Goal: Transaction & Acquisition: Purchase product/service

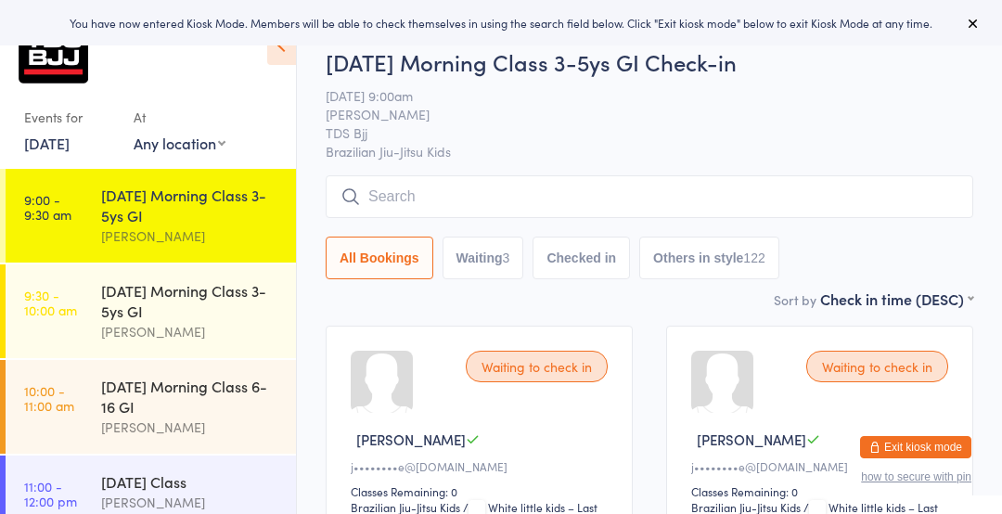
click at [289, 53] on icon at bounding box center [281, 45] width 29 height 39
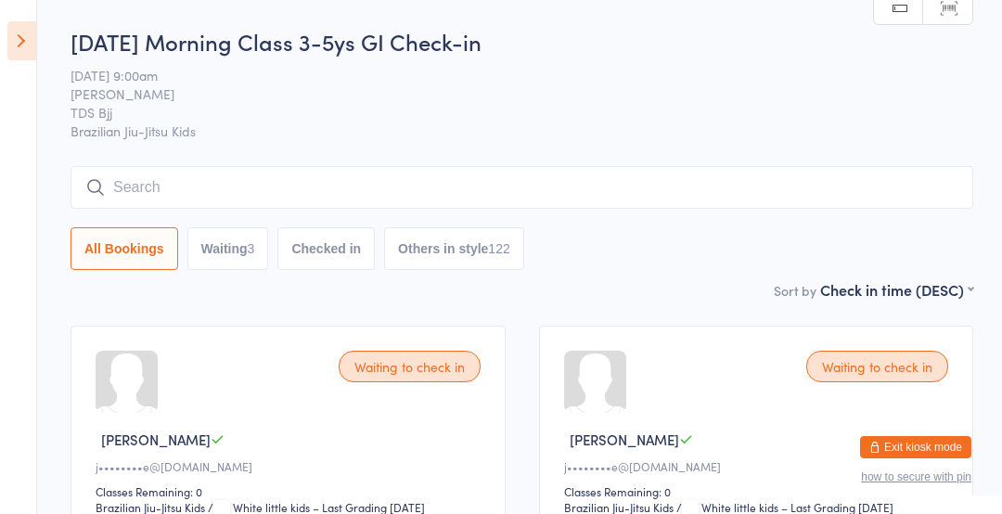
click at [190, 188] on input "search" at bounding box center [522, 187] width 903 height 43
click at [148, 180] on input "search" at bounding box center [522, 187] width 903 height 43
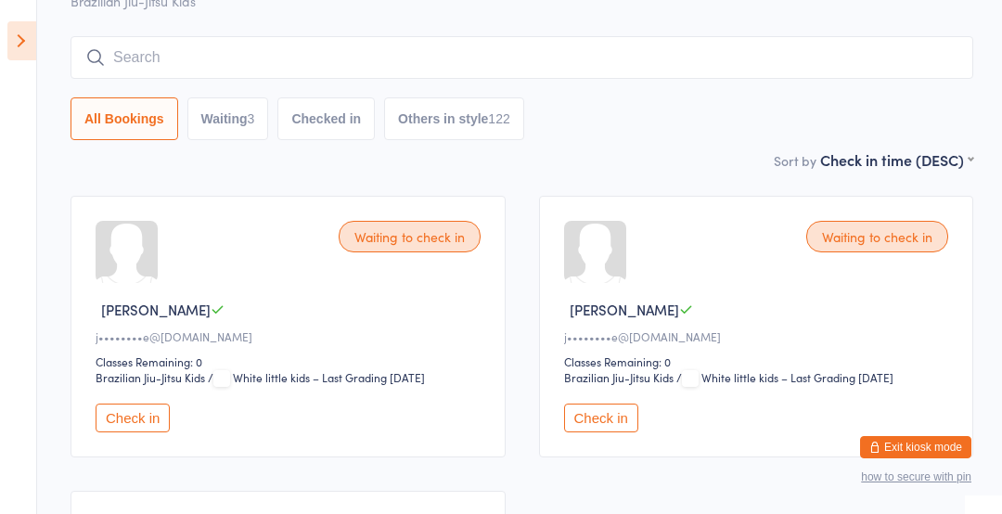
scroll to position [167, 0]
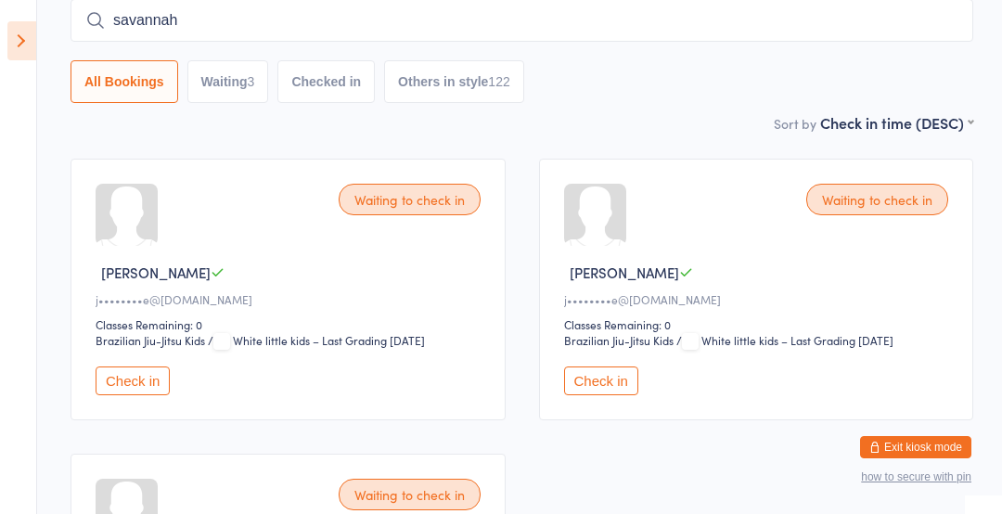
type input "savannah"
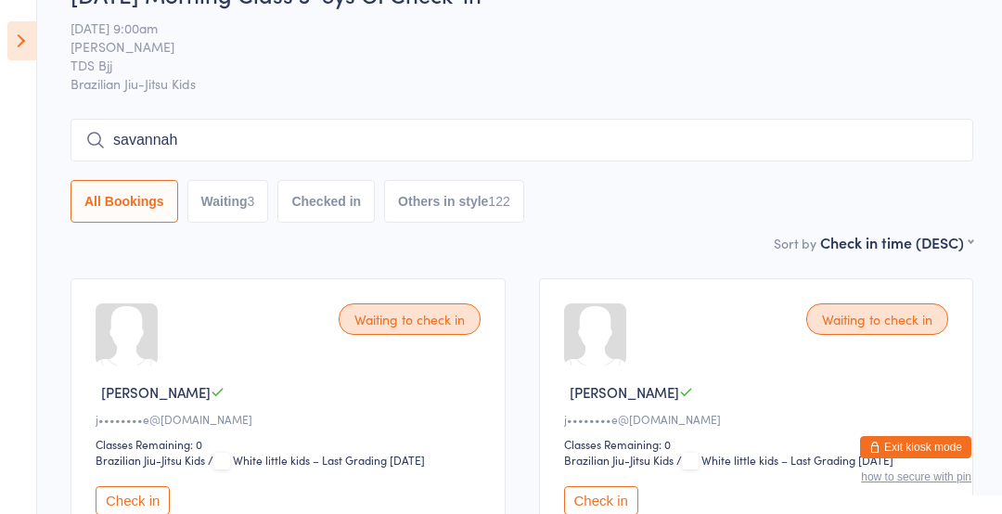
scroll to position [0, 0]
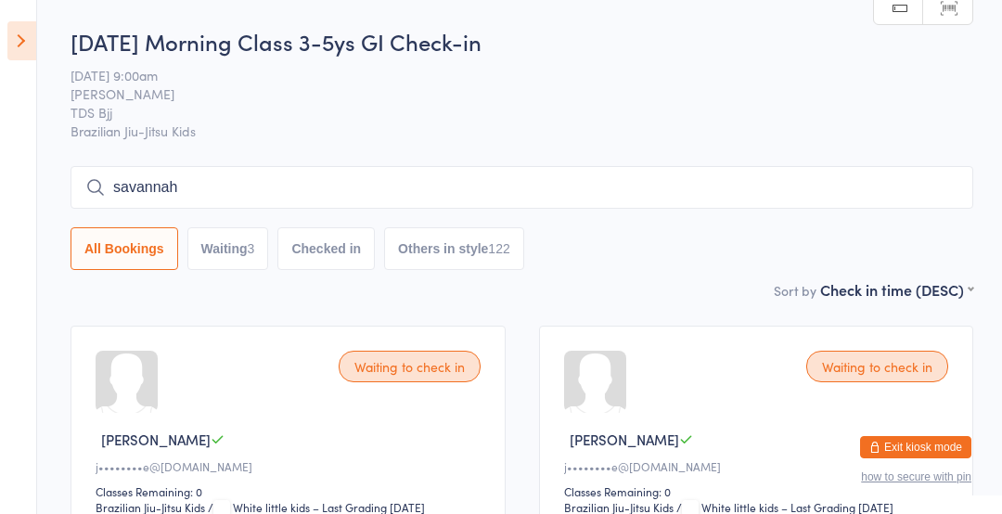
click at [225, 264] on button "Waiting 3" at bounding box center [228, 248] width 82 height 43
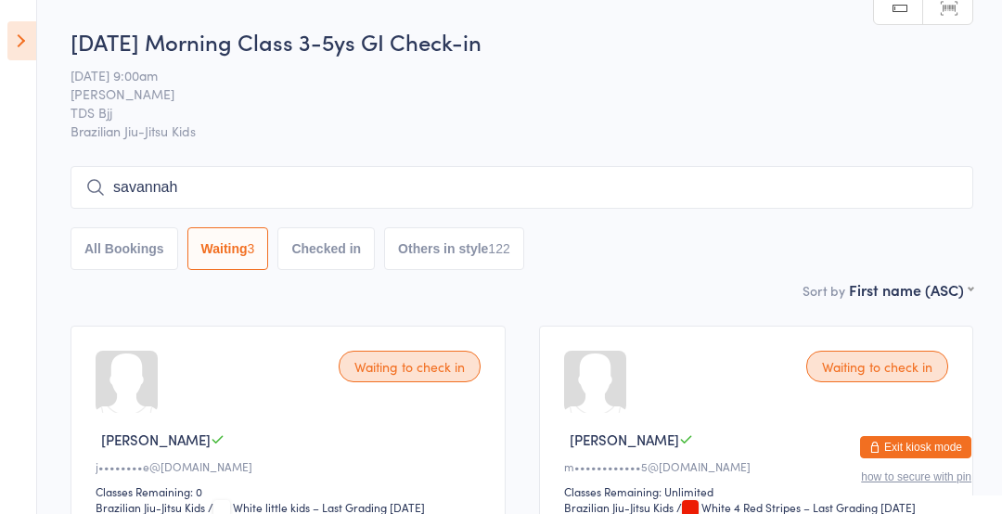
click at [122, 259] on button "All Bookings" at bounding box center [125, 248] width 108 height 43
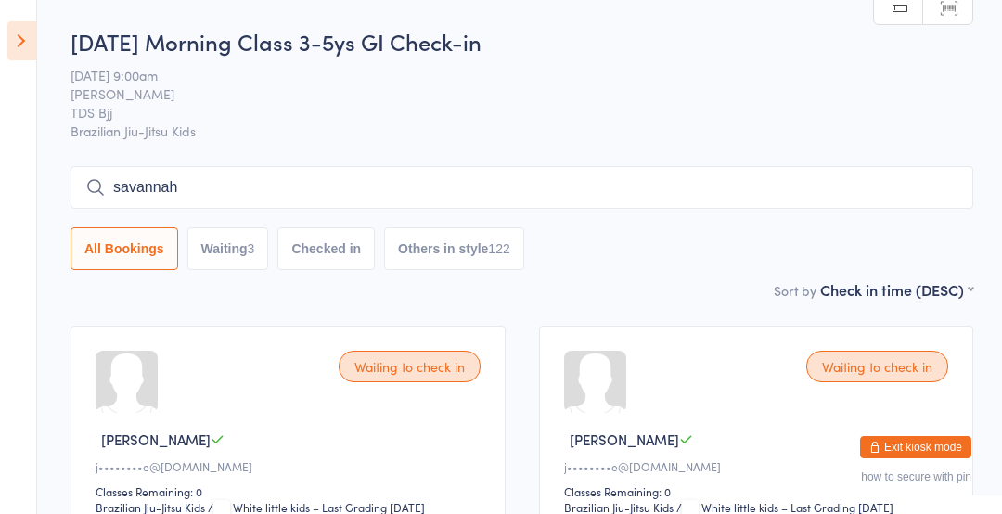
click at [222, 197] on input "savannah" at bounding box center [522, 187] width 903 height 43
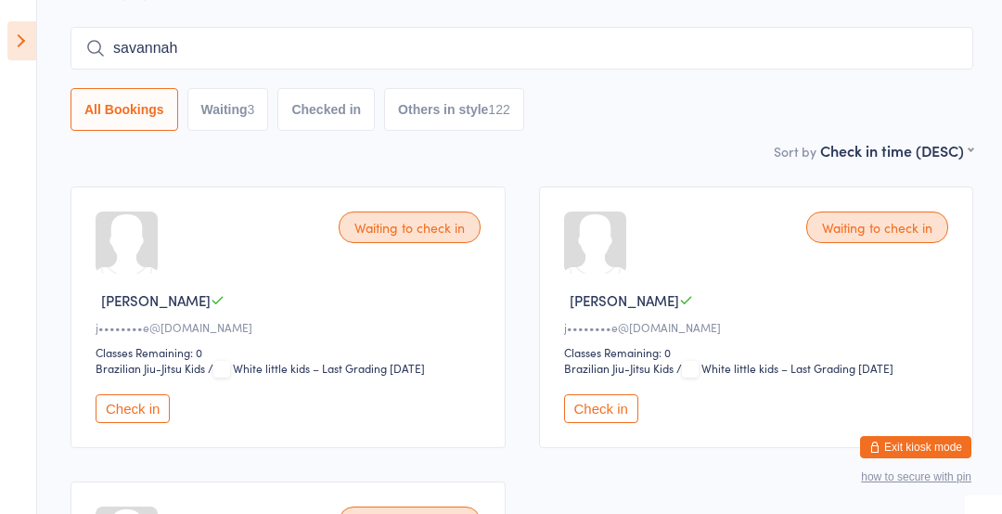
scroll to position [167, 0]
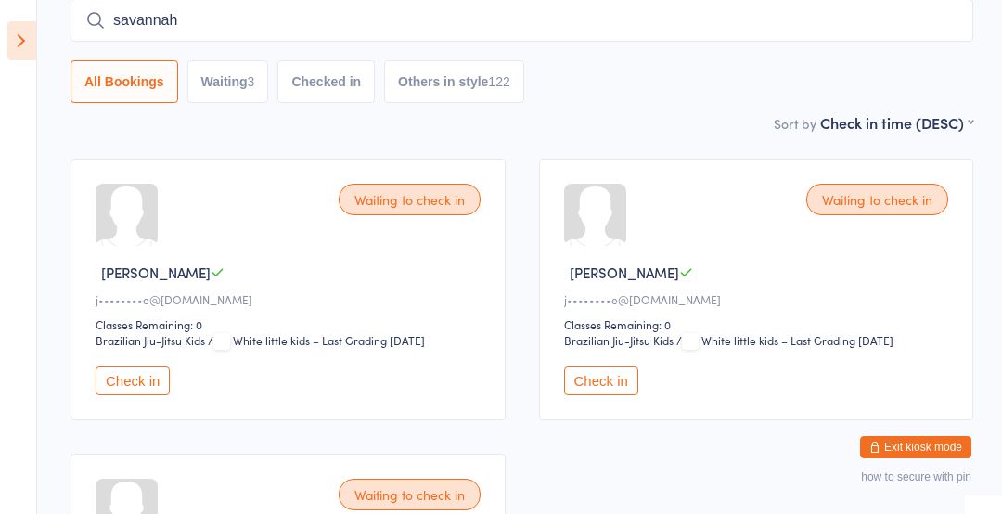
click at [84, 26] on input "savannah" at bounding box center [522, 20] width 903 height 43
click at [85, 19] on icon at bounding box center [95, 20] width 20 height 20
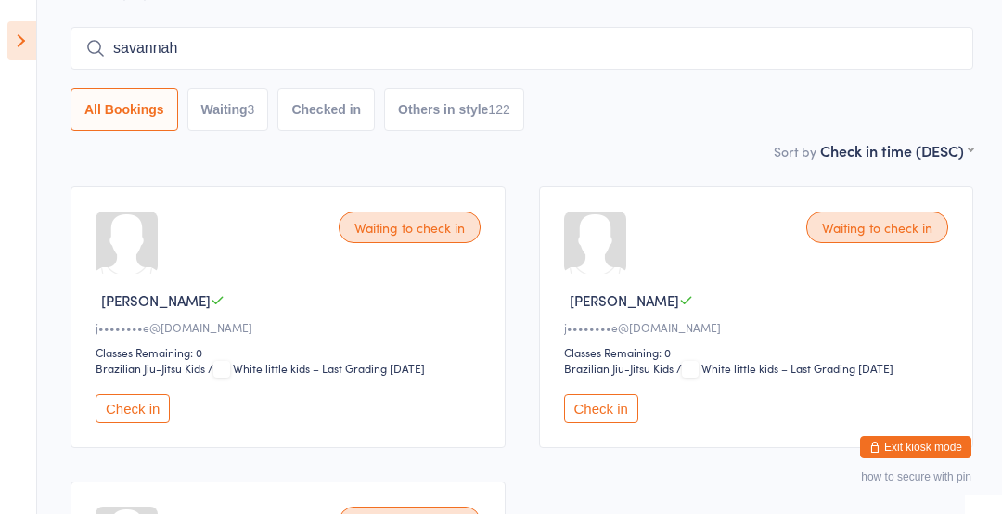
scroll to position [138, 0]
click at [244, 131] on button "Waiting 3" at bounding box center [228, 110] width 82 height 43
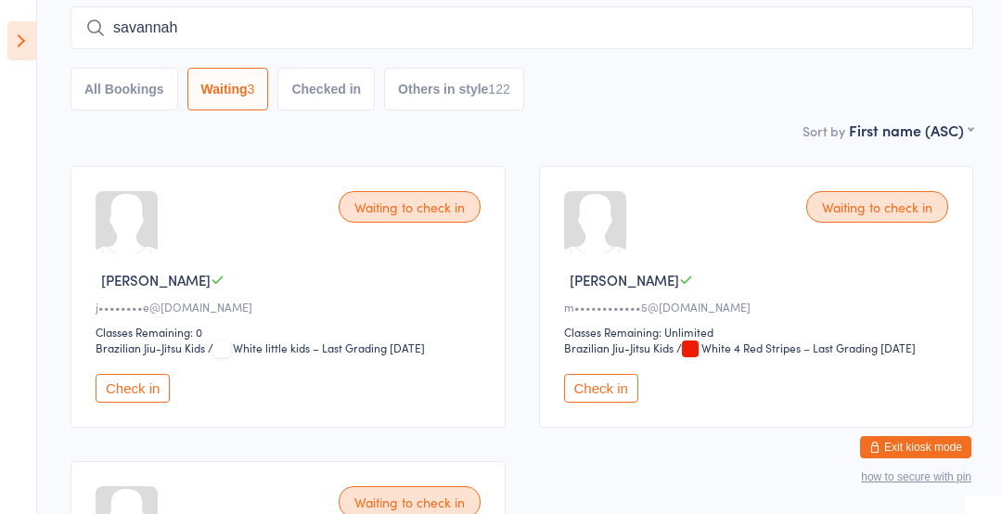
scroll to position [150, 0]
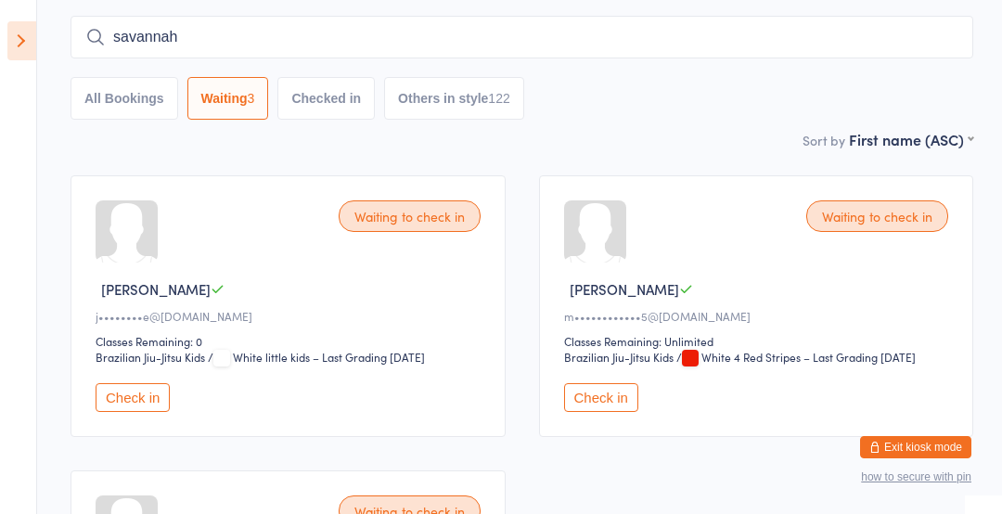
click at [122, 103] on button "All Bookings" at bounding box center [125, 98] width 108 height 43
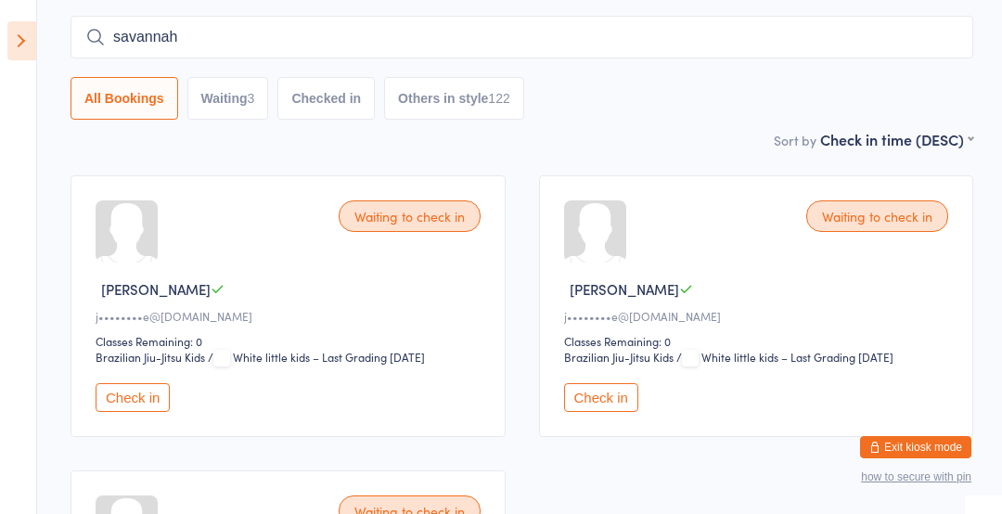
click at [116, 410] on button "Check in" at bounding box center [133, 397] width 74 height 29
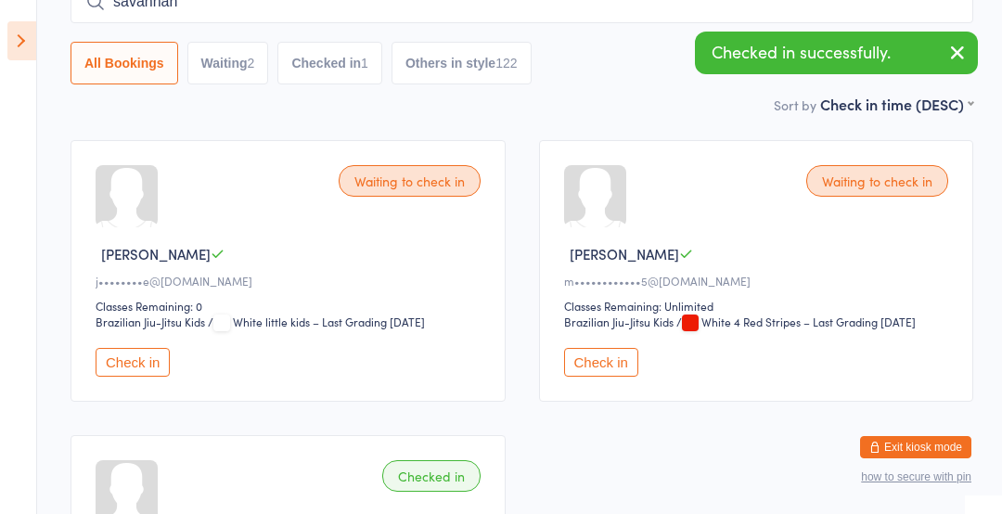
scroll to position [160, 0]
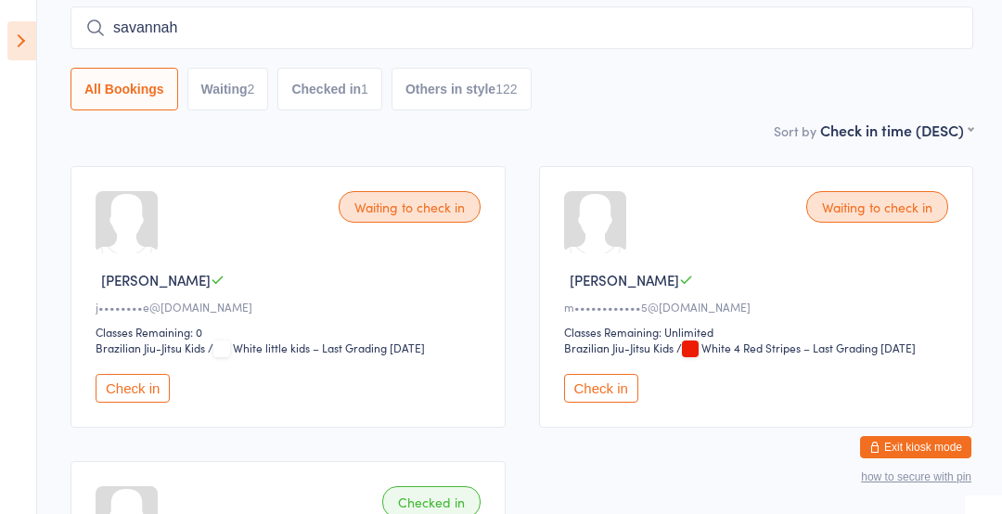
click at [607, 392] on button "Check in" at bounding box center [601, 388] width 74 height 29
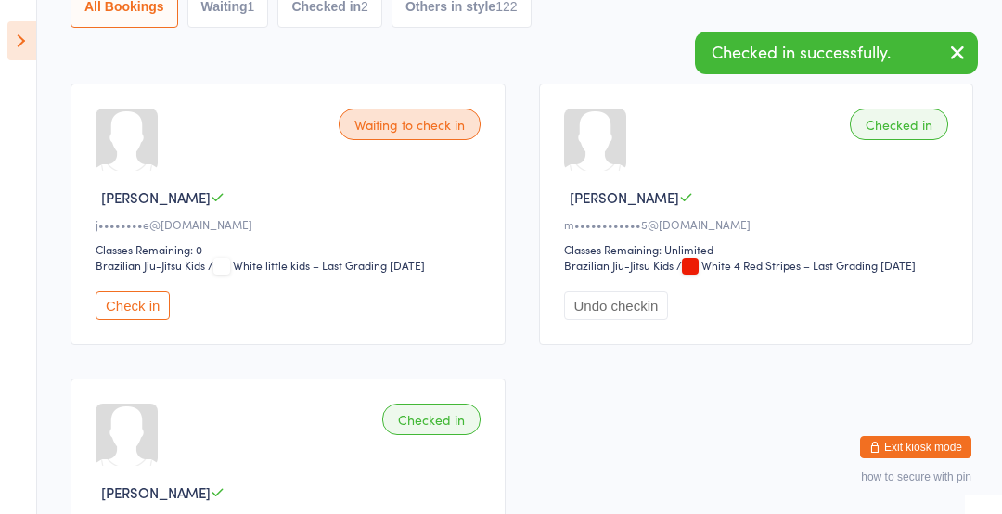
scroll to position [0, 0]
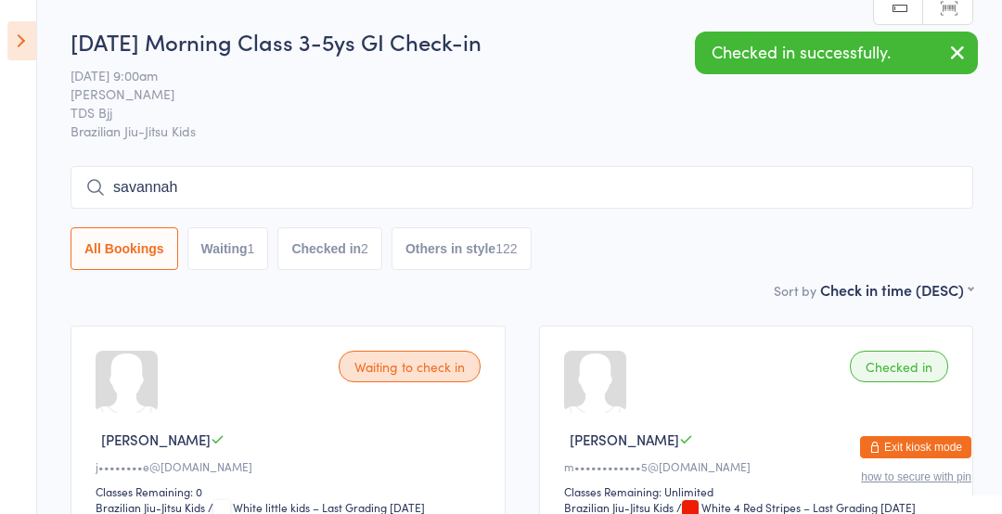
click at [225, 247] on button "Waiting 1" at bounding box center [228, 248] width 82 height 43
select select "0"
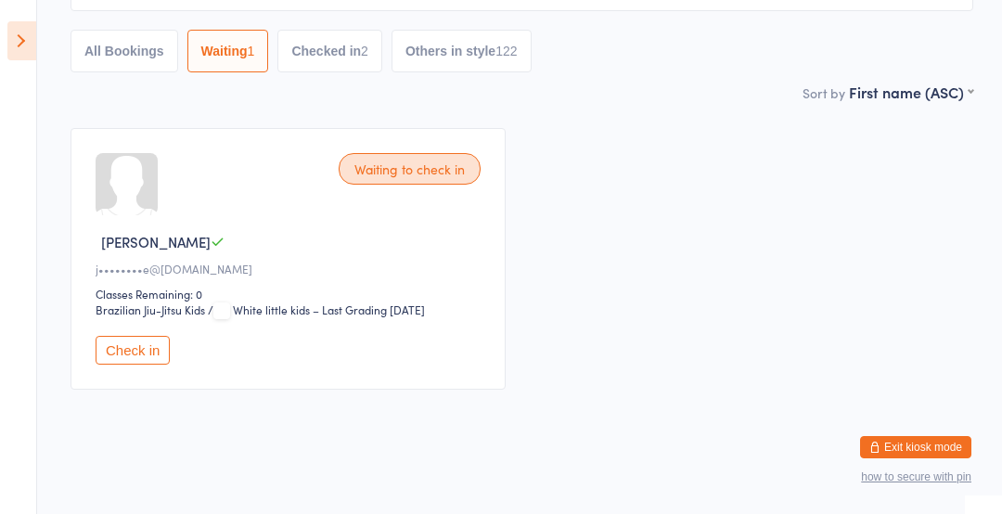
scroll to position [198, 0]
click at [148, 351] on button "Check in" at bounding box center [133, 350] width 74 height 29
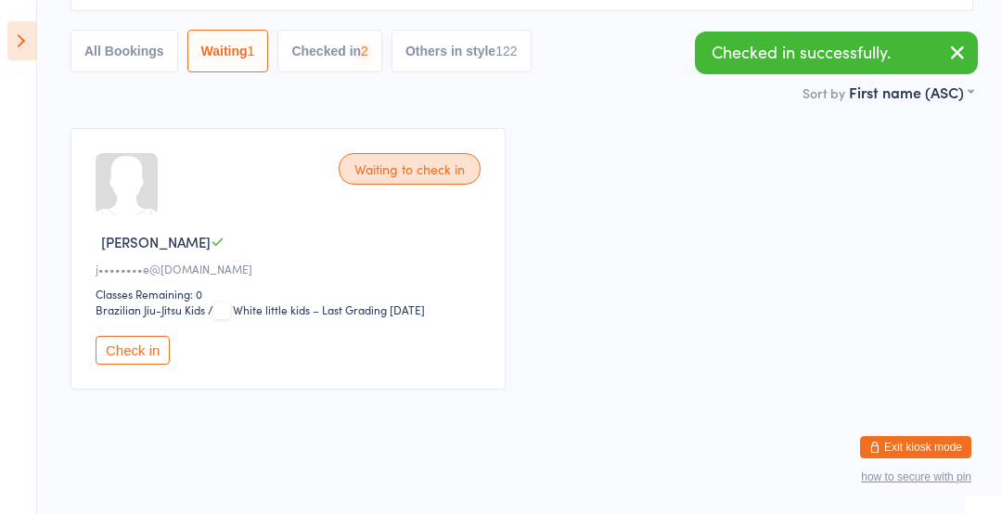
scroll to position [0, 0]
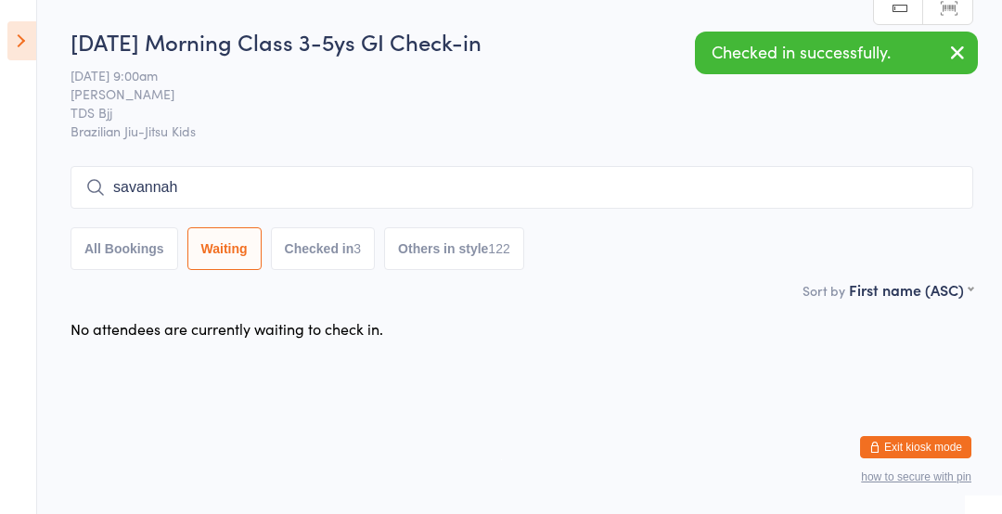
click at [135, 186] on input "savannah" at bounding box center [522, 187] width 903 height 43
click at [406, 192] on input "savannah" at bounding box center [522, 187] width 903 height 43
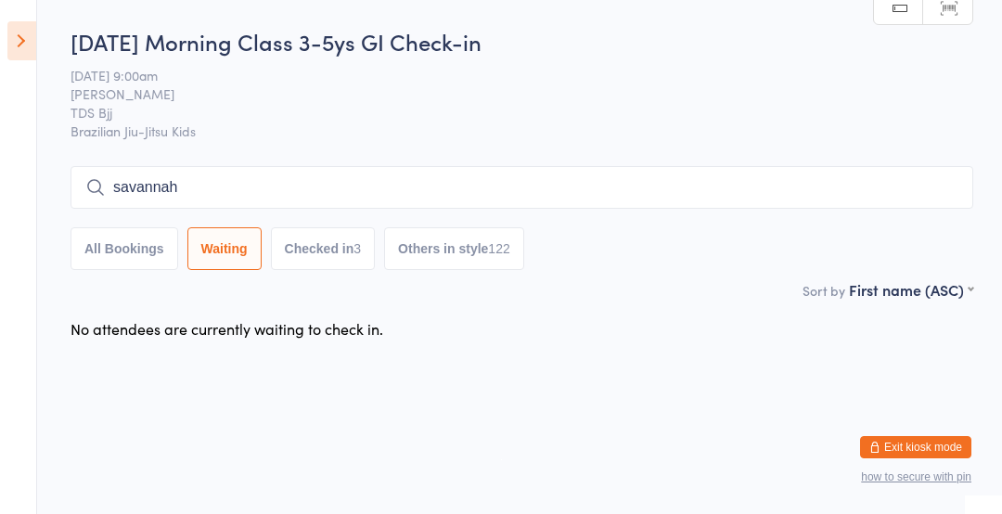
type input "savannah"
click at [102, 245] on button "All Bookings" at bounding box center [125, 248] width 108 height 43
select select "5"
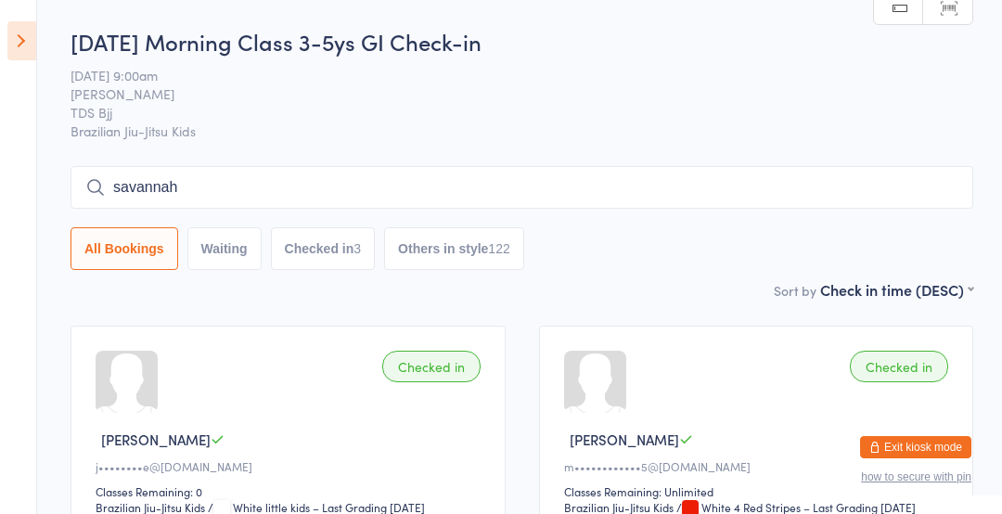
click at [508, 190] on input "savannah" at bounding box center [522, 187] width 903 height 43
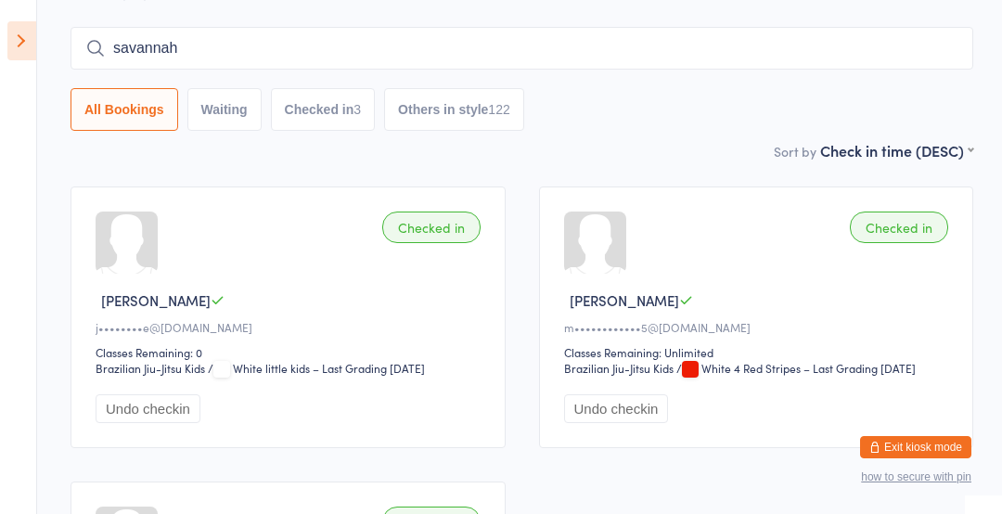
scroll to position [167, 0]
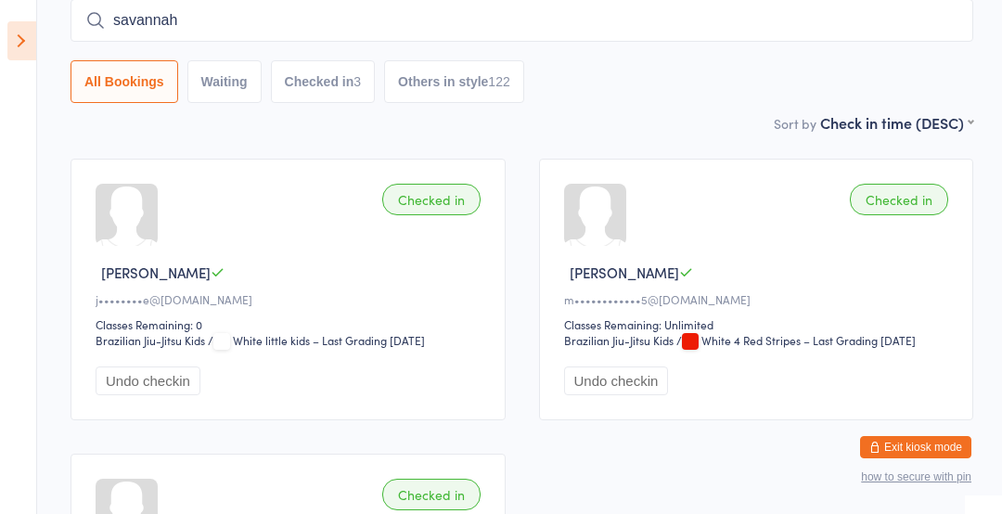
click at [562, 119] on div "Sort by Check in time (DESC) First name (ASC) First name (DESC) Last name (ASC)…" at bounding box center [522, 122] width 903 height 20
click at [18, 34] on icon at bounding box center [21, 40] width 29 height 39
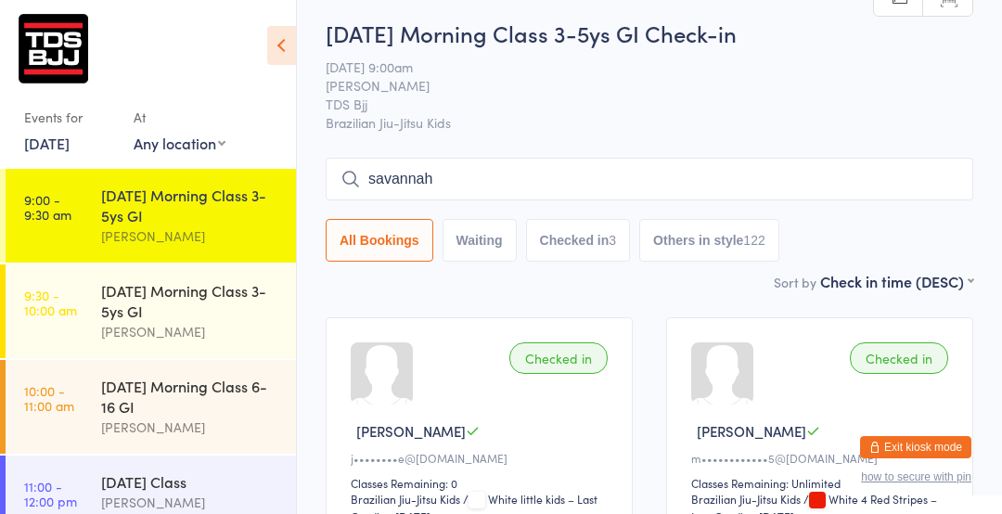
click at [422, 174] on input "savannah" at bounding box center [650, 179] width 648 height 43
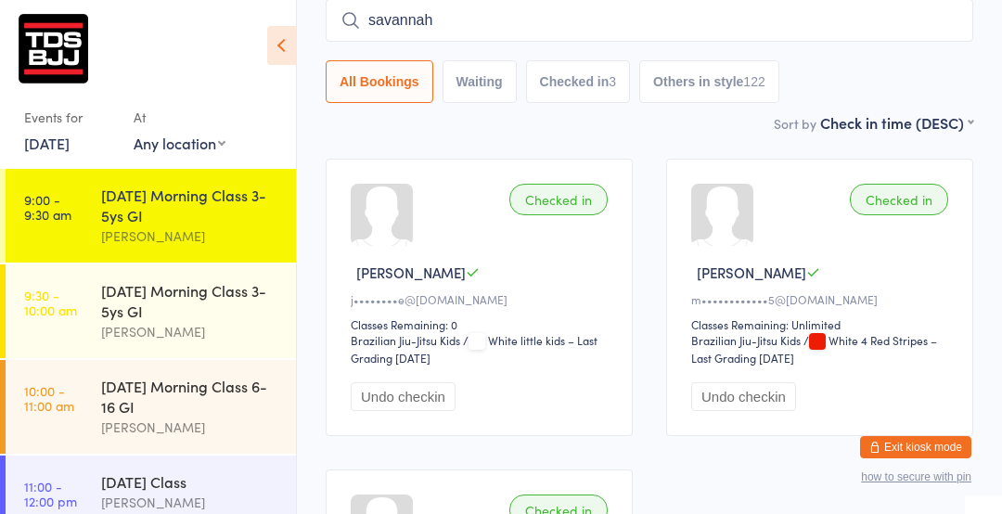
click at [465, 15] on input "savannah" at bounding box center [650, 20] width 648 height 43
type input "s"
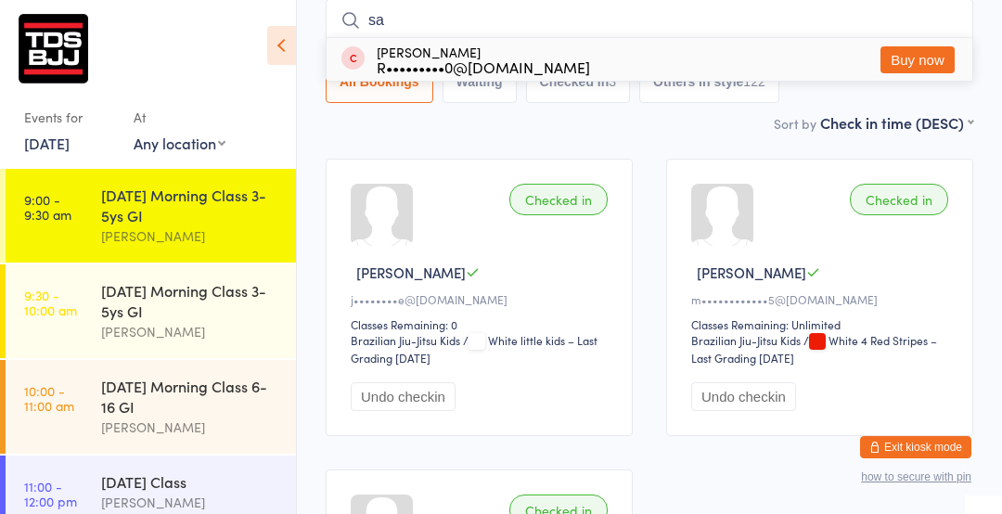
type input "s"
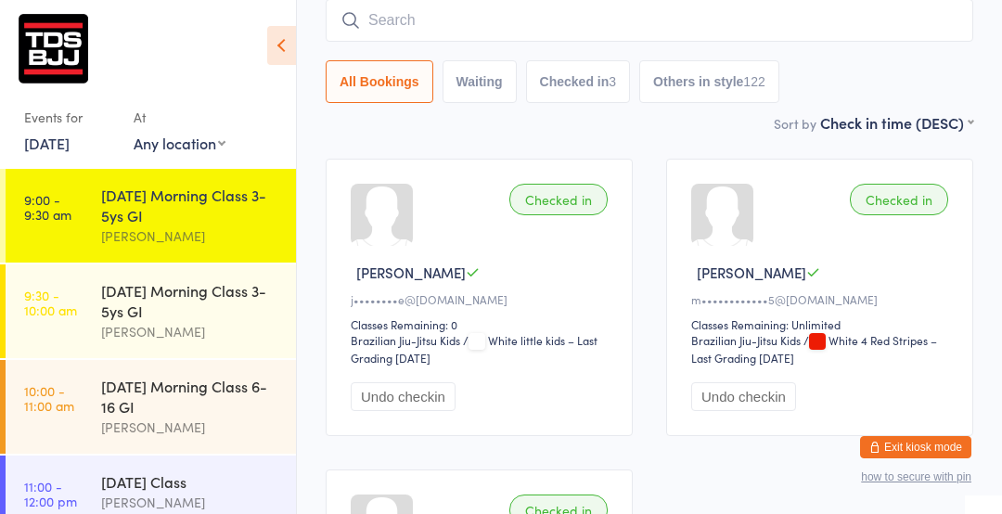
type input "o"
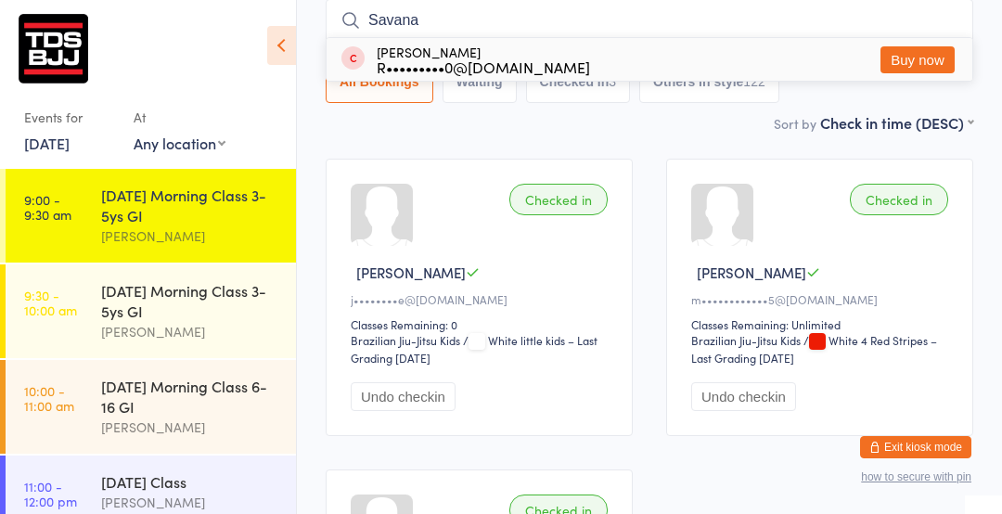
type input "Savanah"
click at [93, 308] on link "9:30 - 10:00 am Friday Morning Class 3-5ys GI Gary Porter" at bounding box center [151, 311] width 290 height 94
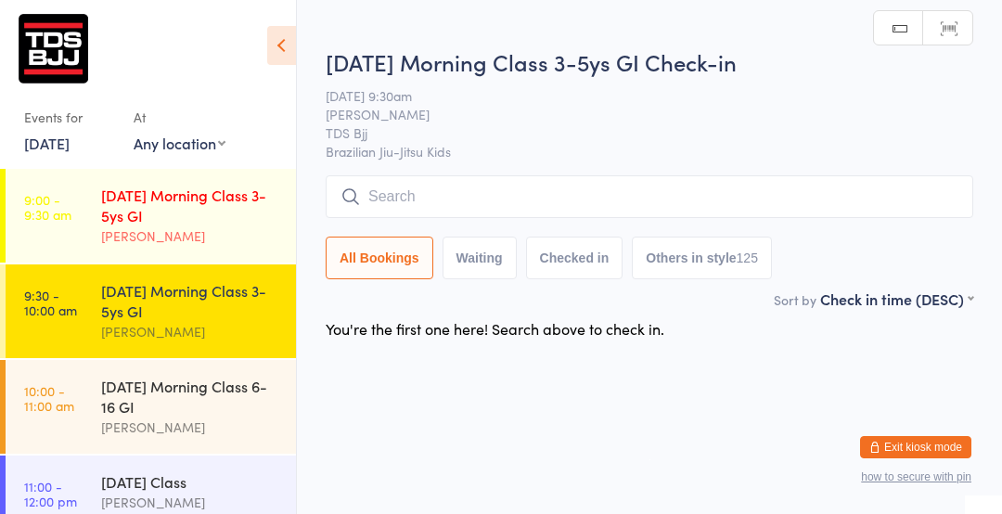
click at [103, 217] on div "[DATE] Morning Class 3-5ys GI" at bounding box center [190, 205] width 179 height 41
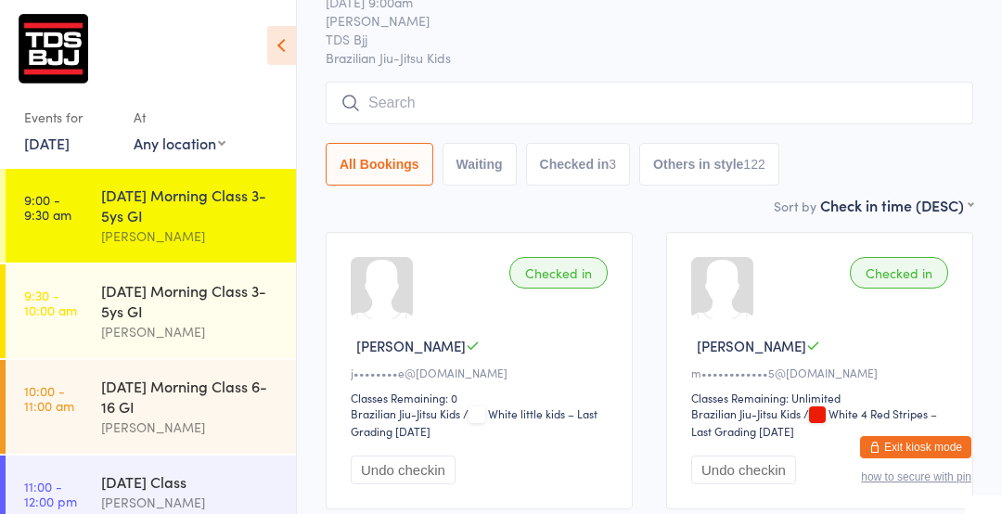
scroll to position [93, 0]
click at [574, 161] on button "Checked in 3" at bounding box center [578, 165] width 105 height 43
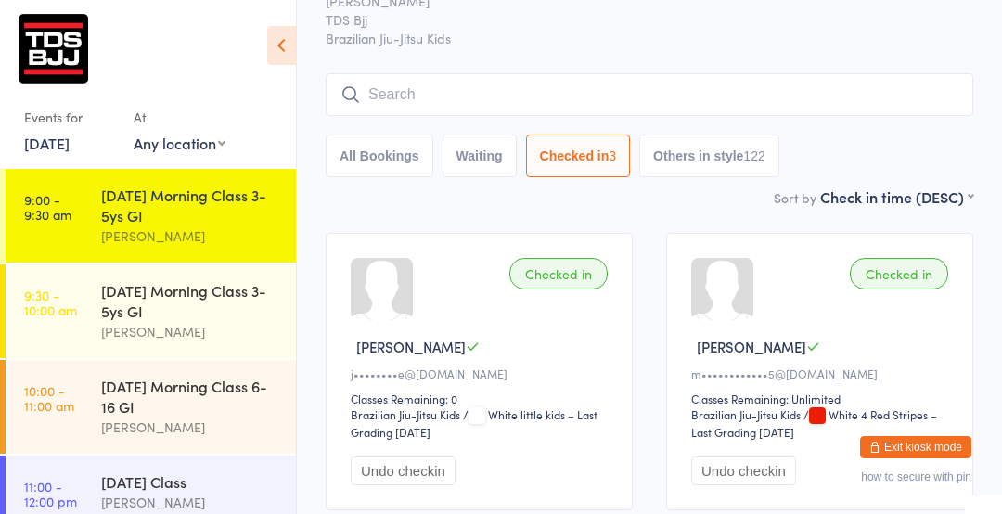
click at [388, 164] on button "All Bookings" at bounding box center [380, 156] width 108 height 43
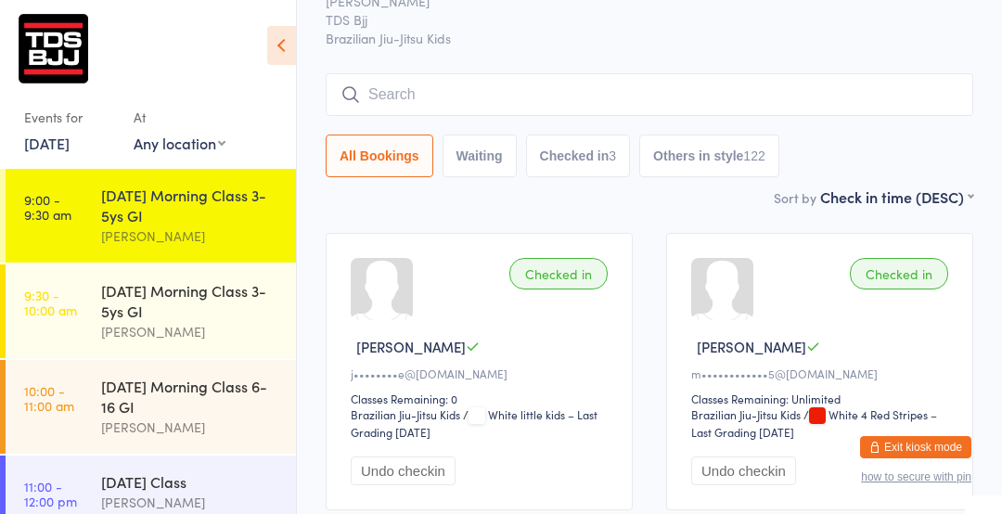
click at [469, 93] on input "search" at bounding box center [650, 94] width 648 height 43
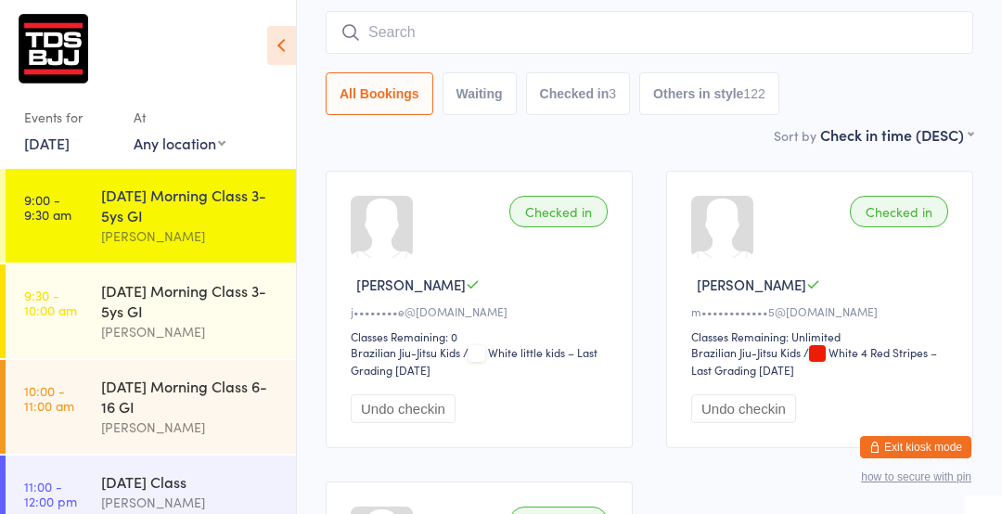
scroll to position [167, 0]
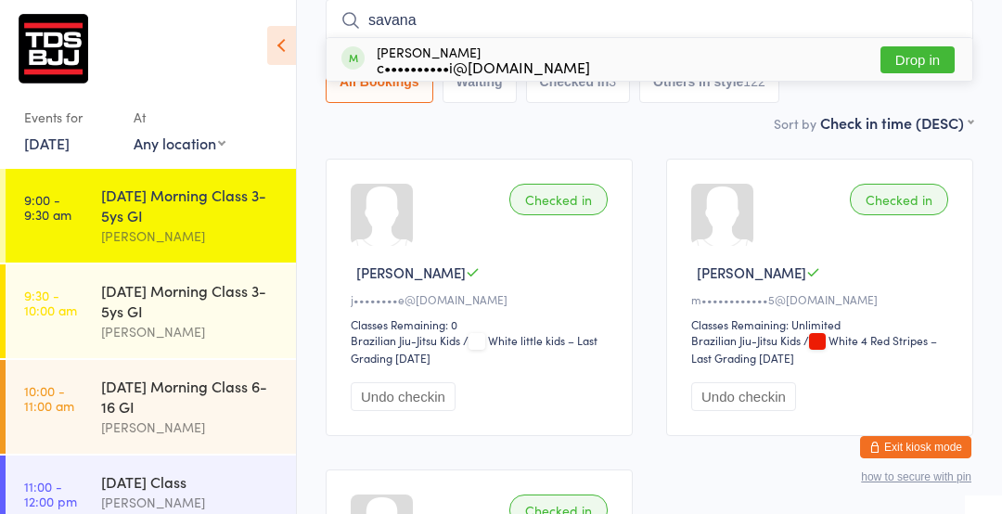
type input "savana"
click at [922, 54] on button "Drop in" at bounding box center [918, 59] width 74 height 27
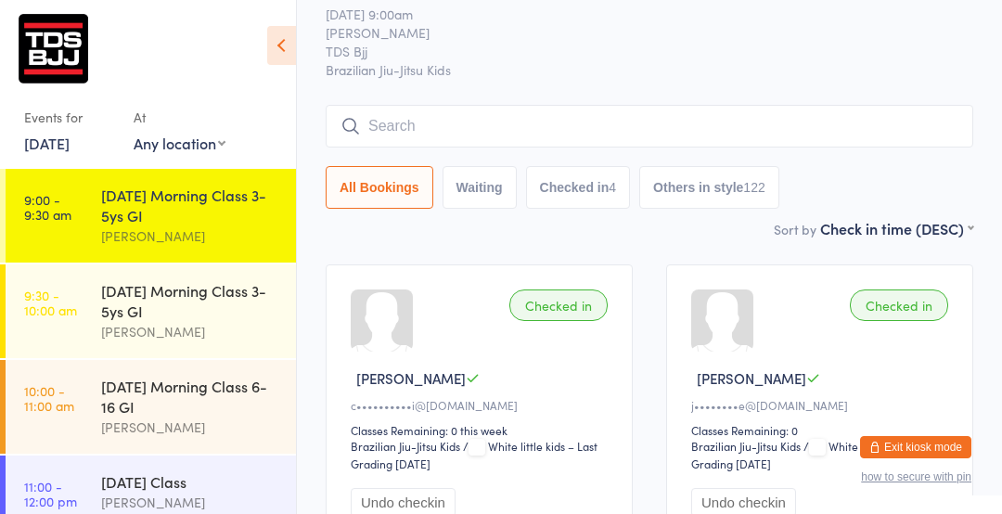
scroll to position [0, 0]
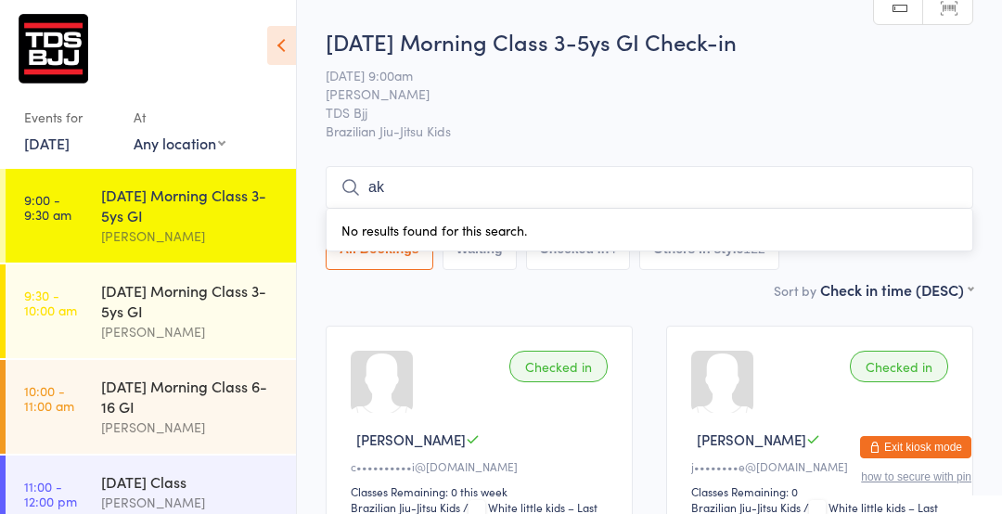
type input "alk"
click at [946, 185] on input "alk" at bounding box center [650, 187] width 648 height 43
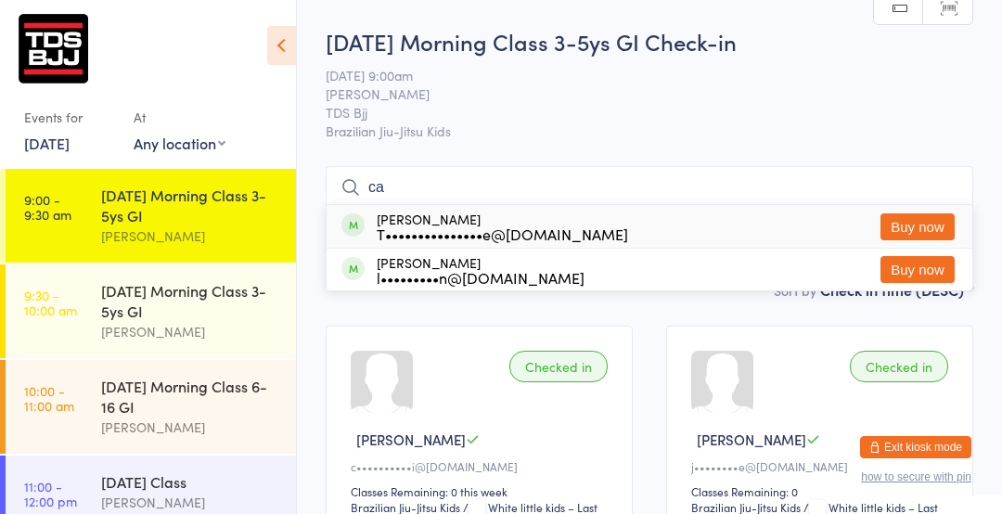
type input "c"
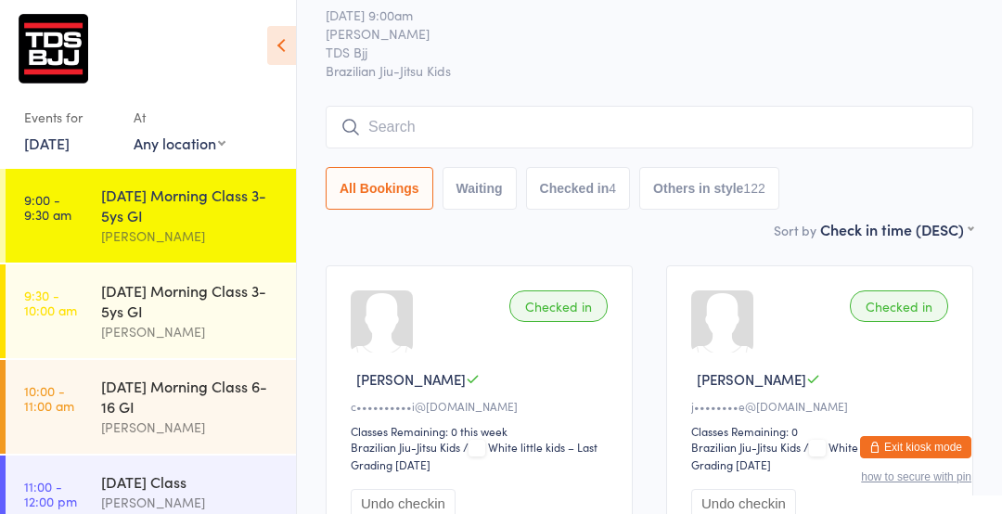
scroll to position [47, 0]
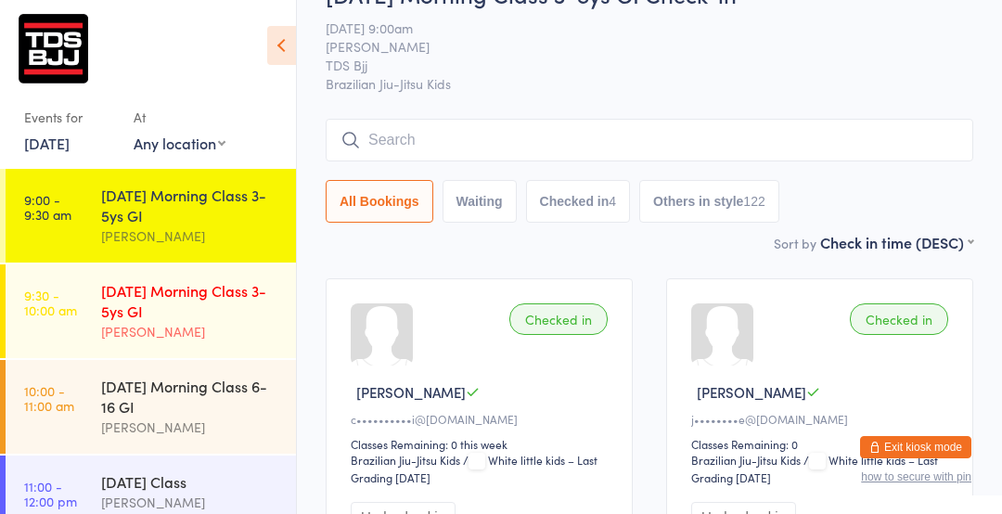
click at [73, 315] on time "9:30 - 10:00 am" at bounding box center [50, 303] width 53 height 30
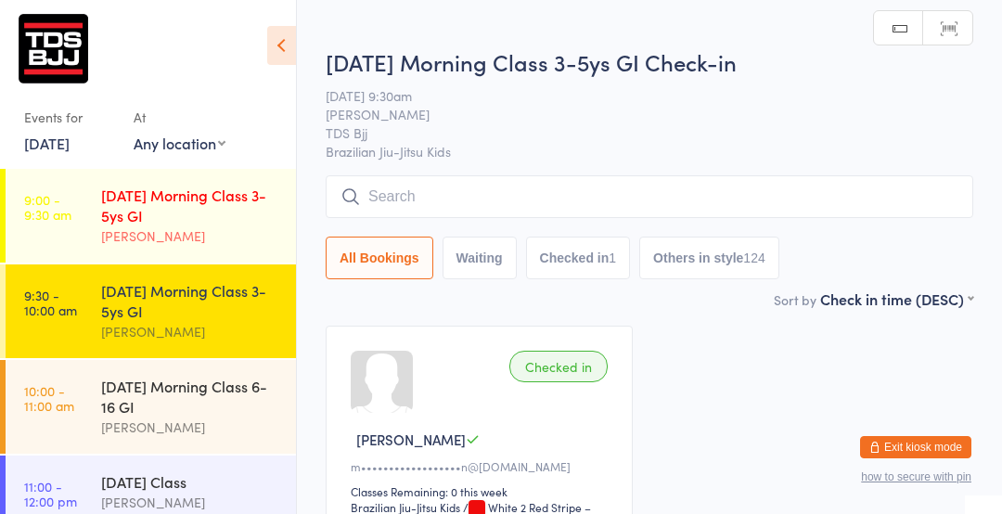
click at [130, 219] on div "[DATE] Morning Class 3-5ys GI" at bounding box center [190, 205] width 179 height 41
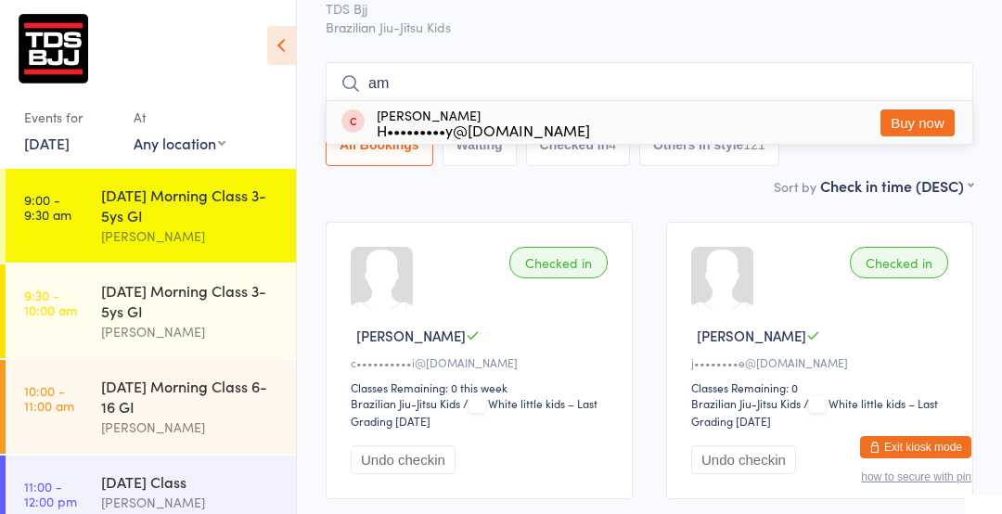
type input "amos"
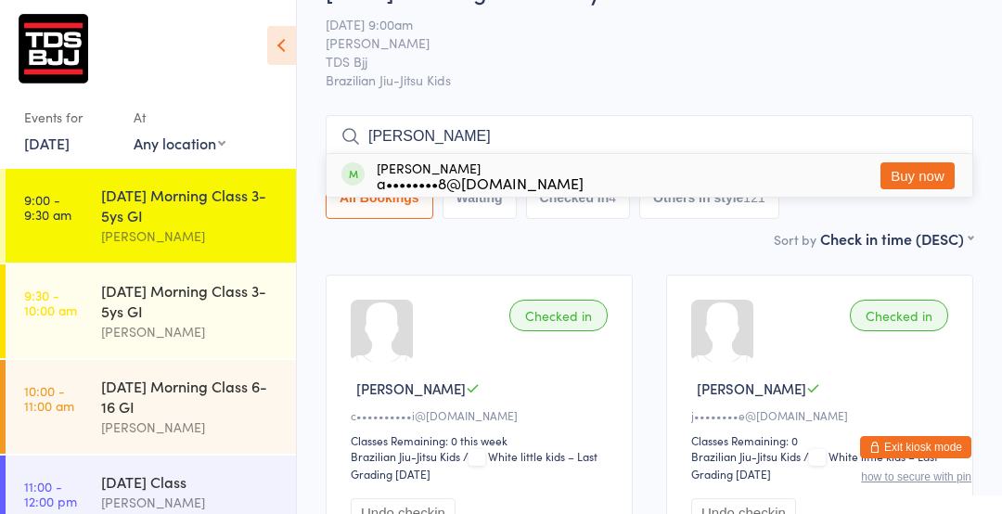
scroll to position [53, 0]
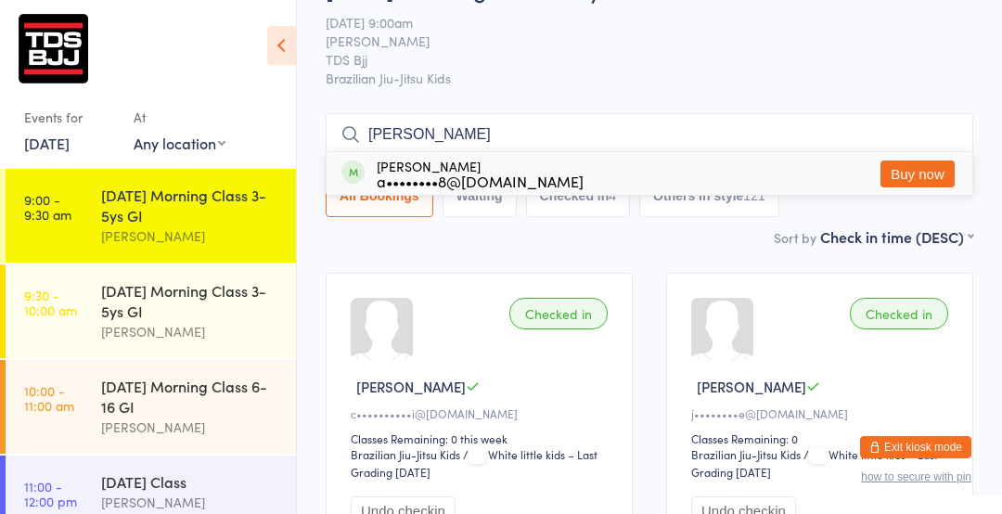
click at [386, 166] on div "Amos Mukhopadhyay a••••••••8@outlook.com" at bounding box center [480, 174] width 207 height 30
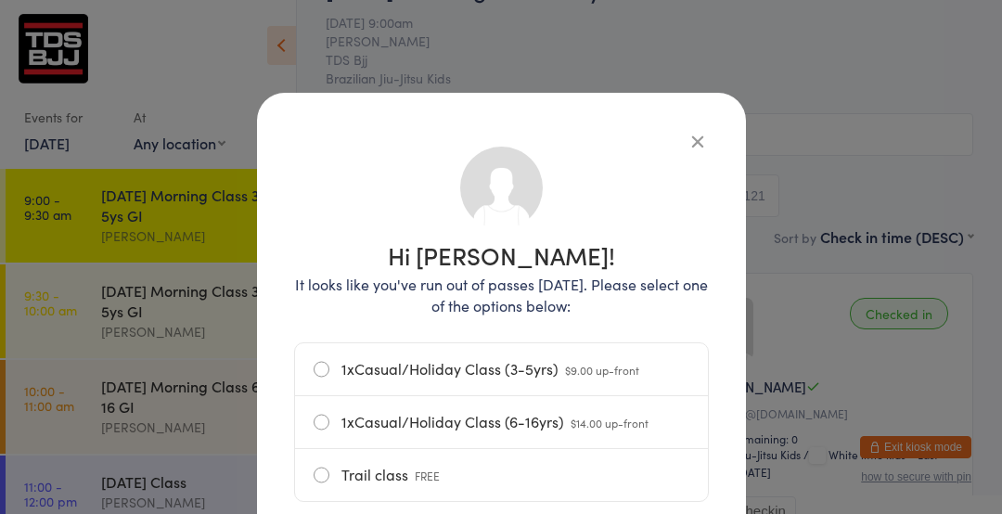
click at [687, 139] on button "button" at bounding box center [698, 141] width 22 height 22
click at [700, 143] on input "search" at bounding box center [650, 134] width 648 height 43
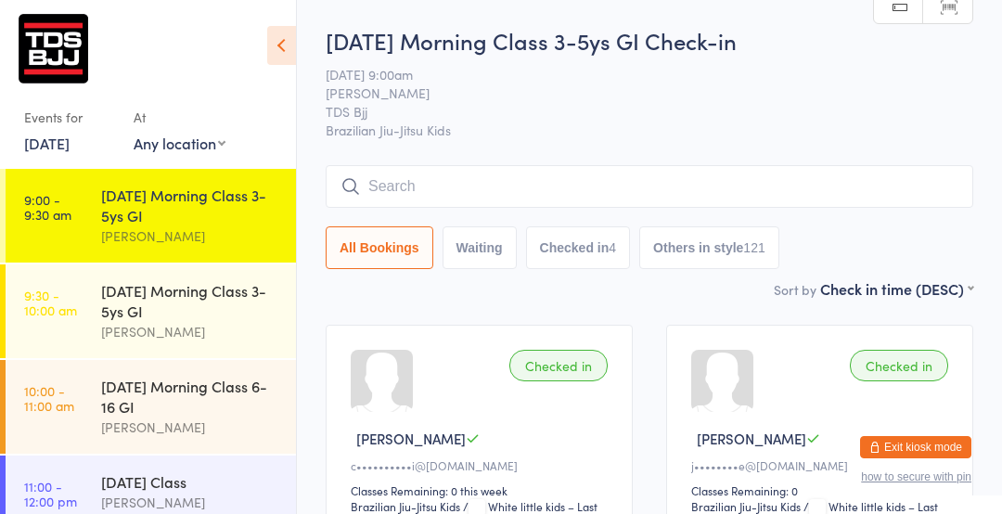
scroll to position [0, 0]
type input "aa"
click at [961, 192] on input "aa" at bounding box center [650, 187] width 648 height 43
click at [967, 188] on input "aa" at bounding box center [650, 187] width 648 height 43
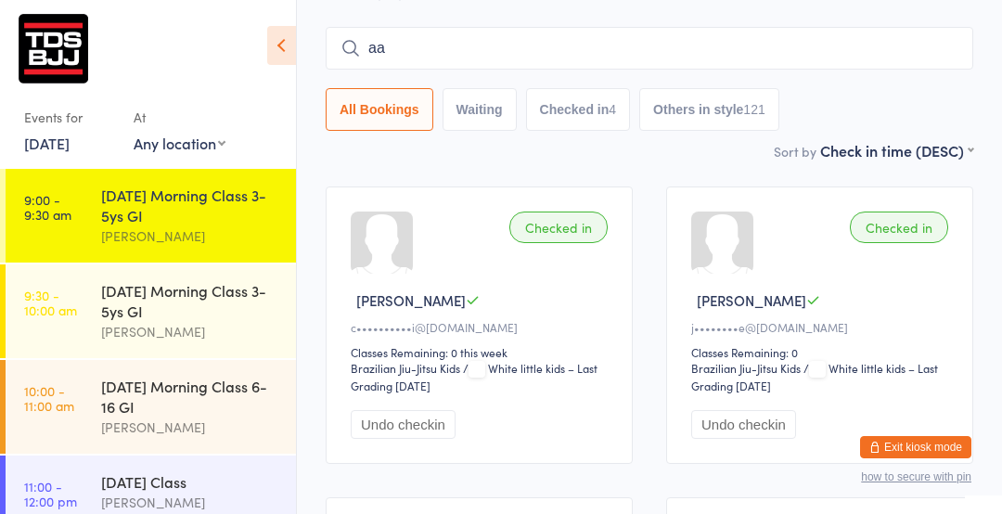
scroll to position [167, 0]
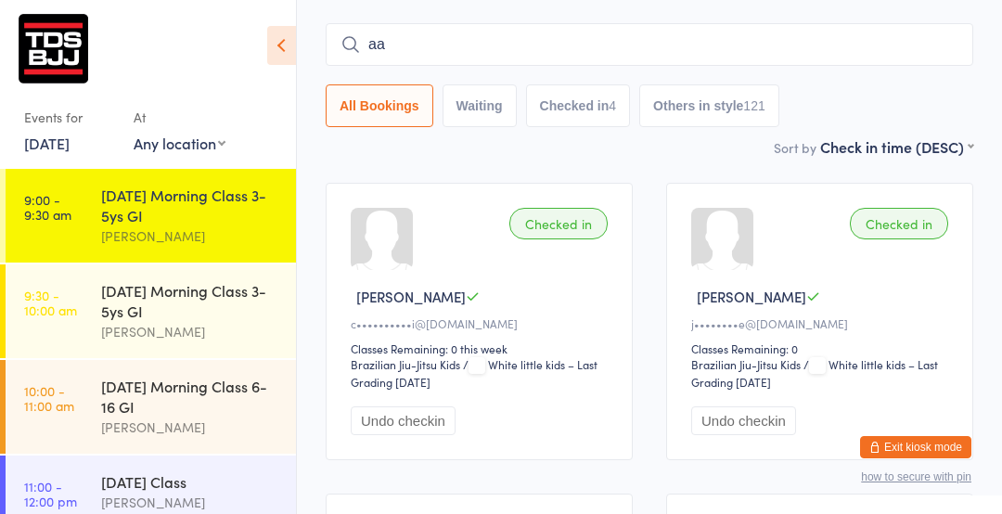
click at [946, 49] on input "aa" at bounding box center [650, 44] width 648 height 43
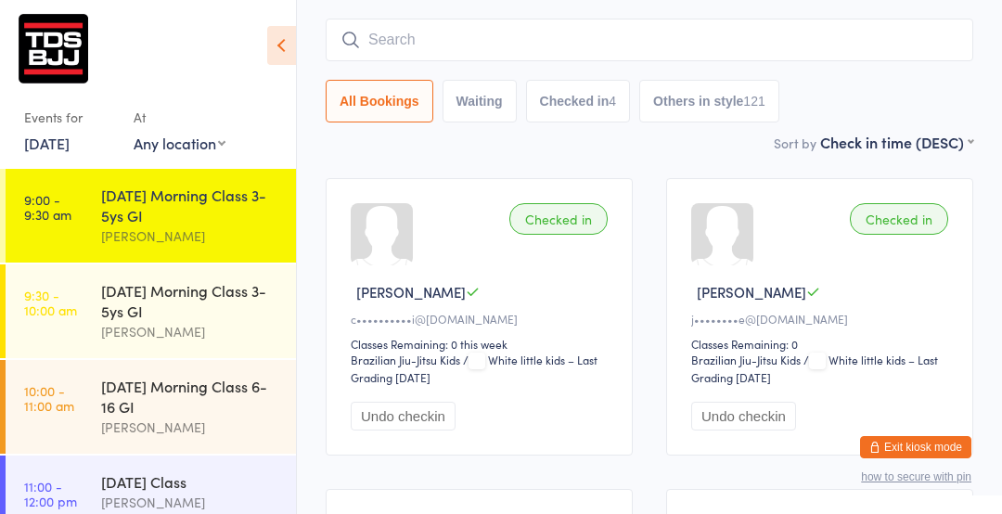
click at [938, 47] on input "search" at bounding box center [650, 40] width 648 height 43
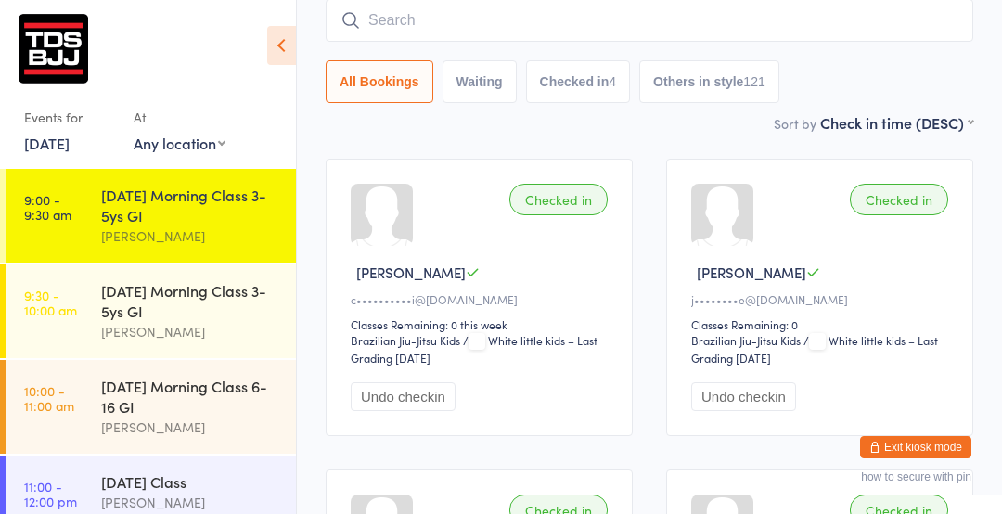
type input "a"
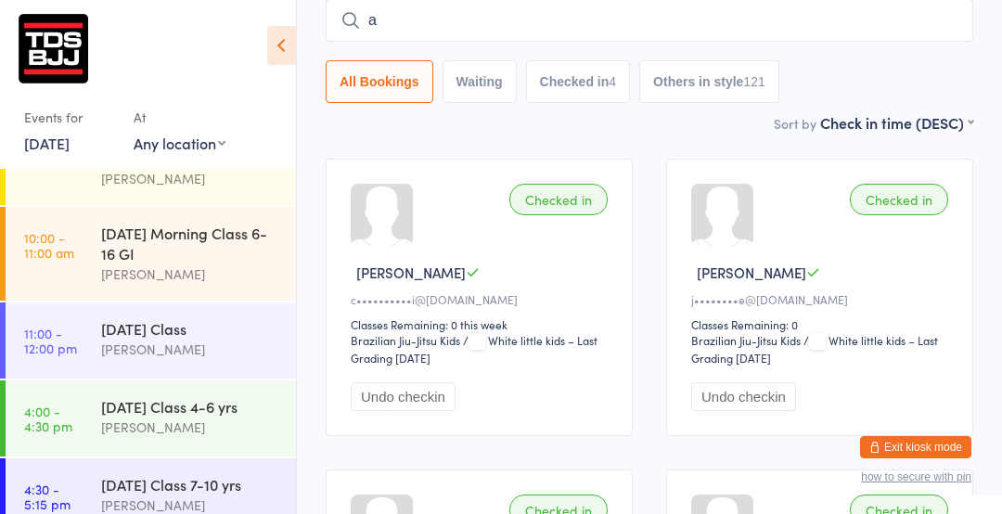
scroll to position [155, 0]
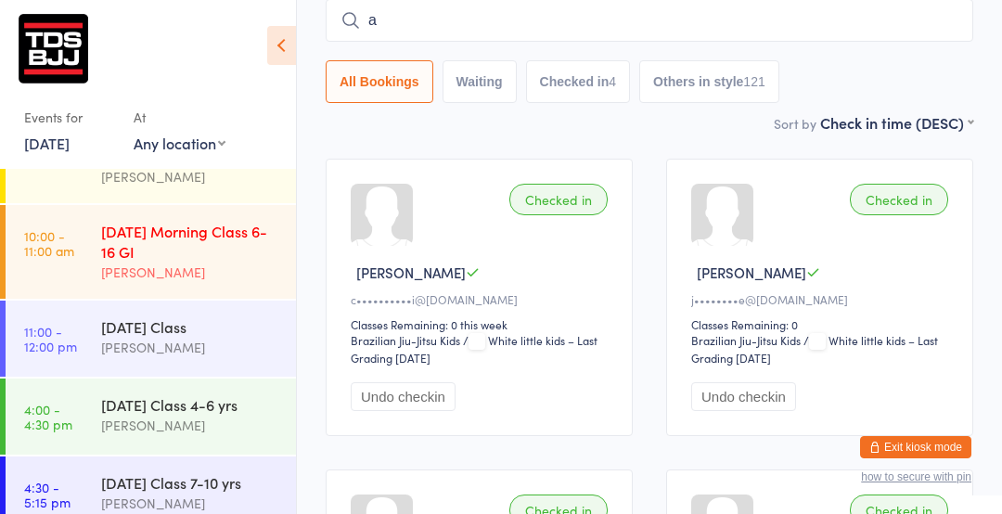
click at [156, 269] on div "[PERSON_NAME]" at bounding box center [190, 272] width 179 height 21
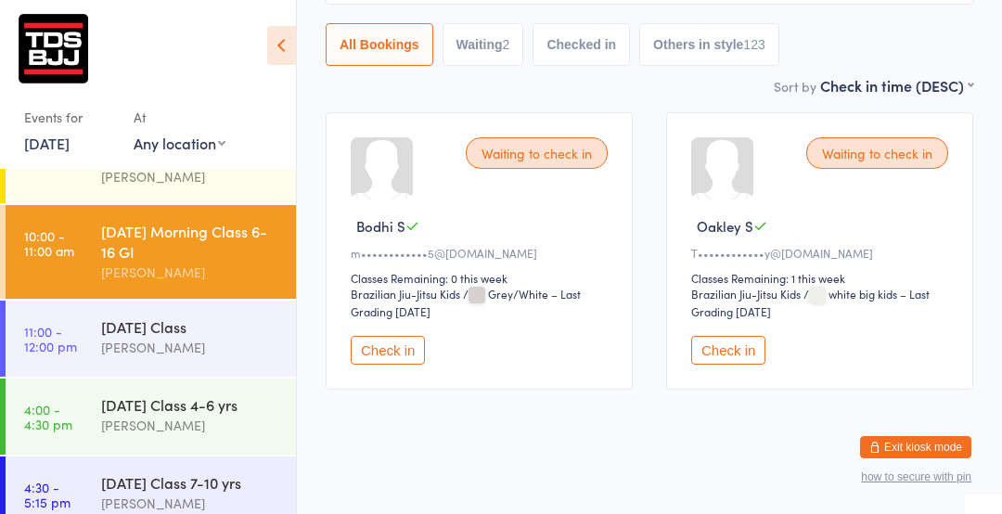
scroll to position [217, 0]
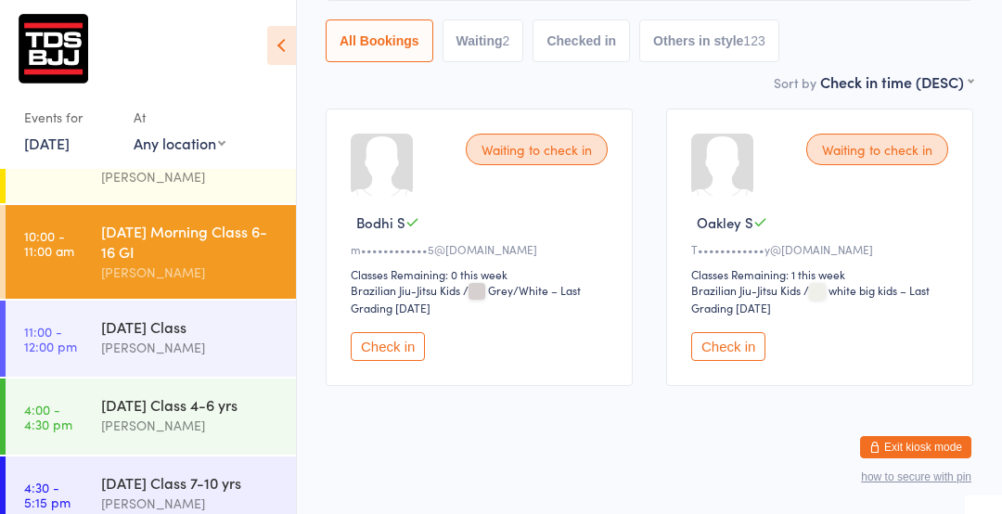
click at [925, 158] on div "Waiting to check in" at bounding box center [877, 150] width 142 height 32
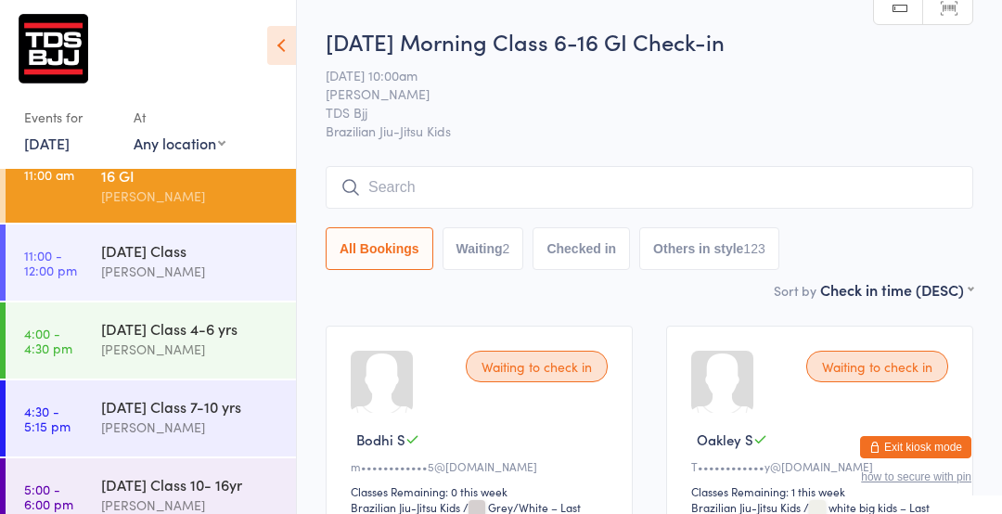
scroll to position [255, 0]
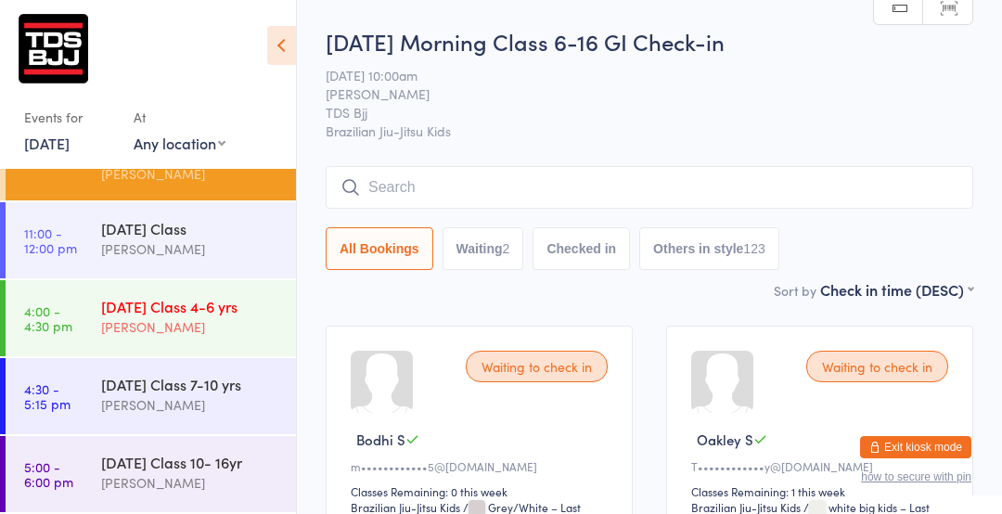
click at [135, 326] on div "[PERSON_NAME]" at bounding box center [190, 326] width 179 height 21
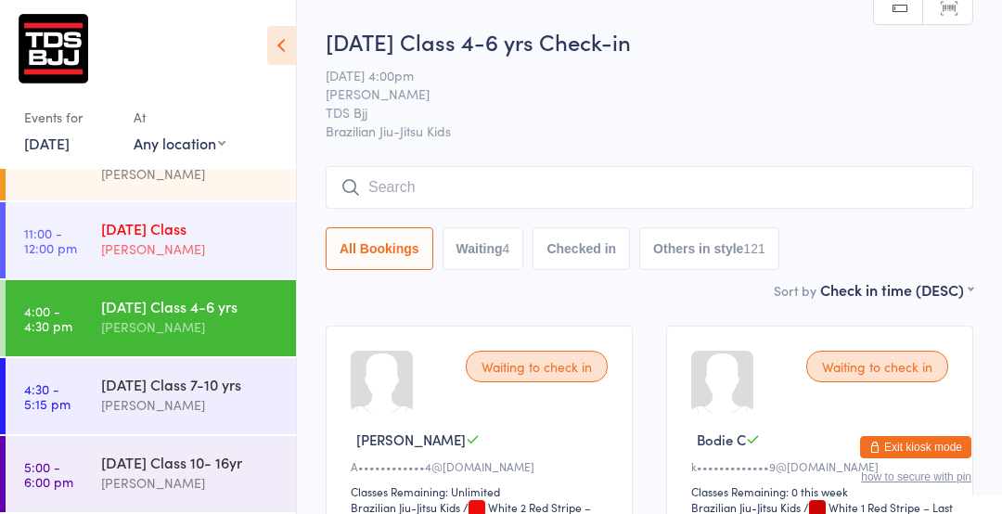
click at [147, 247] on div "[PERSON_NAME]" at bounding box center [190, 248] width 179 height 21
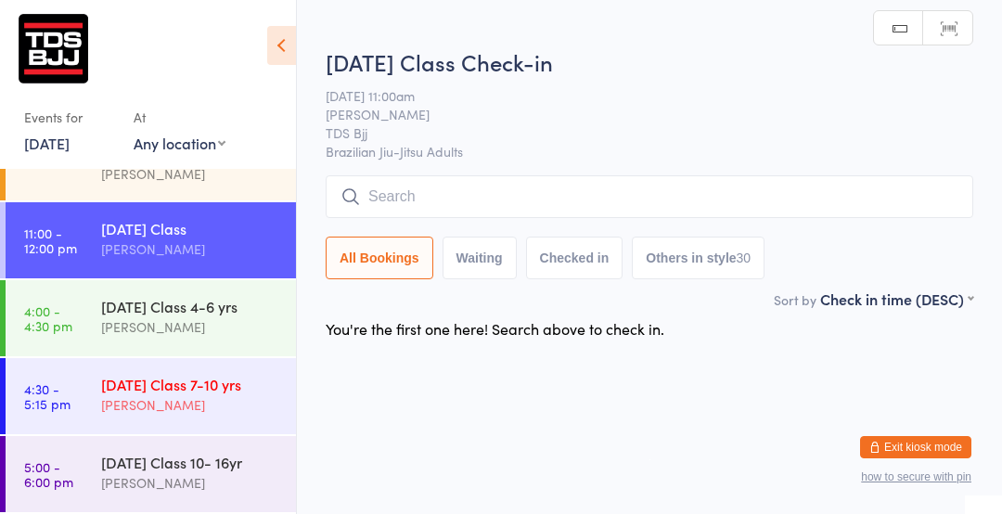
click at [165, 397] on div "[PERSON_NAME]" at bounding box center [190, 404] width 179 height 21
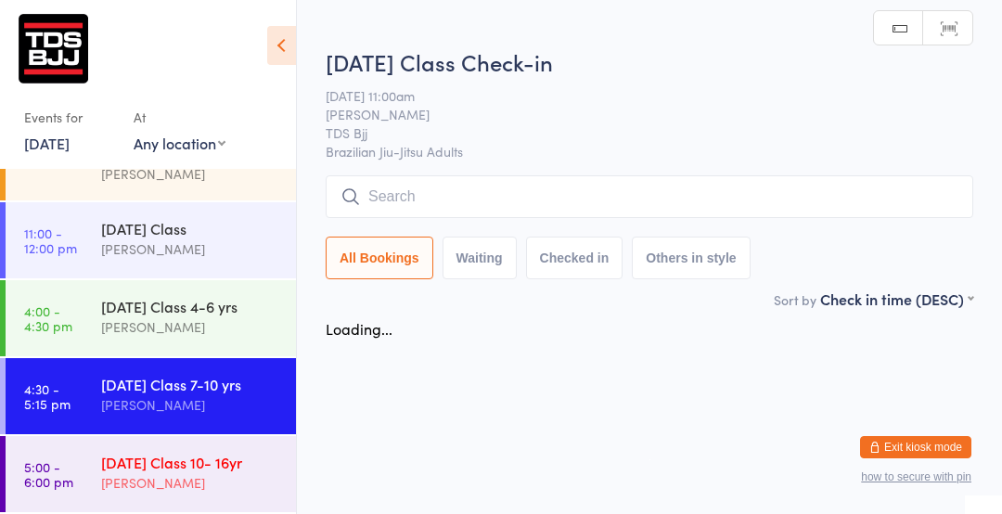
click at [165, 452] on div "Friday Class 10- 16yr" at bounding box center [190, 462] width 179 height 20
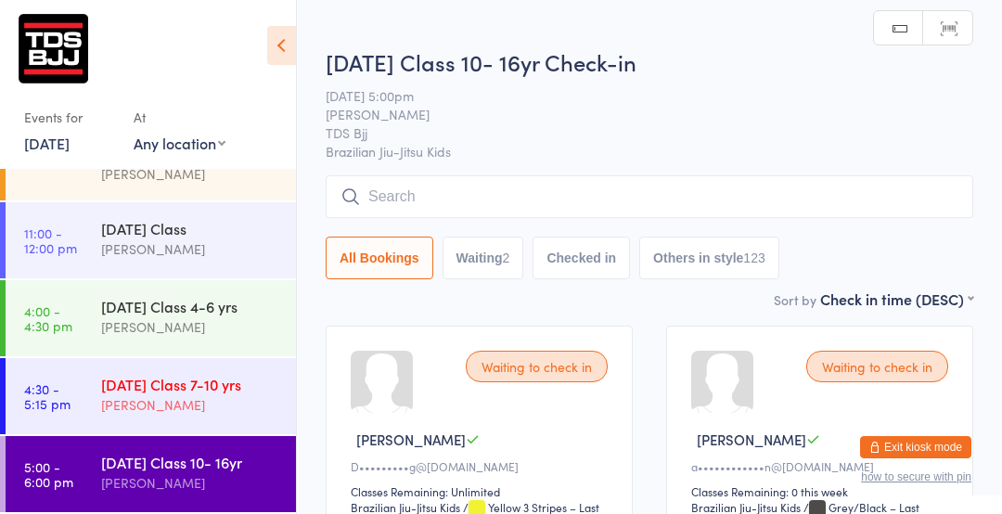
click at [157, 411] on div "[PERSON_NAME]" at bounding box center [190, 404] width 179 height 21
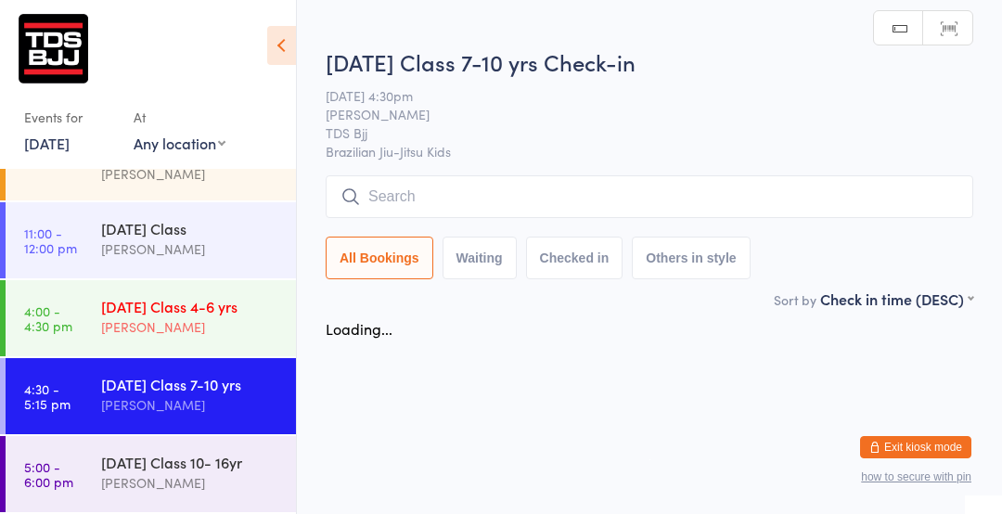
click at [165, 355] on link "4:00 - 4:30 pm Friday Class 4-6 yrs Gary Porter" at bounding box center [151, 318] width 290 height 76
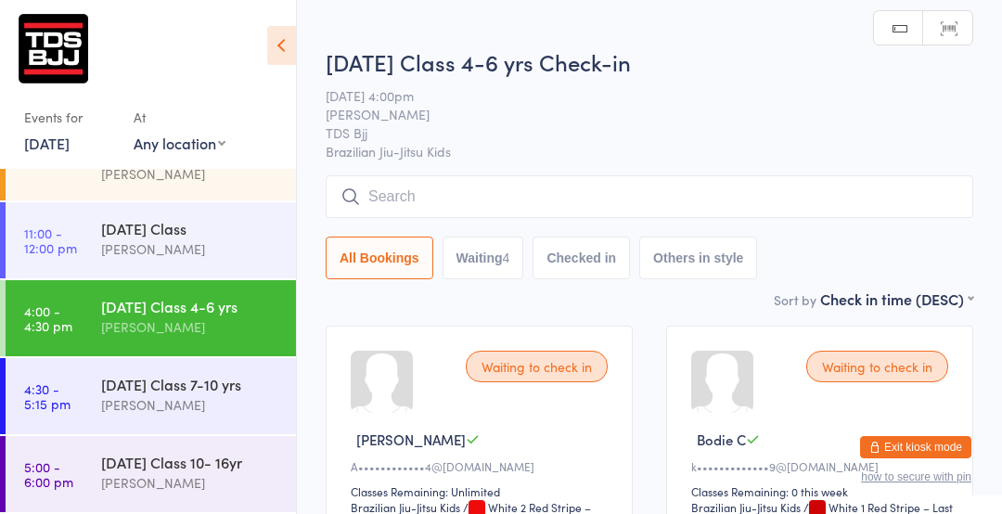
click at [180, 297] on div "[DATE] Class 4-6 yrs" at bounding box center [190, 306] width 179 height 20
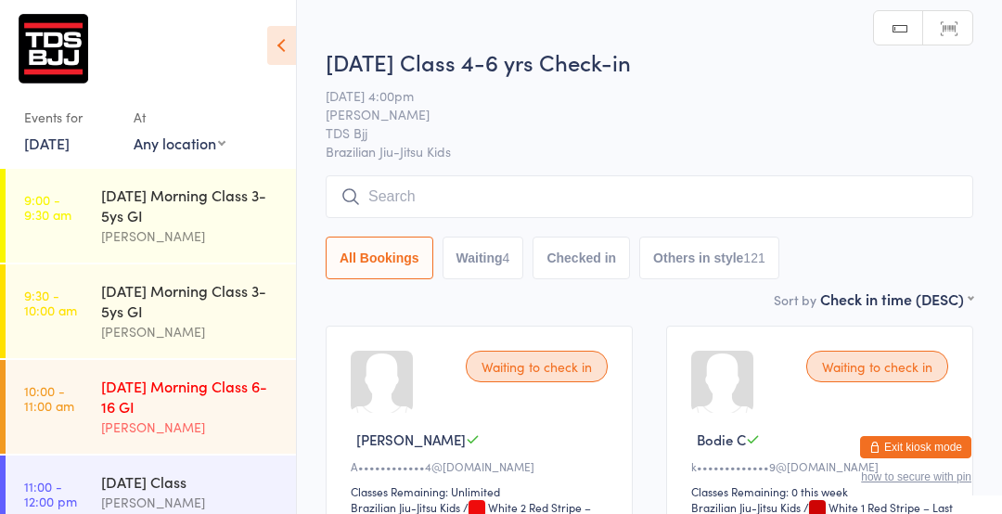
click at [126, 404] on div "[DATE] Morning Class 6-16 GI" at bounding box center [190, 396] width 179 height 41
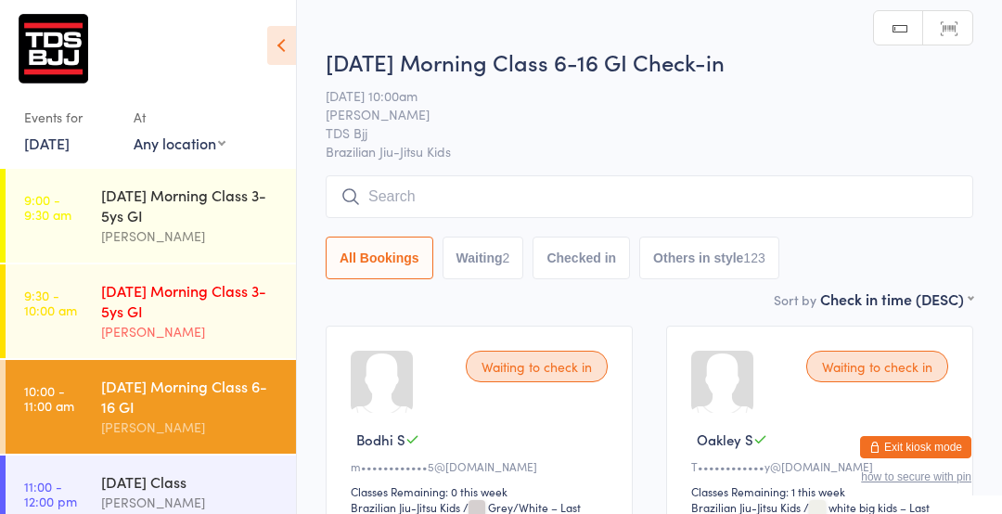
click at [104, 340] on div "[PERSON_NAME]" at bounding box center [190, 331] width 179 height 21
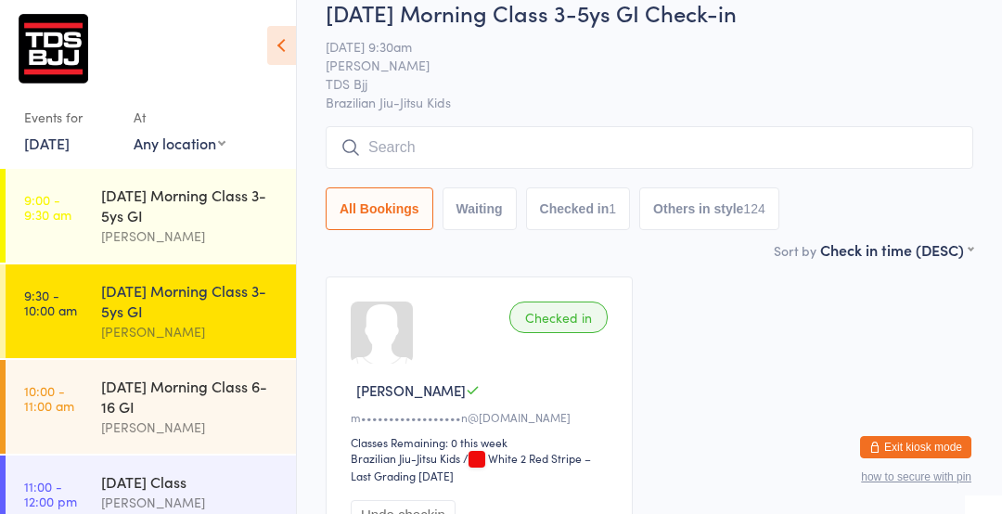
scroll to position [217, 0]
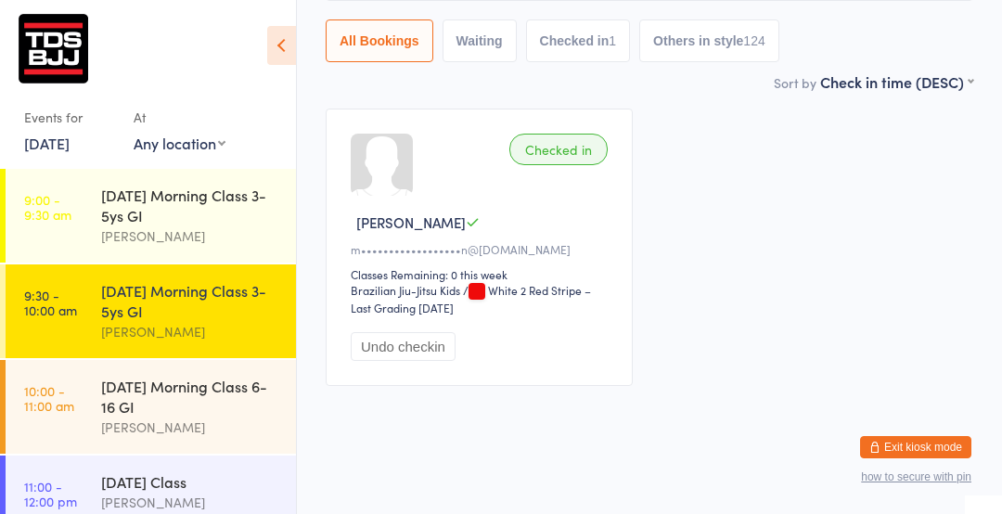
click at [802, 314] on div "Checked in Gordon M m••••••••••••••••••n@gmail.com Classes Remaining: 0 this we…" at bounding box center [649, 247] width 681 height 311
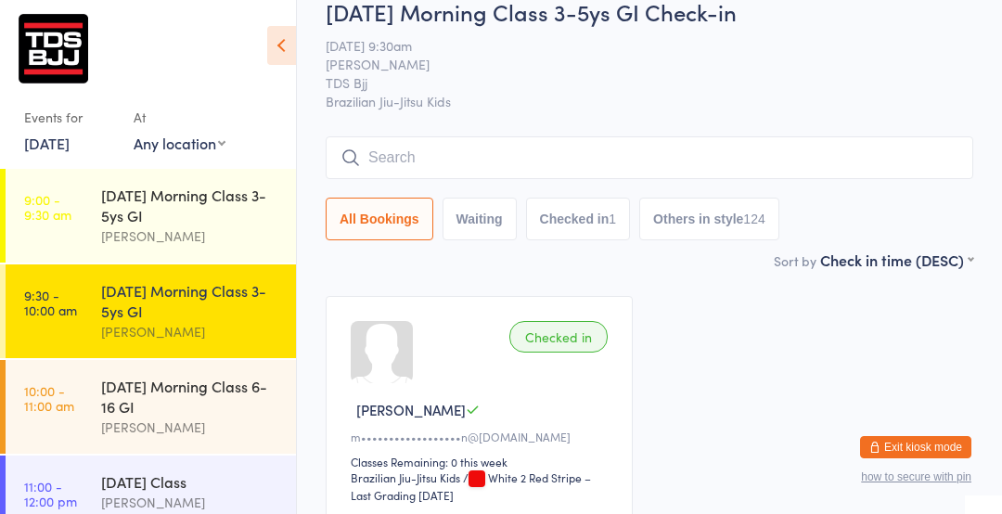
scroll to position [0, 0]
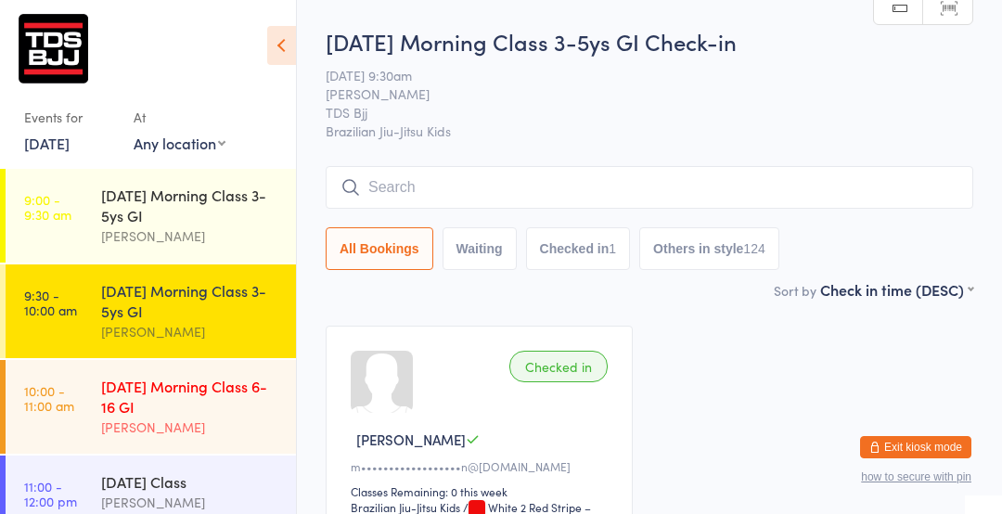
click at [153, 407] on div "[DATE] Morning Class 6-16 GI" at bounding box center [190, 396] width 179 height 41
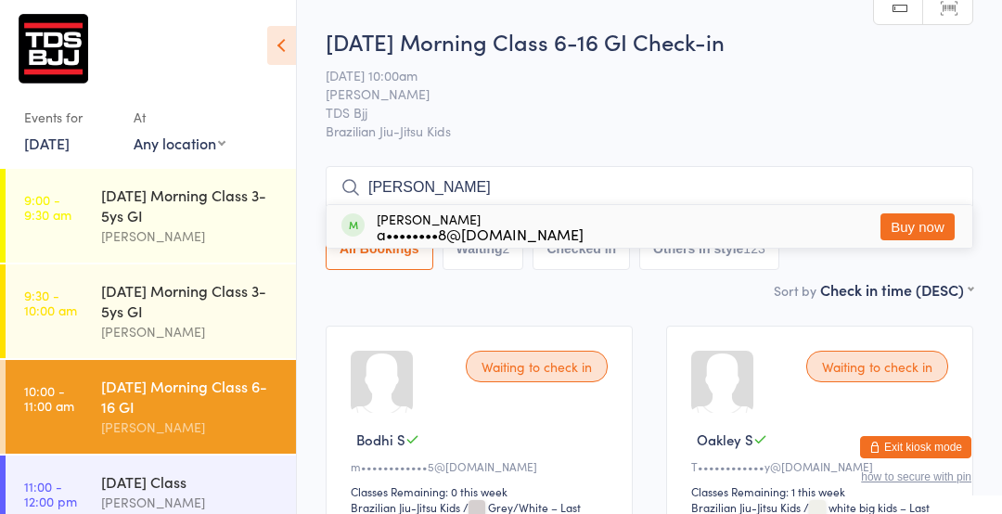
click at [912, 453] on button "Exit kiosk mode" at bounding box center [915, 447] width 111 height 22
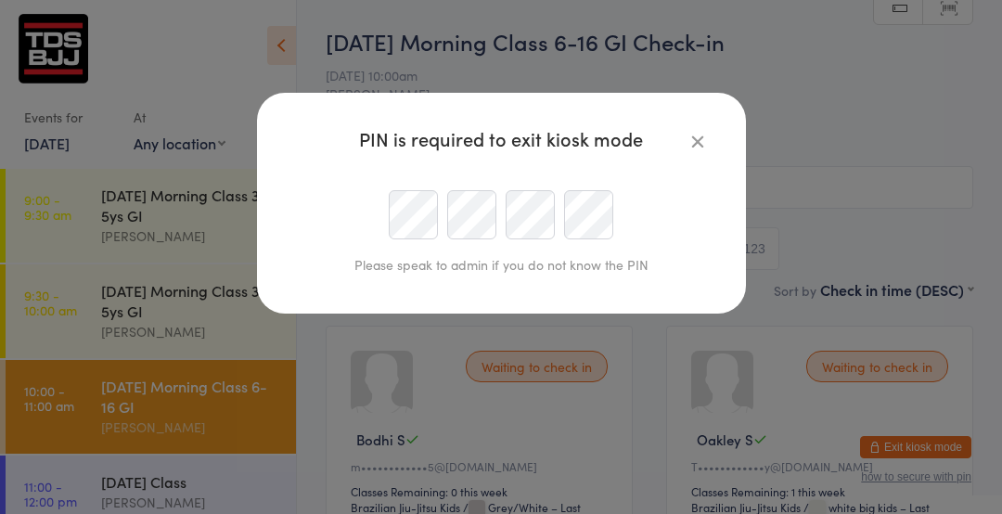
click at [672, 139] on div "PIN is required to exit kiosk mode" at bounding box center [501, 139] width 415 height 18
click at [689, 145] on icon "button" at bounding box center [698, 141] width 20 height 20
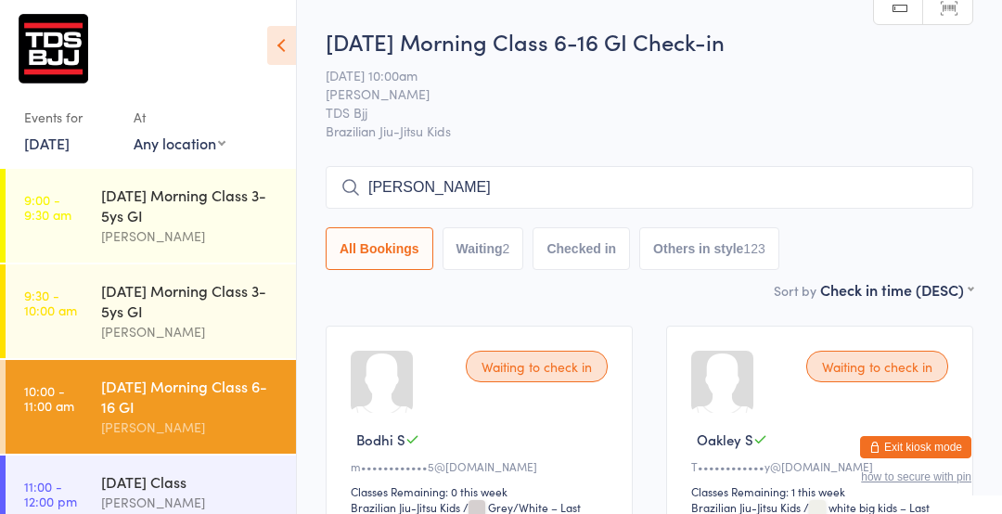
click at [424, 192] on input "amos" at bounding box center [650, 187] width 648 height 43
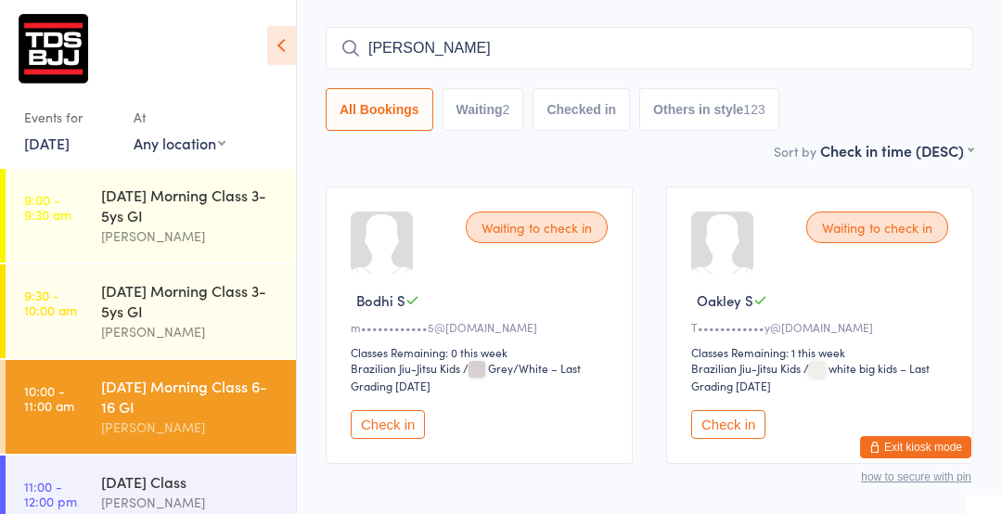
scroll to position [167, 0]
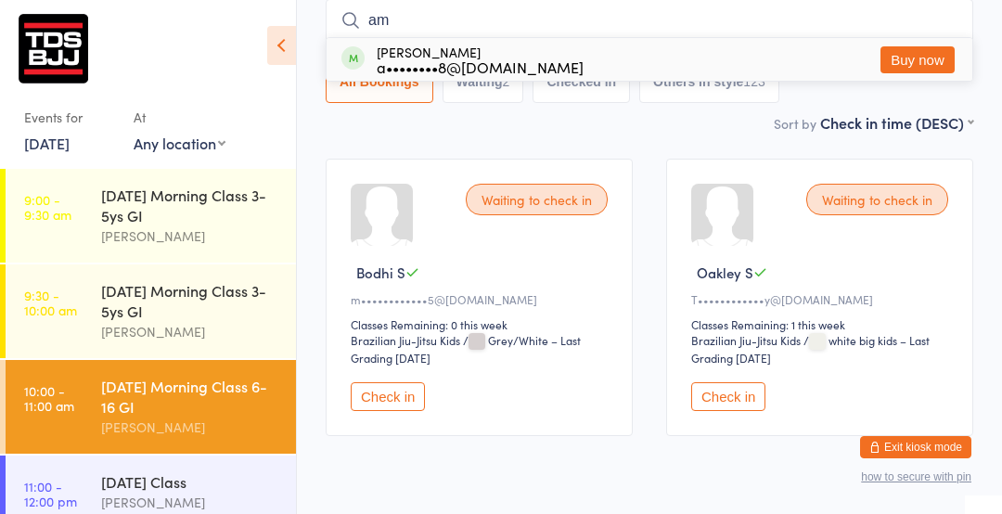
type input "a"
type input "jay"
click at [931, 59] on button "Drop in" at bounding box center [918, 59] width 74 height 27
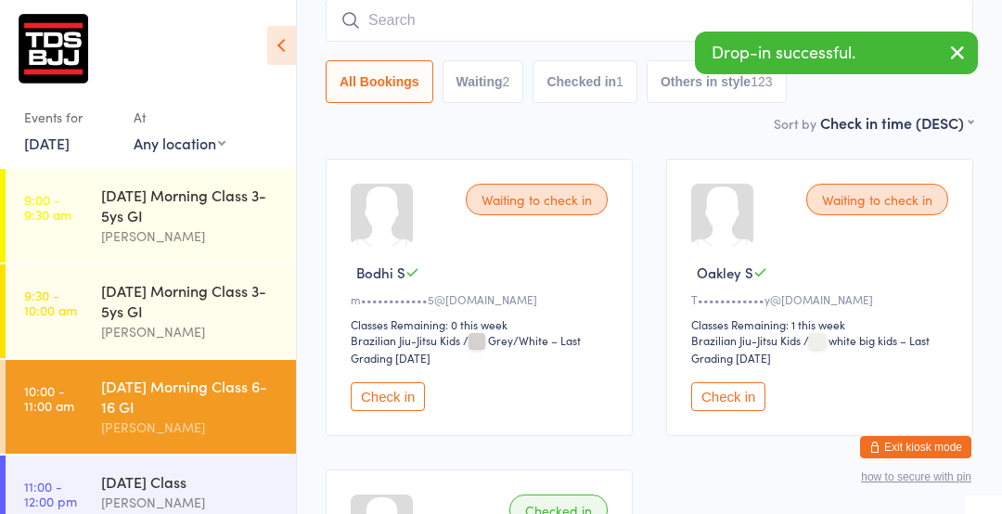
click at [369, 389] on button "Check in" at bounding box center [388, 396] width 74 height 29
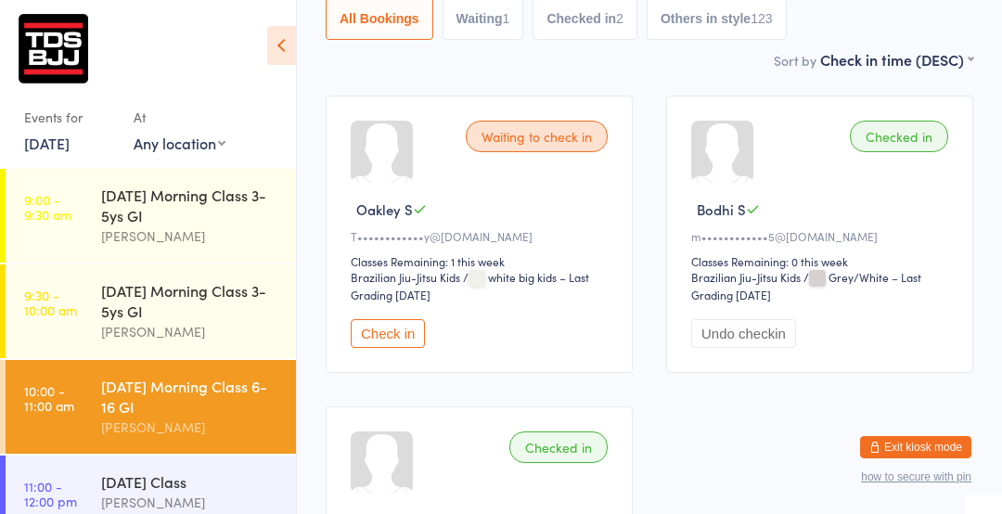
scroll to position [227, 0]
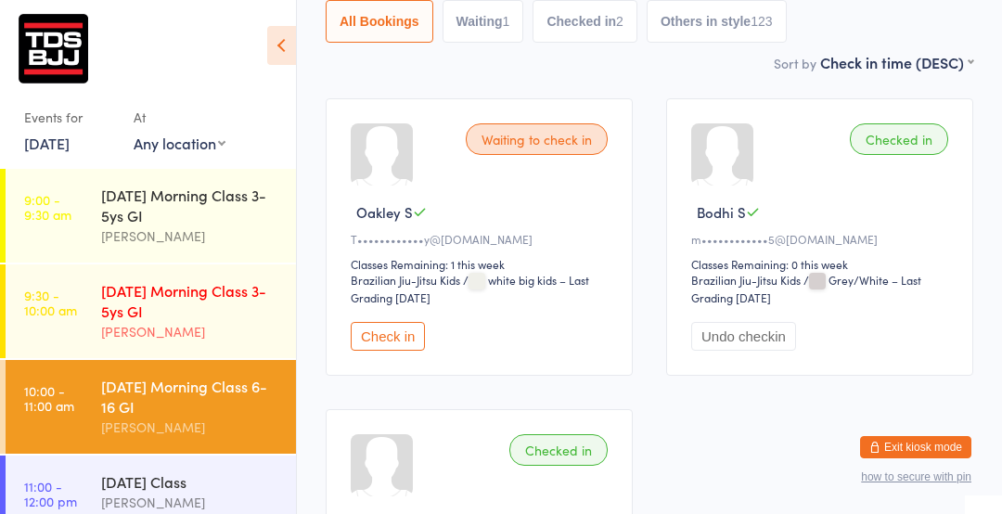
click at [137, 294] on div "[DATE] Morning Class 3-5ys GI" at bounding box center [190, 300] width 179 height 41
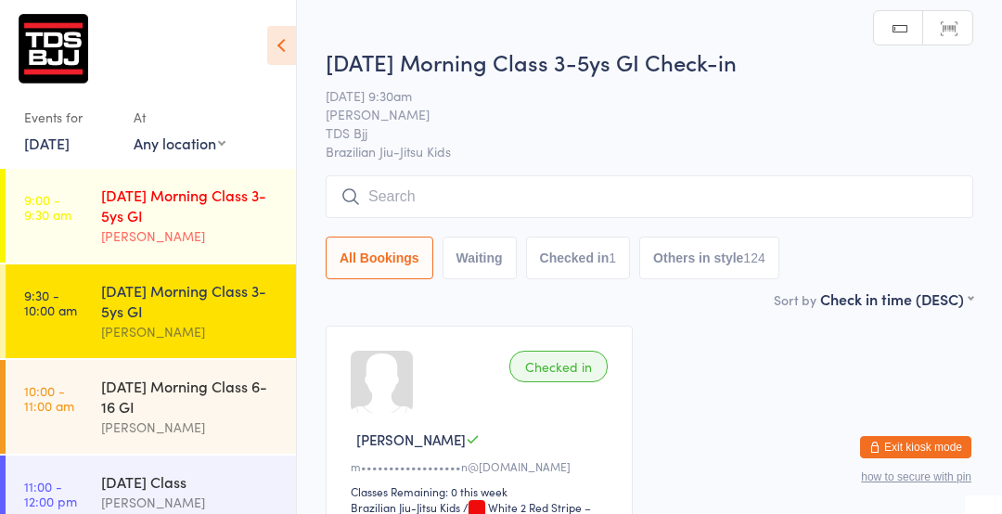
click at [131, 212] on div "[DATE] Morning Class 3-5ys GI" at bounding box center [190, 205] width 179 height 41
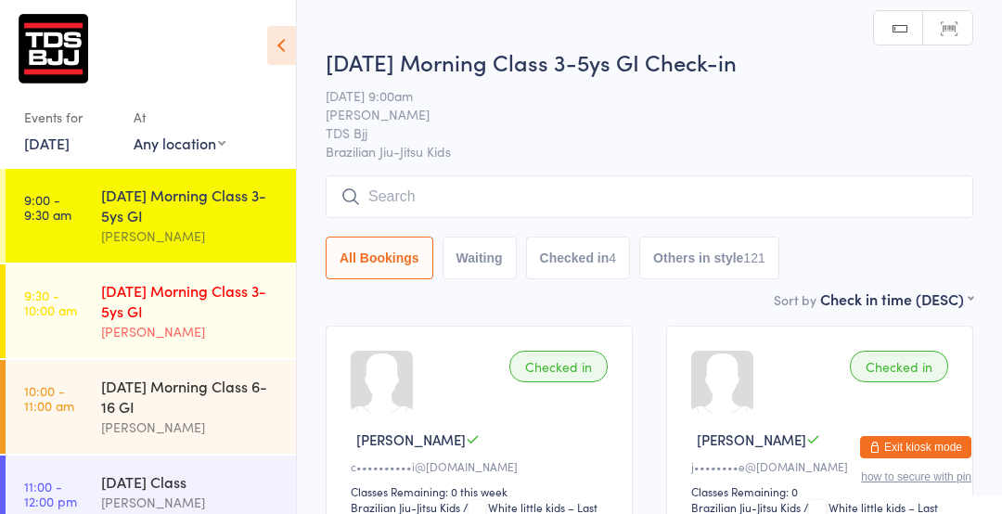
click at [173, 290] on div "[DATE] Morning Class 3-5ys GI" at bounding box center [190, 300] width 179 height 41
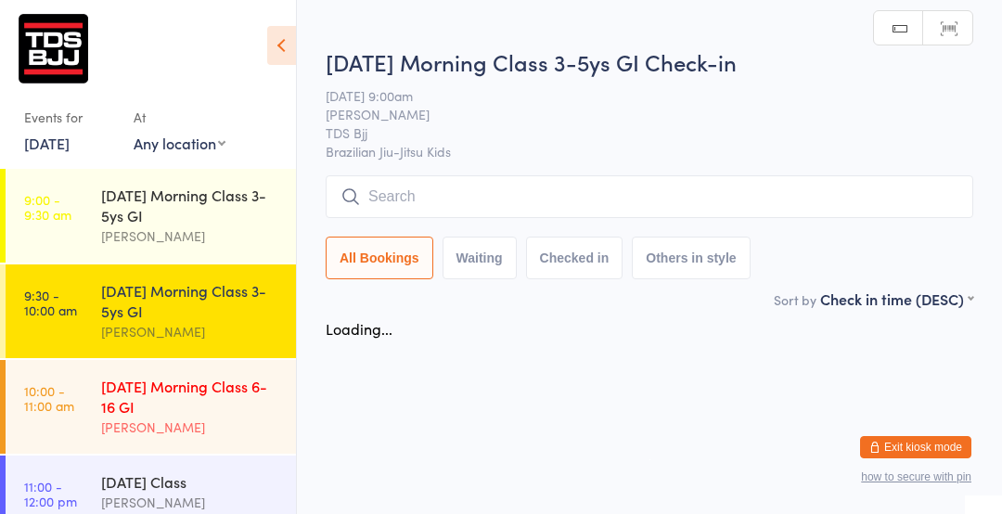
click at [161, 403] on div "[DATE] Morning Class 6-16 GI" at bounding box center [190, 396] width 179 height 41
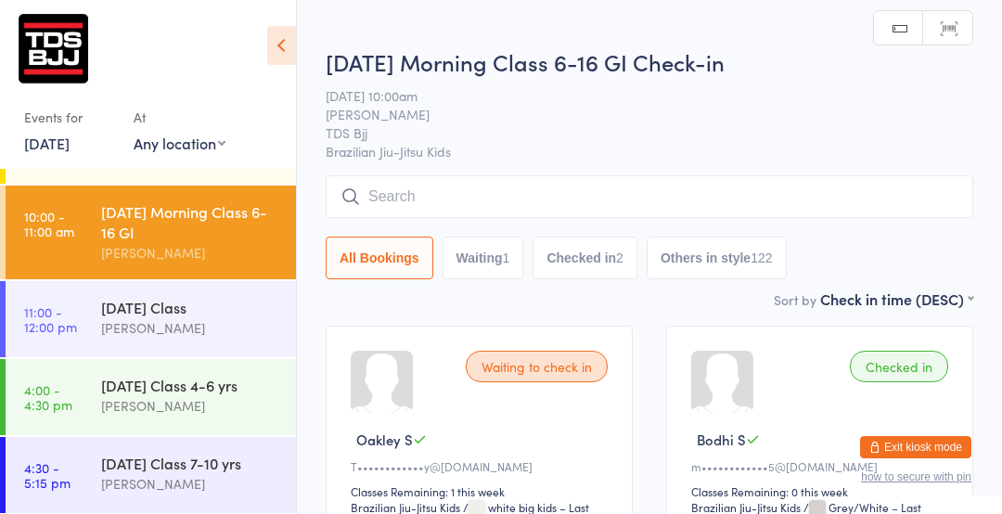
scroll to position [173, 0]
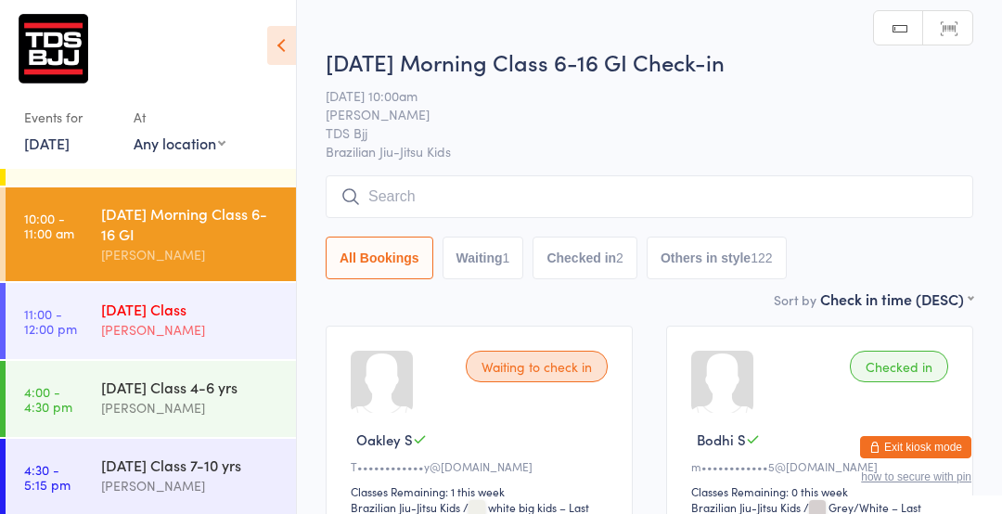
click at [115, 318] on div "[DATE] Class" at bounding box center [190, 309] width 179 height 20
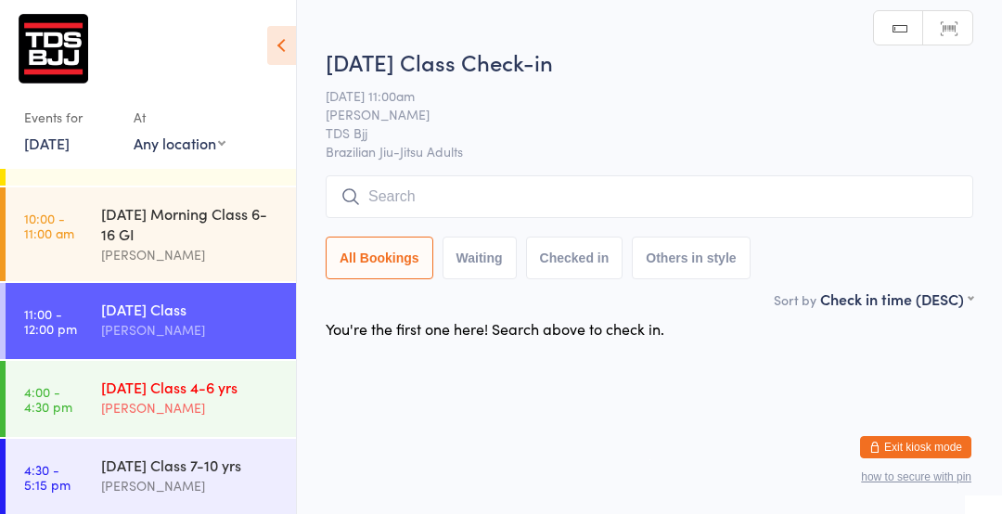
click at [137, 389] on div "[DATE] Class 4-6 yrs" at bounding box center [190, 387] width 179 height 20
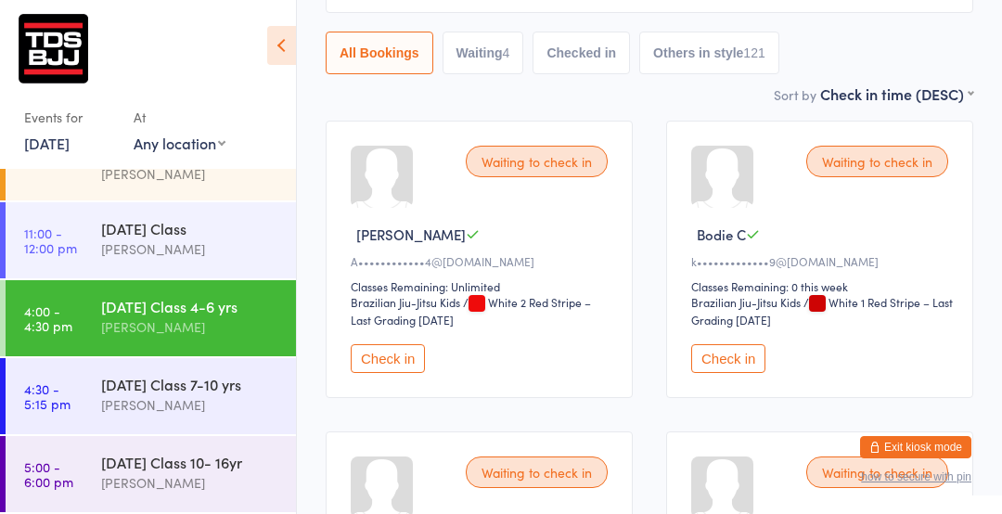
scroll to position [217, 0]
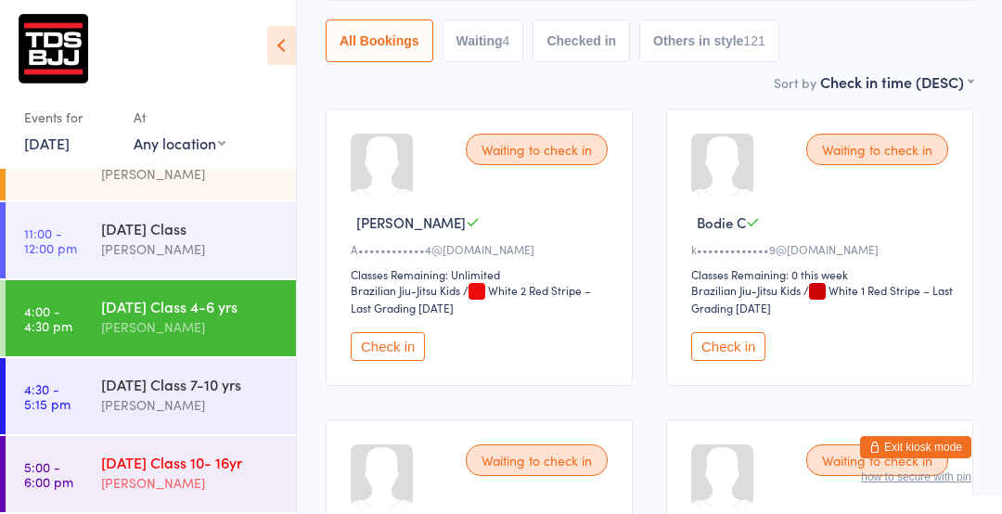
click at [124, 453] on div "Friday Class 10- 16yr" at bounding box center [190, 462] width 179 height 20
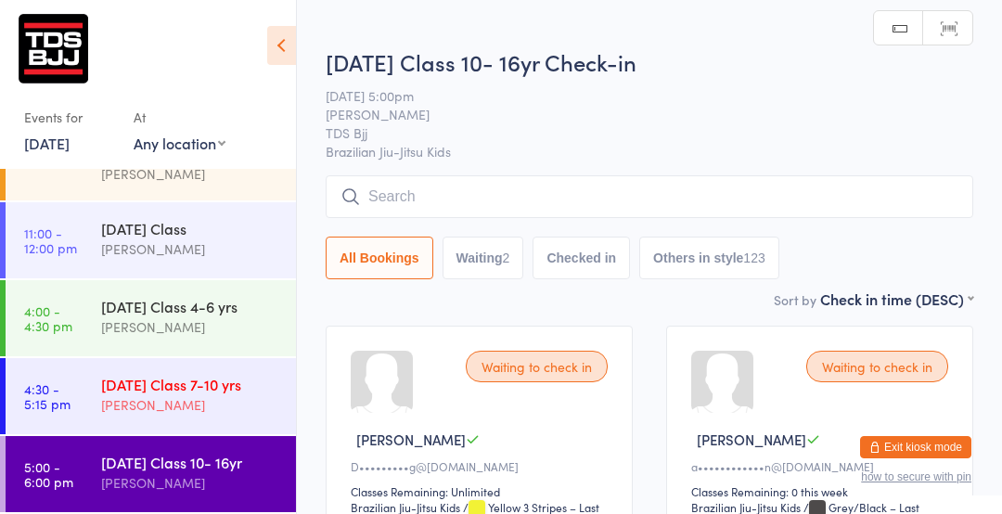
click at [93, 412] on link "4:30 - 5:15 pm Friday Class 7-10 yrs Gary Porter" at bounding box center [151, 396] width 290 height 76
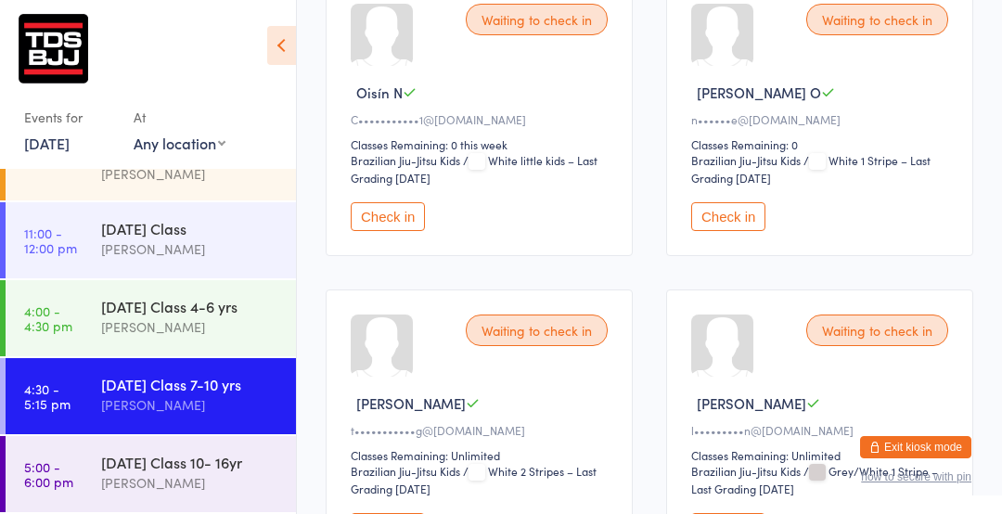
scroll to position [1596, 0]
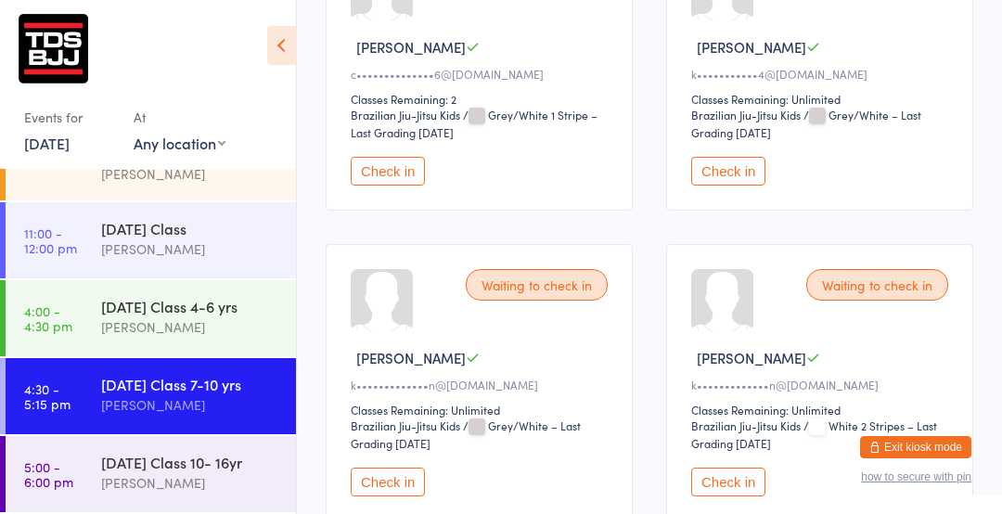
scroll to position [394, 0]
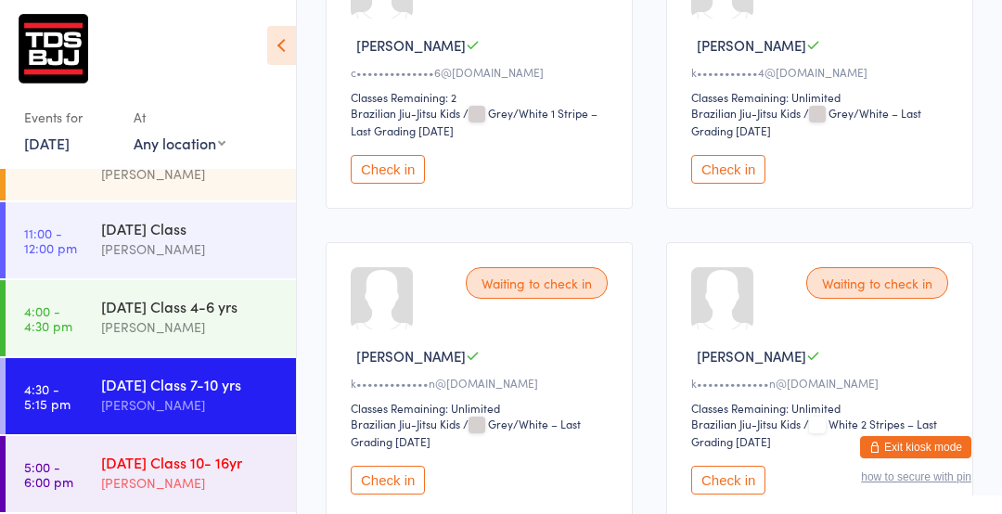
click at [157, 475] on div "[PERSON_NAME]" at bounding box center [190, 482] width 179 height 21
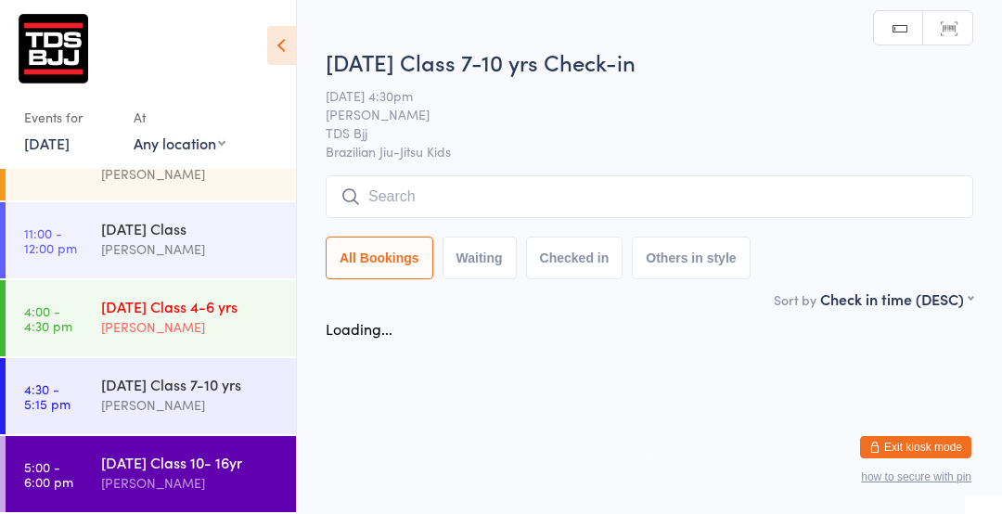
click at [131, 330] on div "[PERSON_NAME]" at bounding box center [190, 326] width 179 height 21
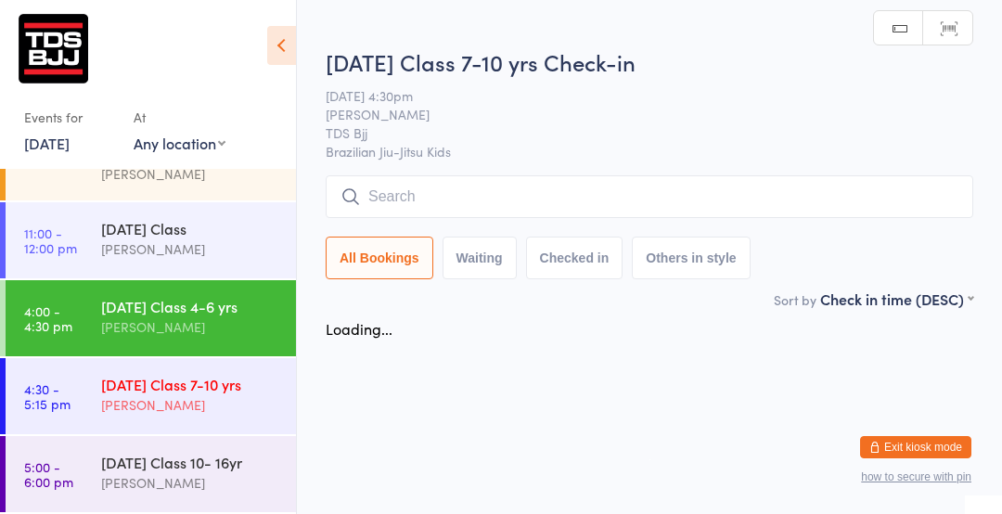
click at [128, 381] on div "Friday Class 7-10 yrs" at bounding box center [190, 384] width 179 height 20
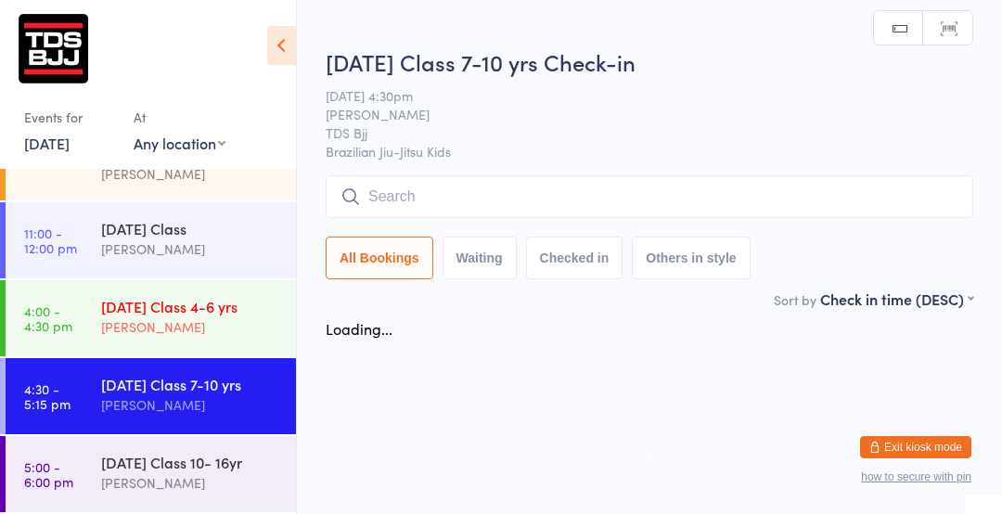
click at [122, 305] on div "[DATE] Class 4-6 yrs" at bounding box center [190, 306] width 179 height 20
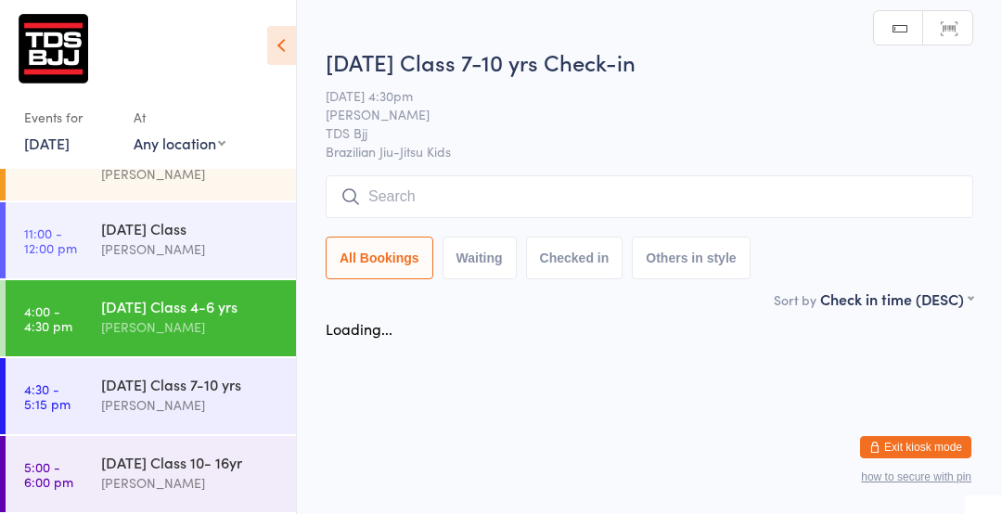
click at [110, 285] on div "Friday Class 4-6 yrs Gary Porter" at bounding box center [198, 316] width 195 height 73
click at [110, 303] on div "[DATE] Class 4-6 yrs" at bounding box center [190, 306] width 179 height 20
click at [77, 298] on link "4:00 - 4:30 pm Friday Class 4-6 yrs Gary Porter" at bounding box center [151, 318] width 290 height 76
click at [57, 323] on time "4:00 - 4:30 pm" at bounding box center [48, 318] width 48 height 30
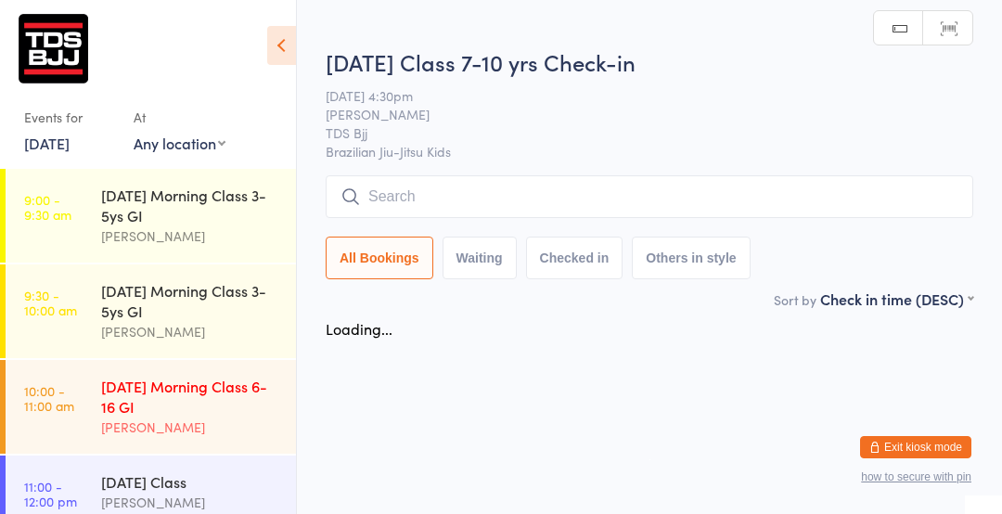
click at [90, 385] on link "10:00 - 11:00 am Friday Morning Class 6-16 GI Gary Porter" at bounding box center [151, 407] width 290 height 94
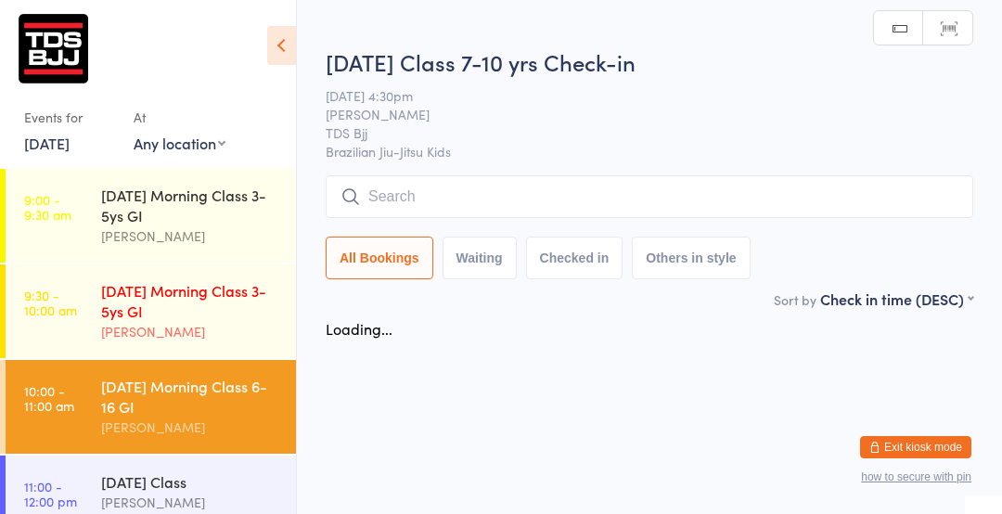
click at [63, 357] on link "9:30 - 10:00 am Friday Morning Class 3-5ys GI Gary Porter" at bounding box center [151, 311] width 290 height 94
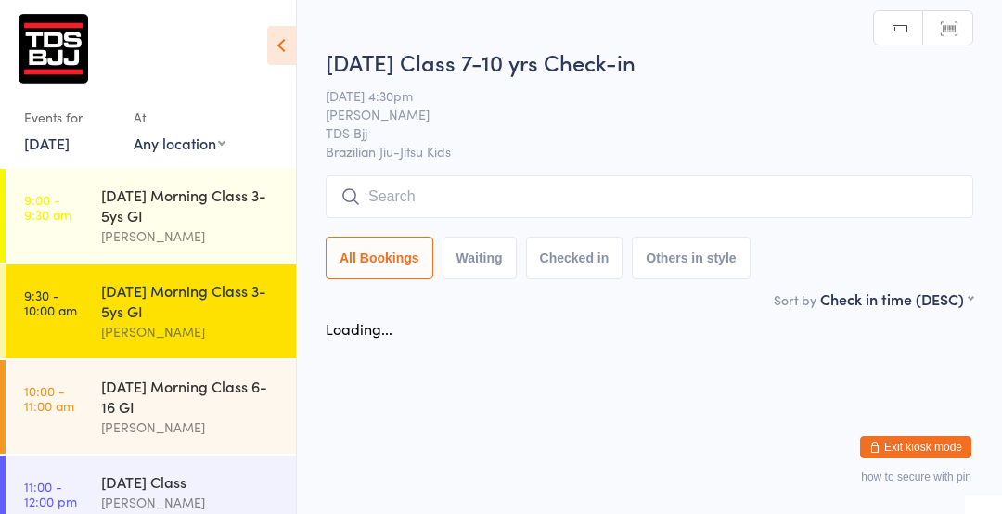
click at [65, 324] on link "9:30 - 10:00 am Friday Morning Class 3-5ys GI Gary Porter" at bounding box center [151, 311] width 290 height 94
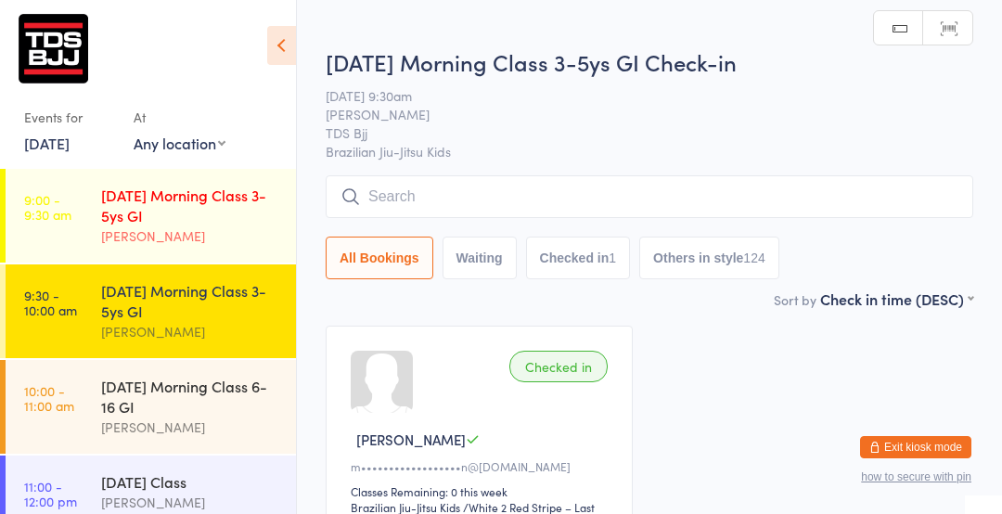
click at [142, 223] on div "[DATE] Morning Class 3-5ys GI" at bounding box center [190, 205] width 179 height 41
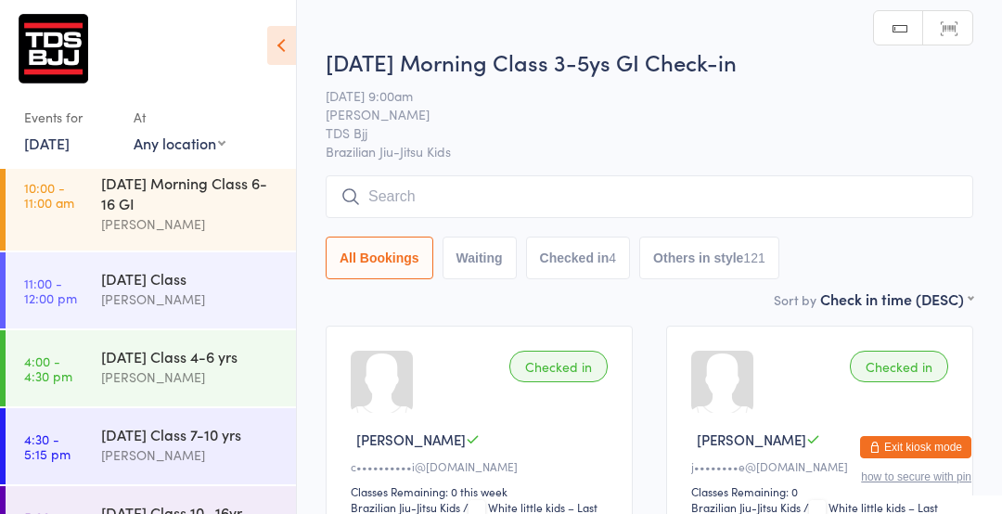
scroll to position [204, 0]
click at [111, 215] on div "[PERSON_NAME]" at bounding box center [190, 222] width 179 height 21
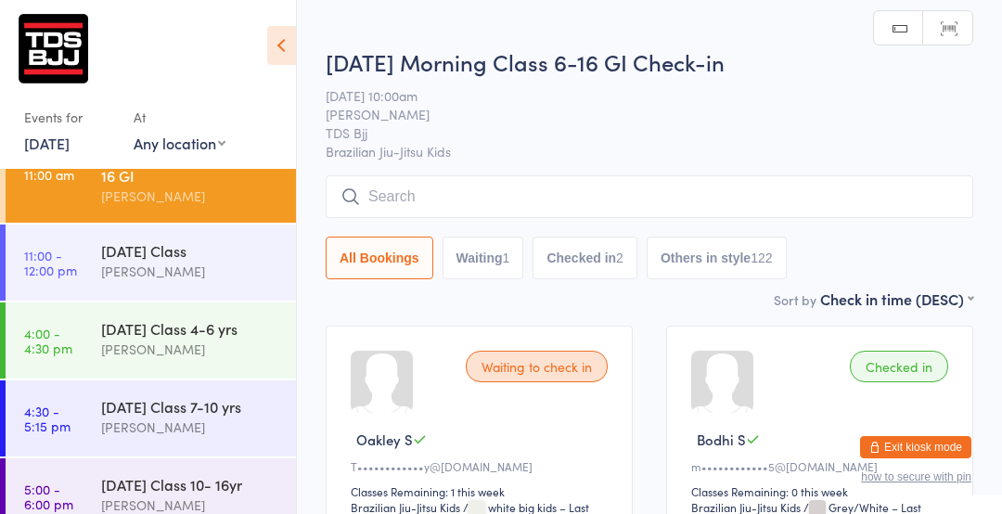
scroll to position [208, 0]
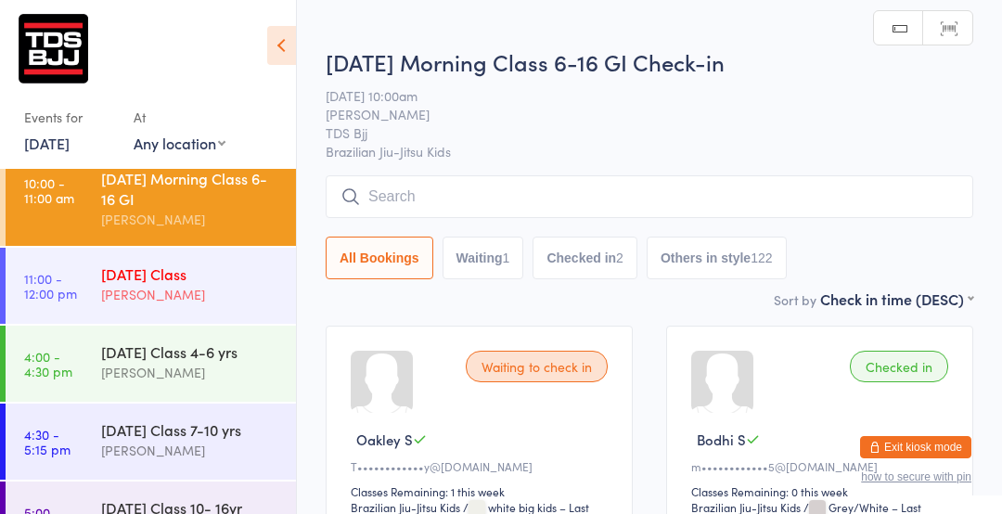
click at [104, 317] on div "Adults Day Class Gary Porter" at bounding box center [198, 284] width 195 height 73
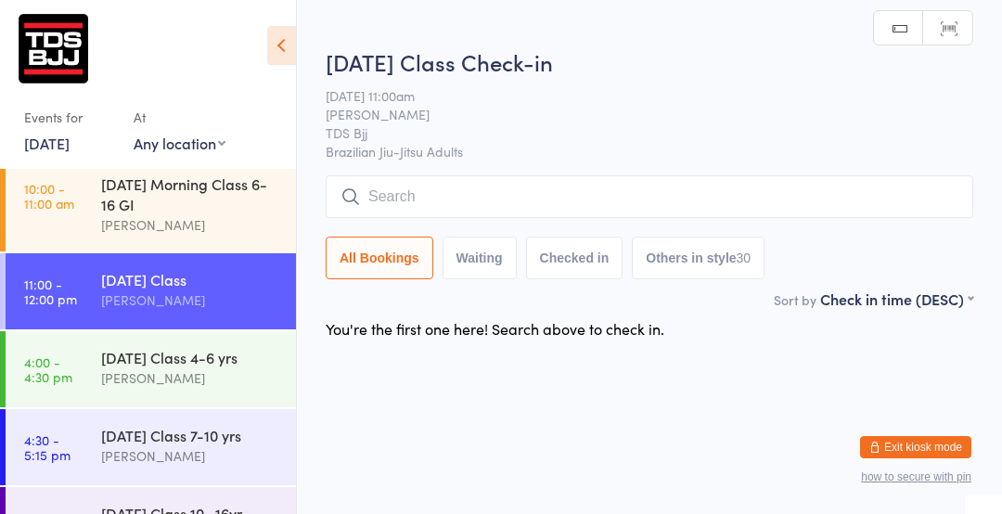
scroll to position [193, 0]
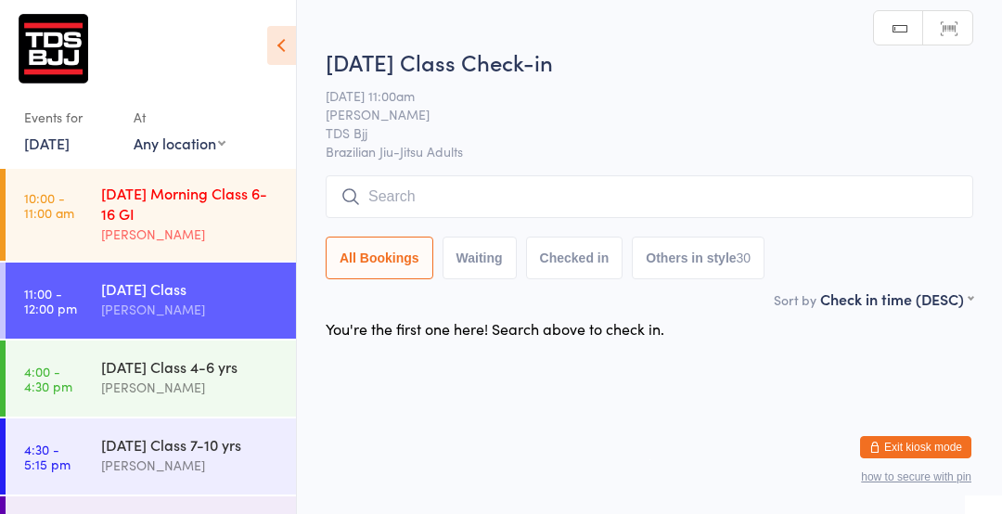
click at [107, 236] on div "[PERSON_NAME]" at bounding box center [190, 234] width 179 height 21
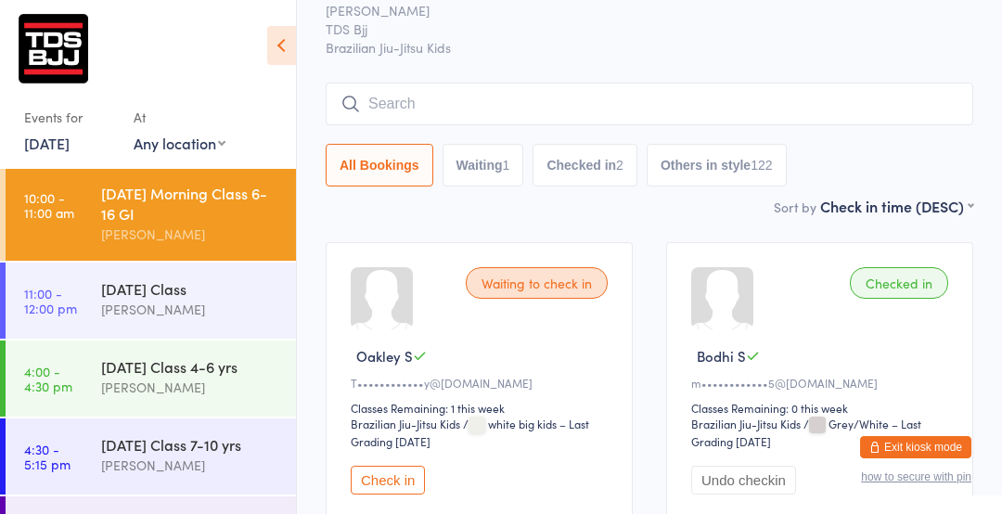
scroll to position [84, 0]
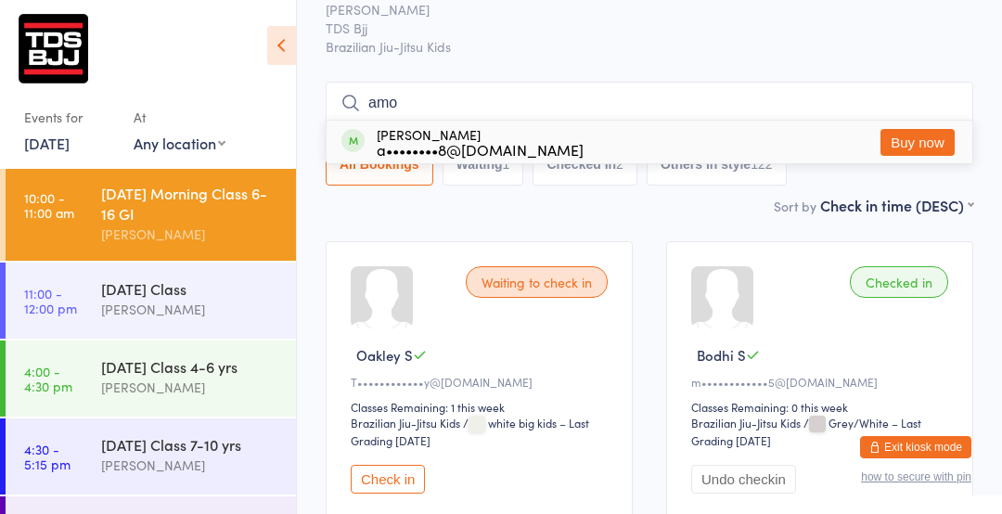
type input "amos"
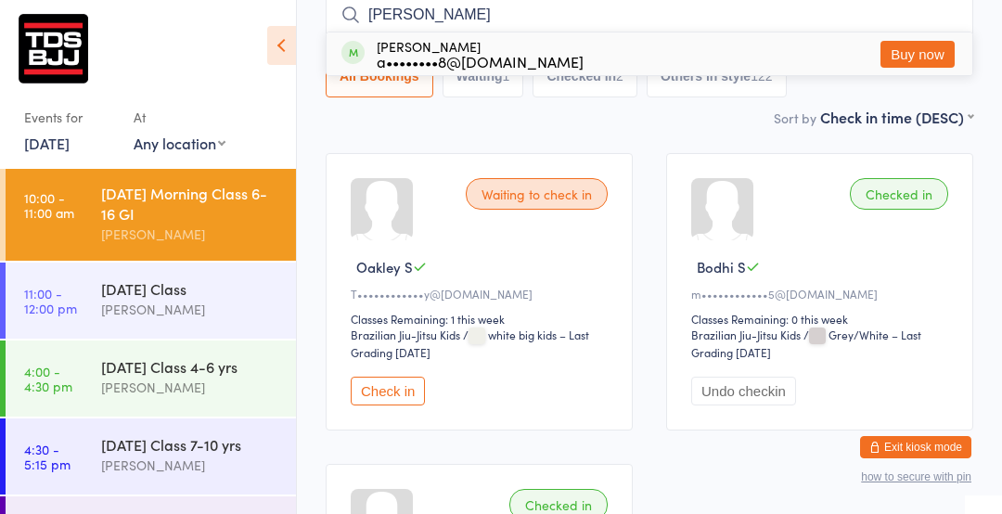
scroll to position [170, 0]
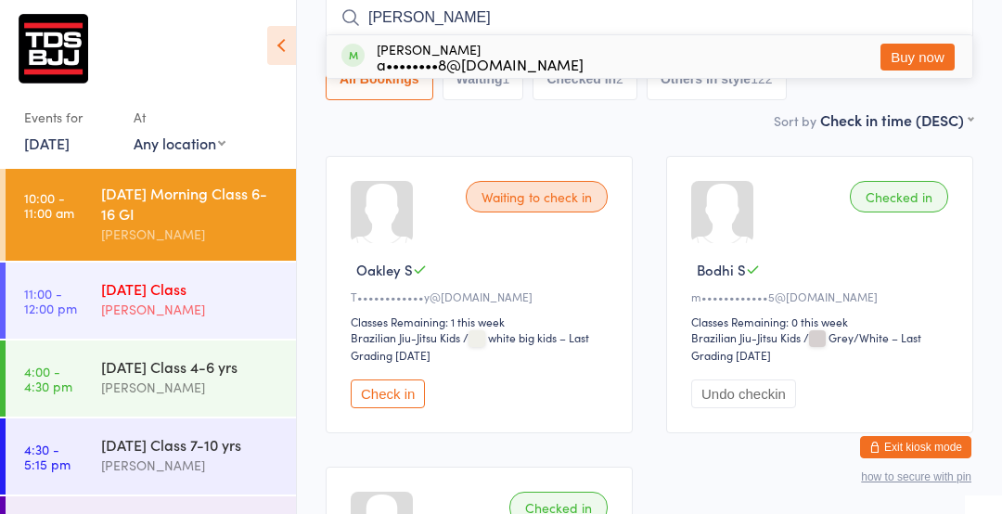
click at [152, 293] on div "[DATE] Class" at bounding box center [190, 288] width 179 height 20
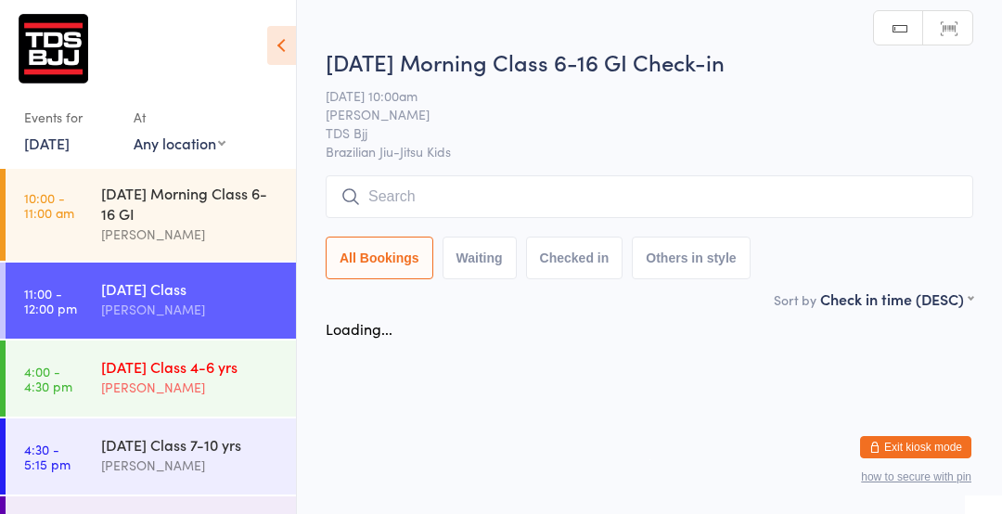
click at [144, 387] on div "[PERSON_NAME]" at bounding box center [190, 387] width 179 height 21
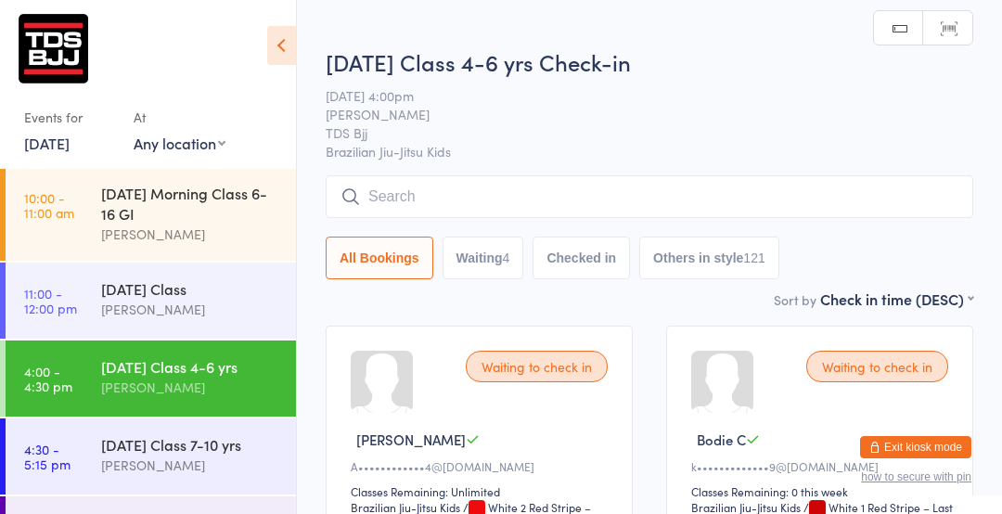
scroll to position [255, 0]
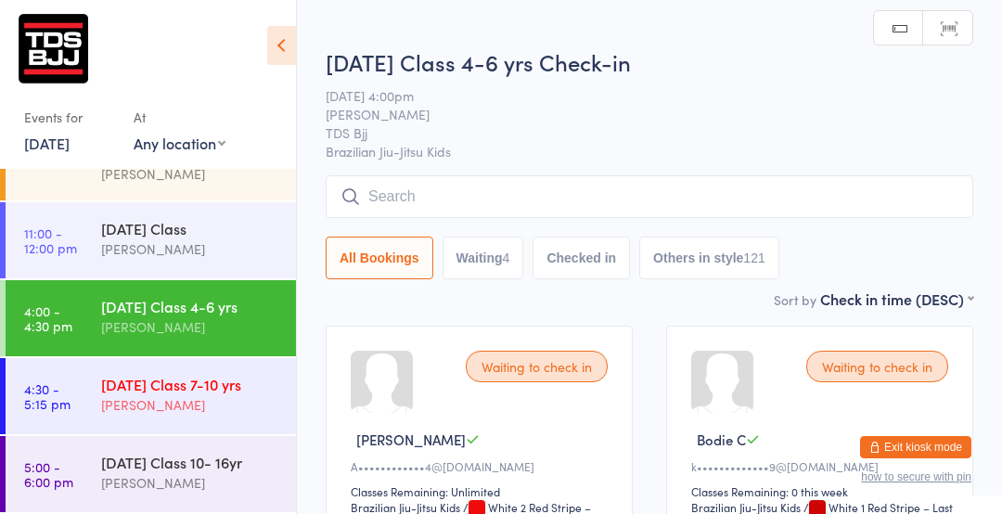
click at [157, 407] on div "[PERSON_NAME]" at bounding box center [190, 404] width 179 height 21
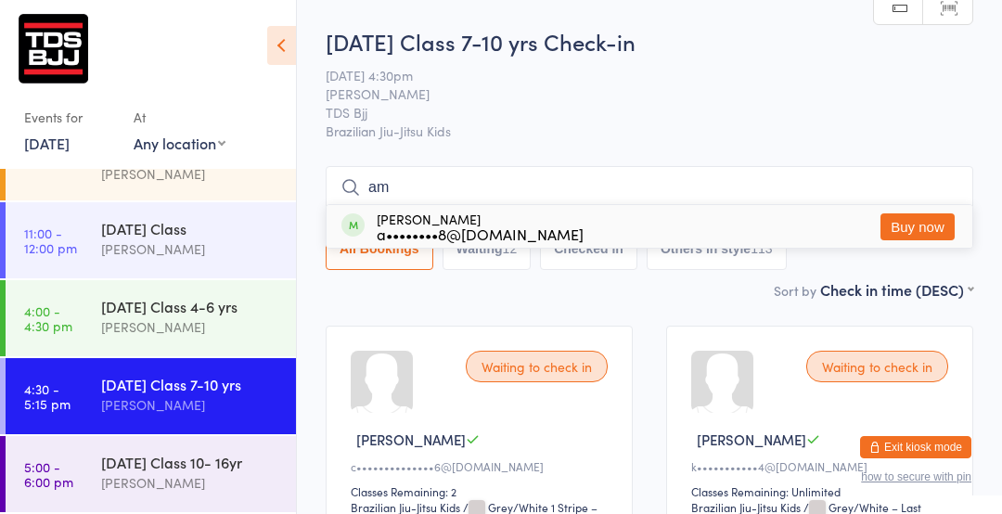
type input "a"
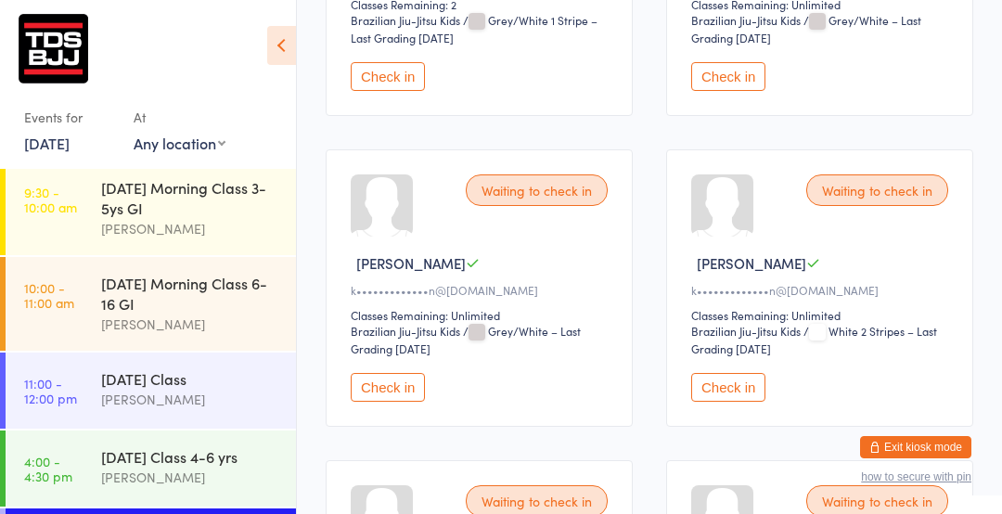
scroll to position [82, 0]
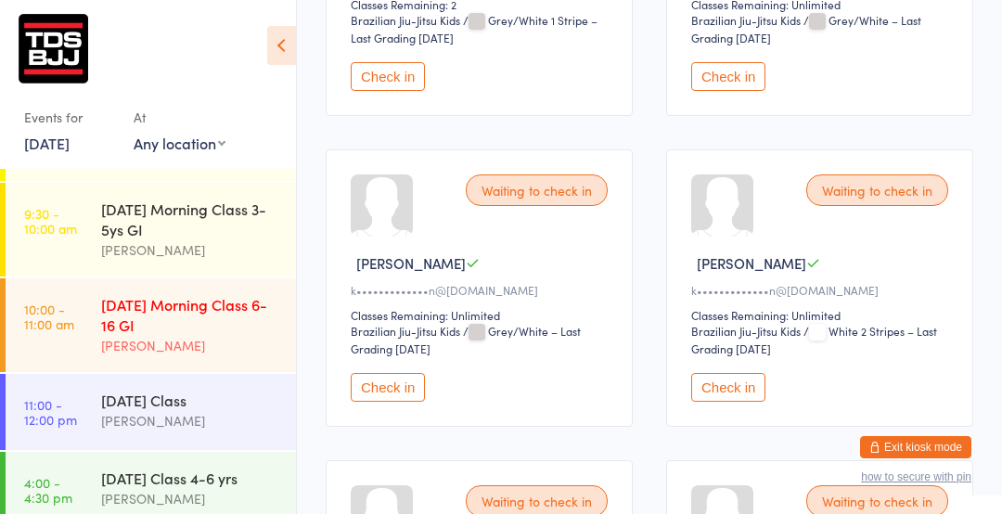
click at [128, 360] on div "Friday Morning Class 6-16 GI Gary Porter" at bounding box center [198, 325] width 195 height 94
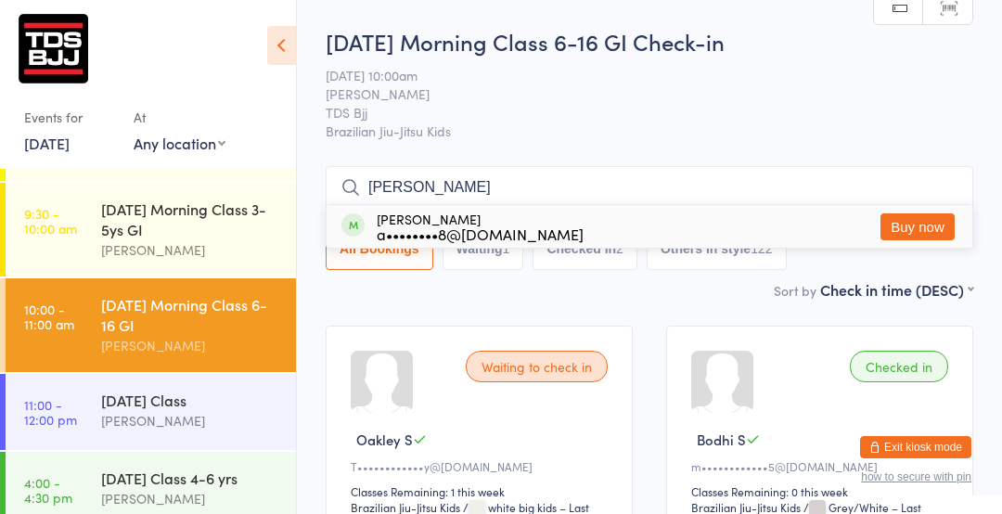
click at [877, 193] on input "amos" at bounding box center [650, 187] width 648 height 43
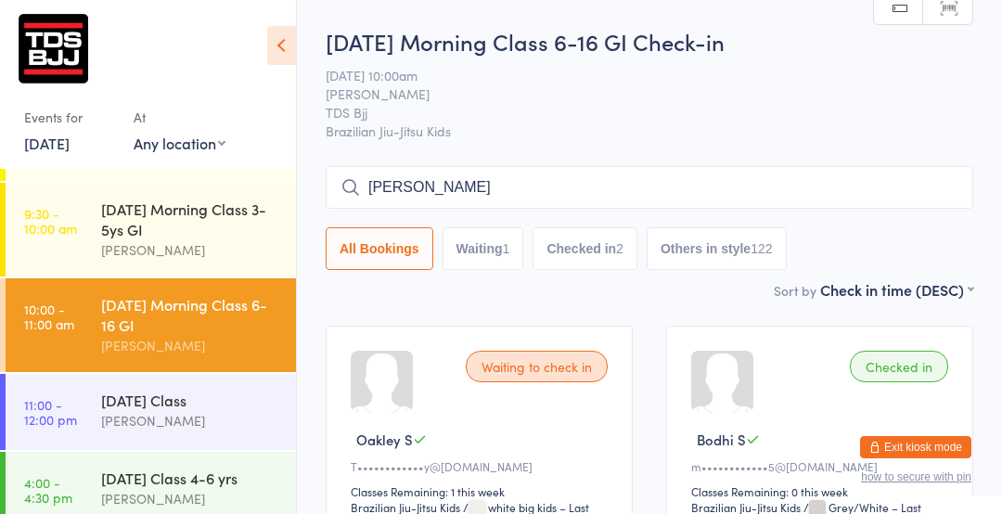
click at [827, 106] on span "TDS Bjj" at bounding box center [635, 112] width 619 height 19
click at [436, 193] on input "amos" at bounding box center [650, 187] width 648 height 43
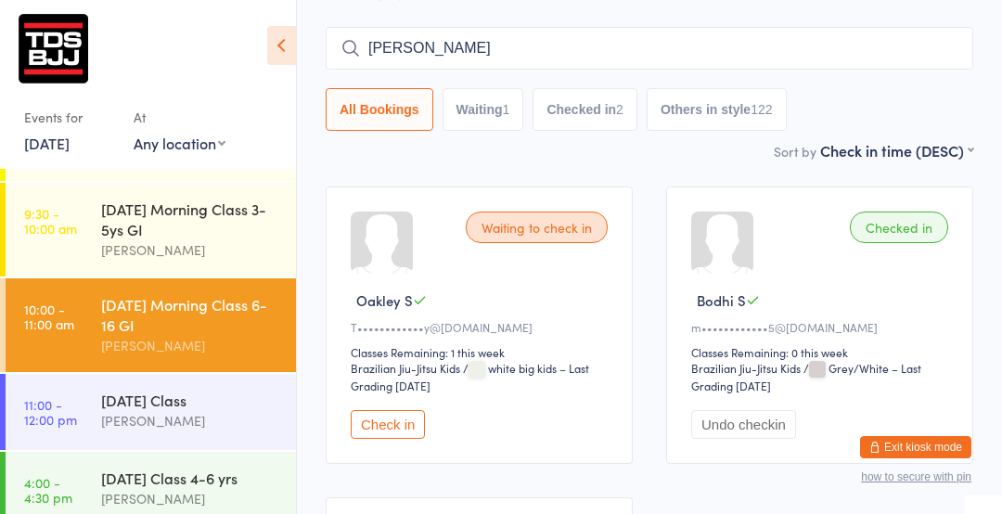
scroll to position [167, 0]
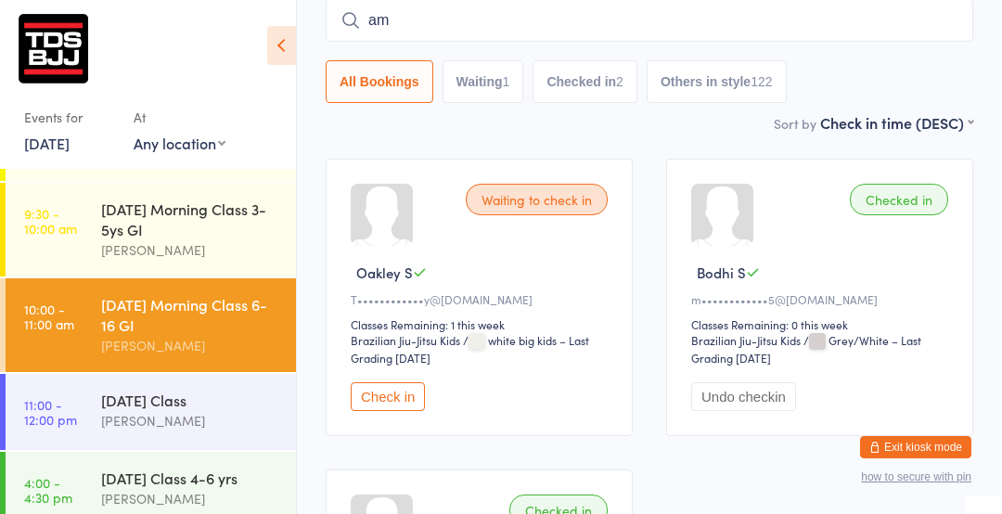
type input "a"
type input "b"
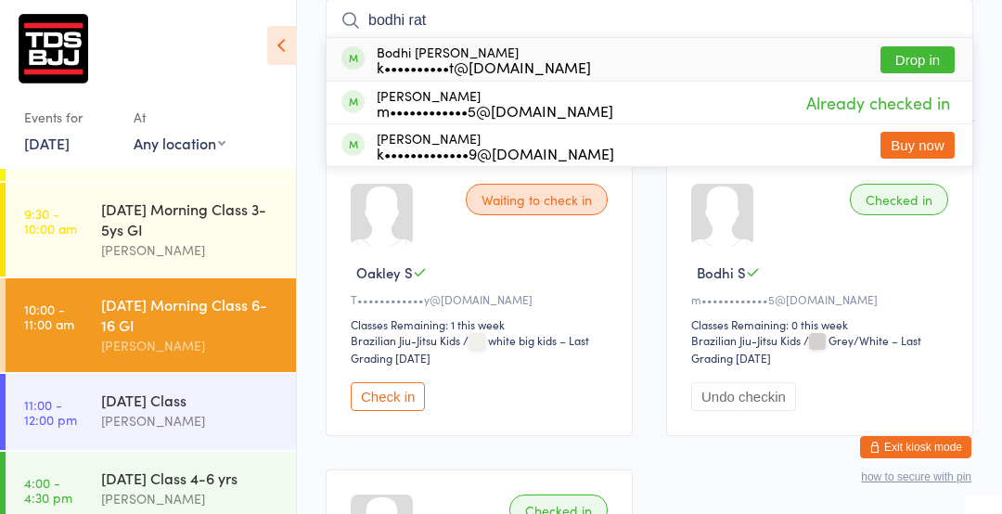
type input "bodhi rat"
click at [906, 63] on button "Drop in" at bounding box center [918, 59] width 74 height 27
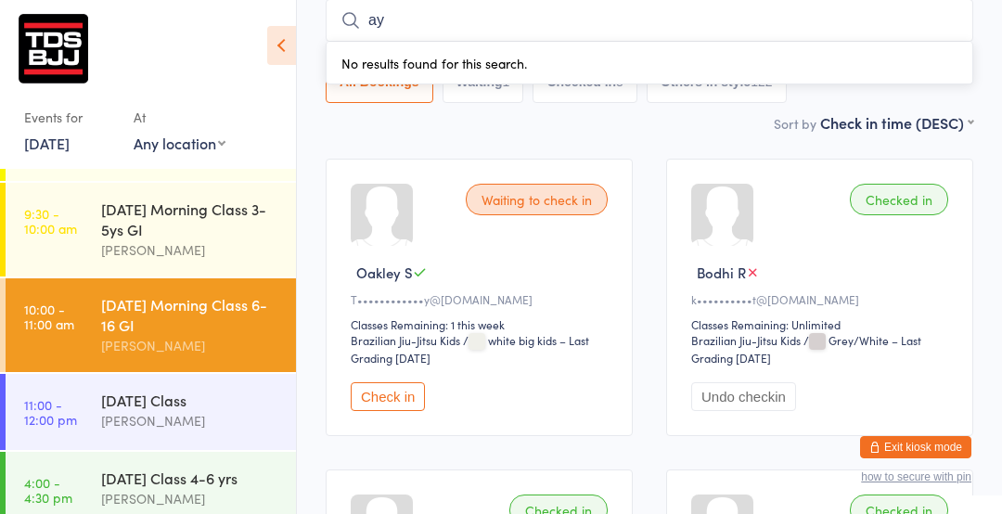
type input "ayla anderson"
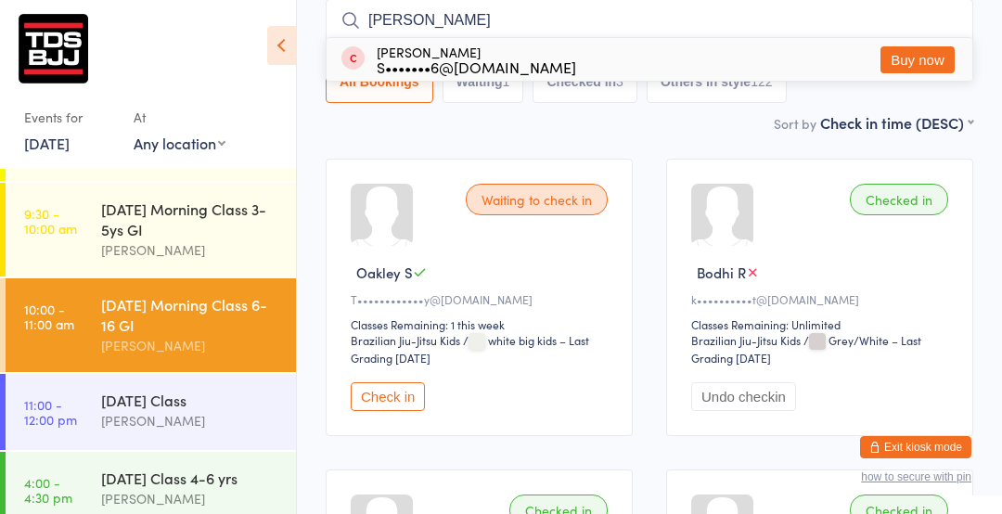
click at [913, 71] on button "Buy now" at bounding box center [918, 59] width 74 height 27
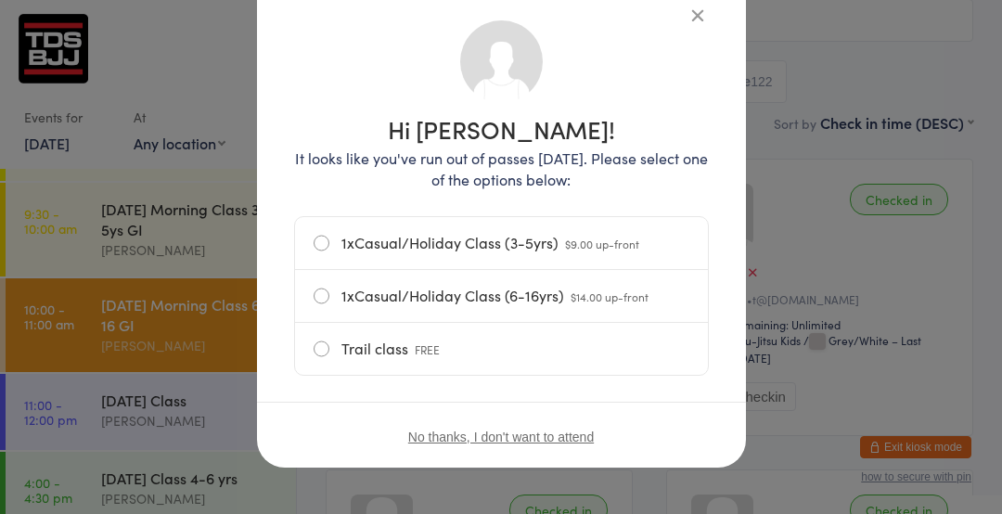
scroll to position [126, 0]
click at [635, 314] on label "1xCasual/Holiday Class (6-16yrs) $14.00 up-front" at bounding box center [502, 296] width 376 height 52
click at [0, 0] on input "1xCasual/Holiday Class (6-16yrs) $14.00 up-front" at bounding box center [0, 0] width 0 height 0
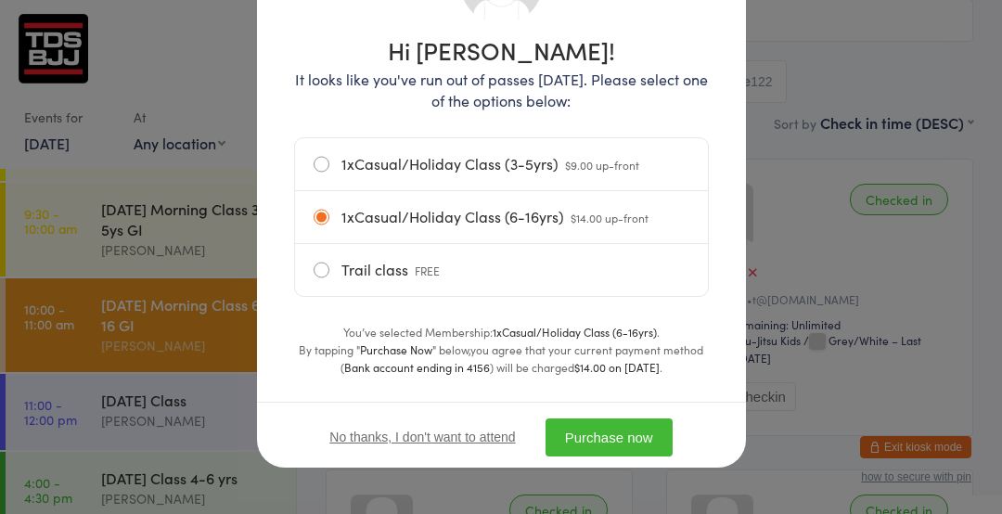
scroll to position [205, 0]
click at [629, 434] on button "Purchase now" at bounding box center [609, 437] width 127 height 38
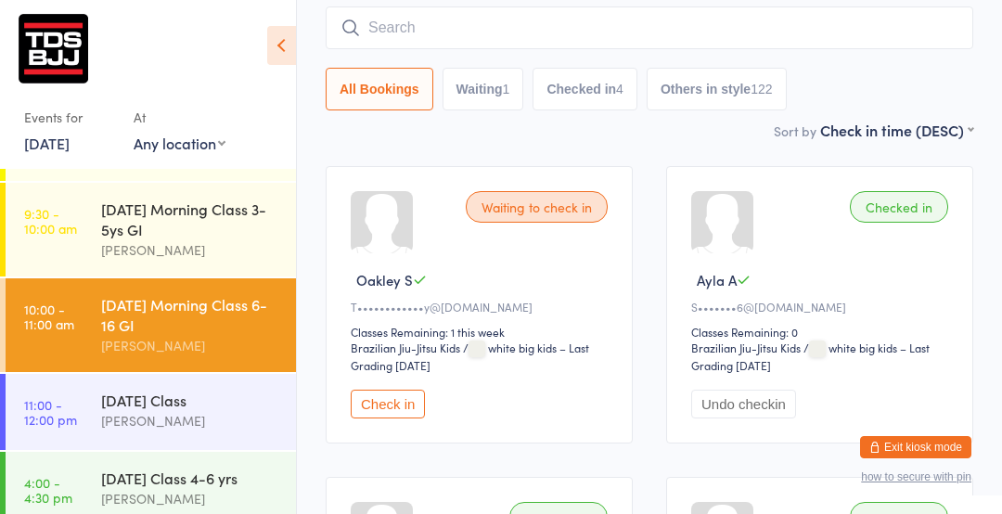
scroll to position [0, 0]
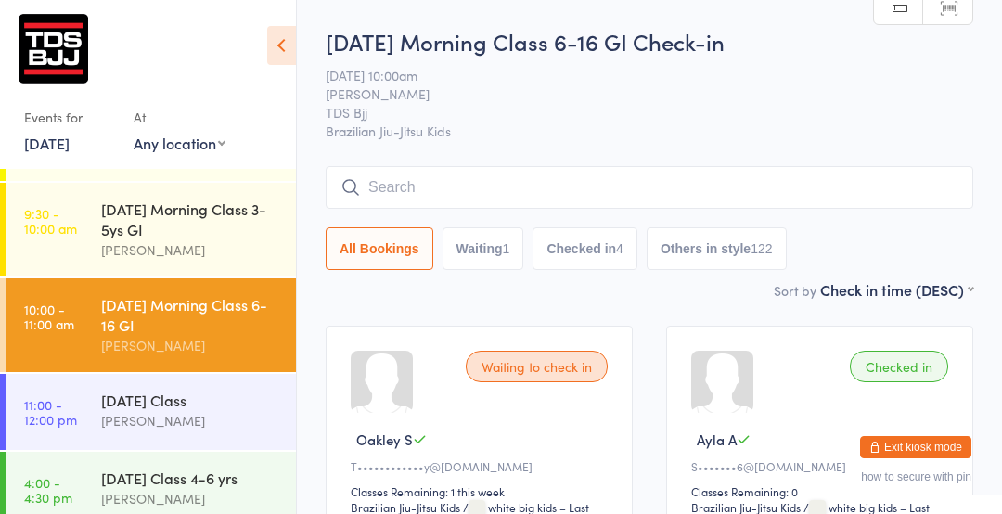
click at [395, 189] on input "search" at bounding box center [650, 187] width 648 height 43
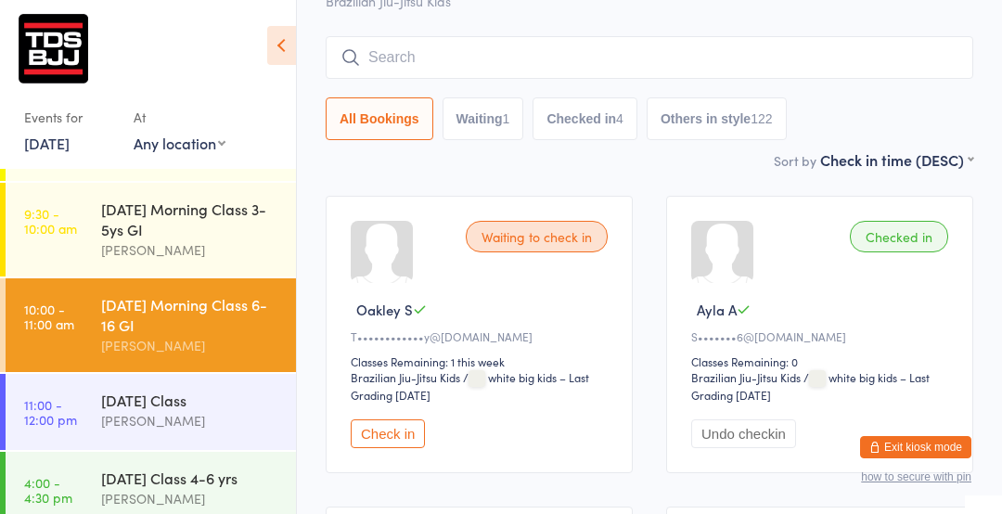
scroll to position [167, 0]
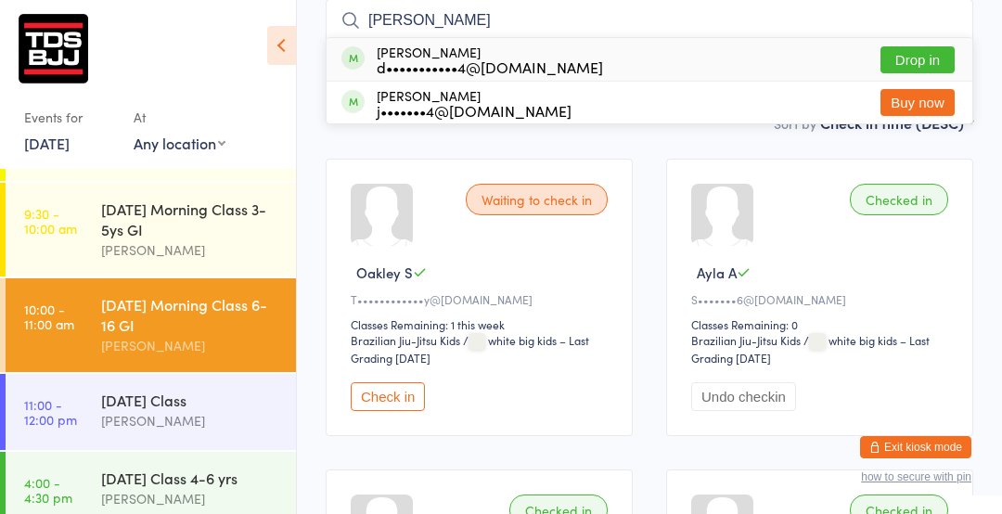
type input "jos"
click at [416, 64] on div "d•••••••••••4@hotmail.com" at bounding box center [490, 66] width 226 height 15
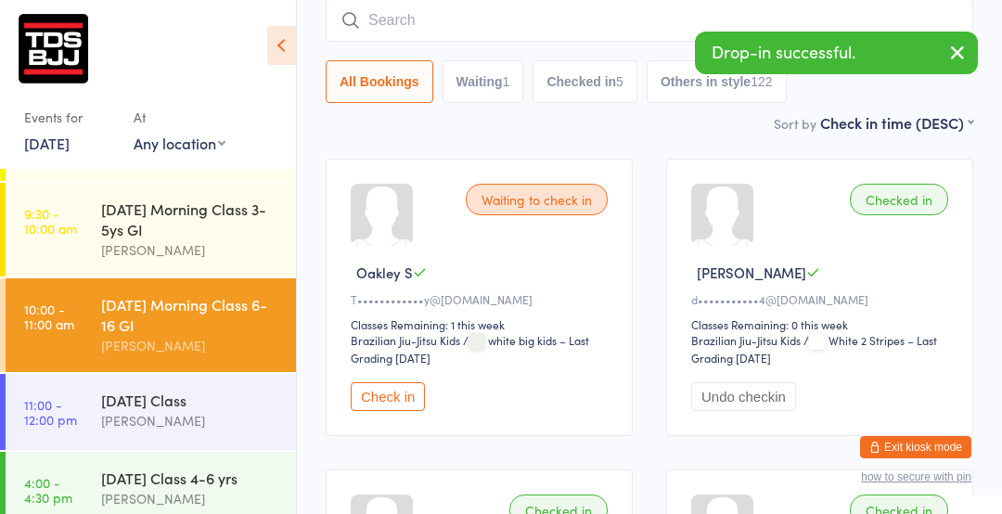
click at [461, 26] on input "search" at bounding box center [650, 20] width 648 height 43
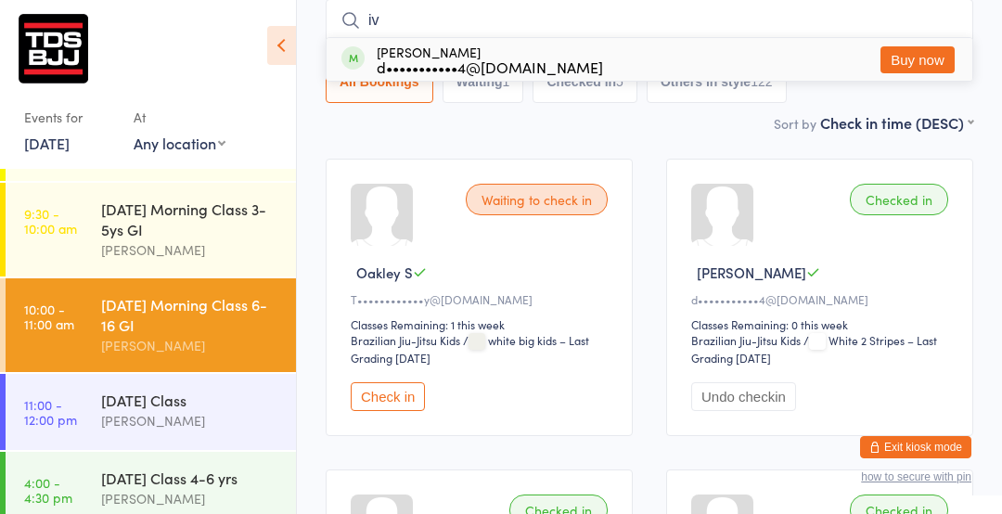
scroll to position [174, 0]
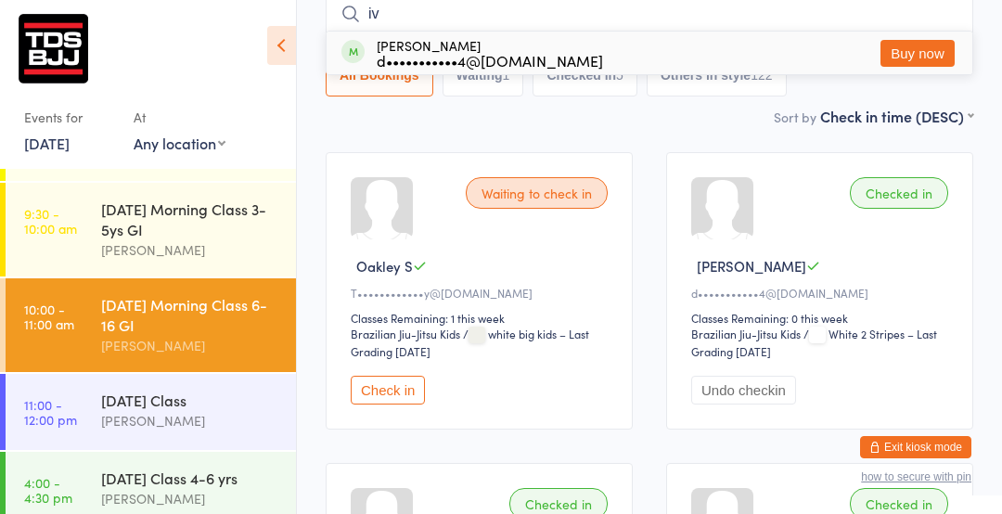
type input "iv"
click at [445, 59] on div "d•••••••••••4@hotmail.com" at bounding box center [490, 60] width 226 height 15
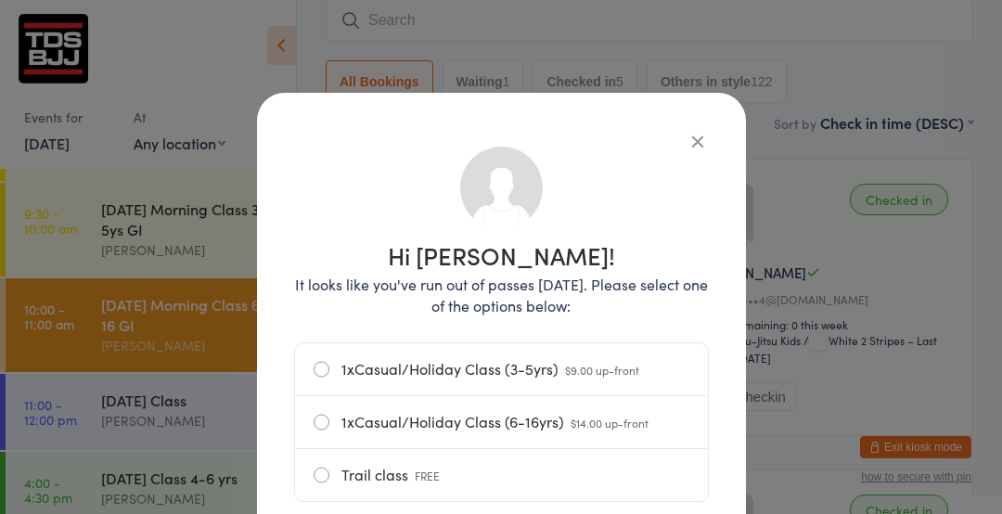
click at [694, 150] on icon "button" at bounding box center [698, 141] width 20 height 20
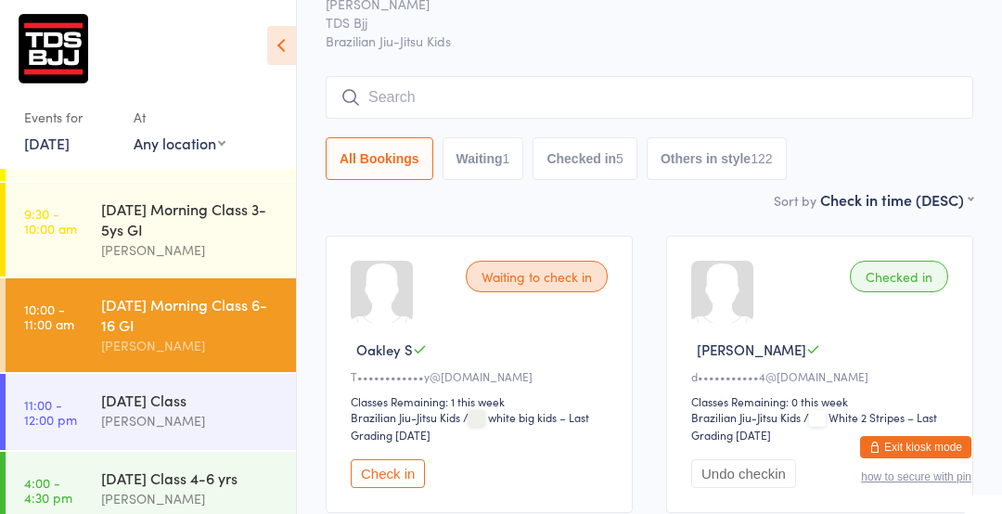
scroll to position [90, 0]
click at [615, 115] on input "search" at bounding box center [650, 97] width 648 height 43
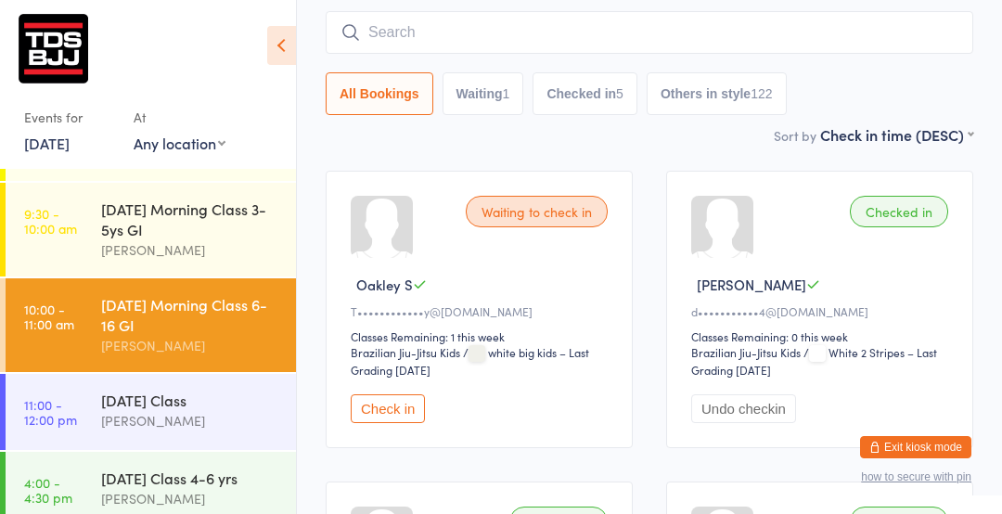
scroll to position [167, 0]
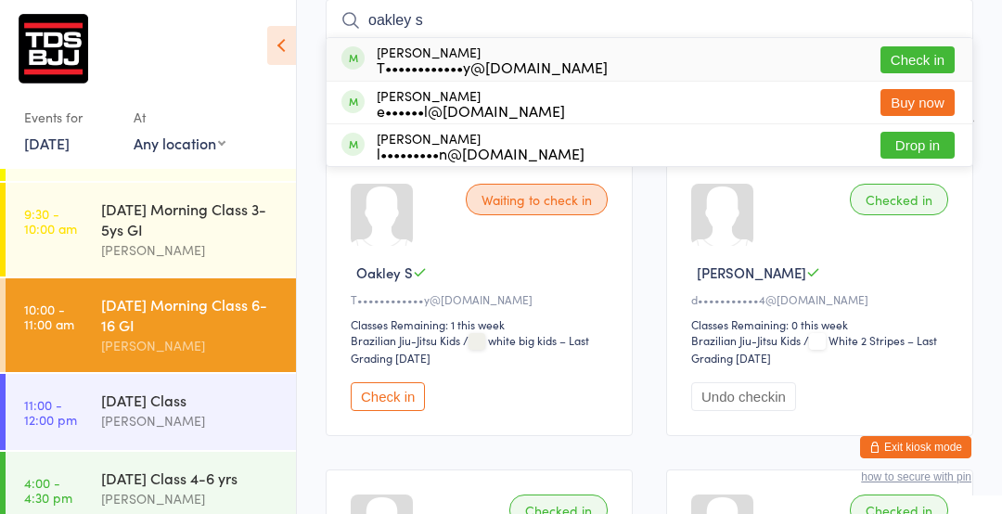
type input "oakley s"
click at [903, 55] on button "Check in" at bounding box center [918, 59] width 74 height 27
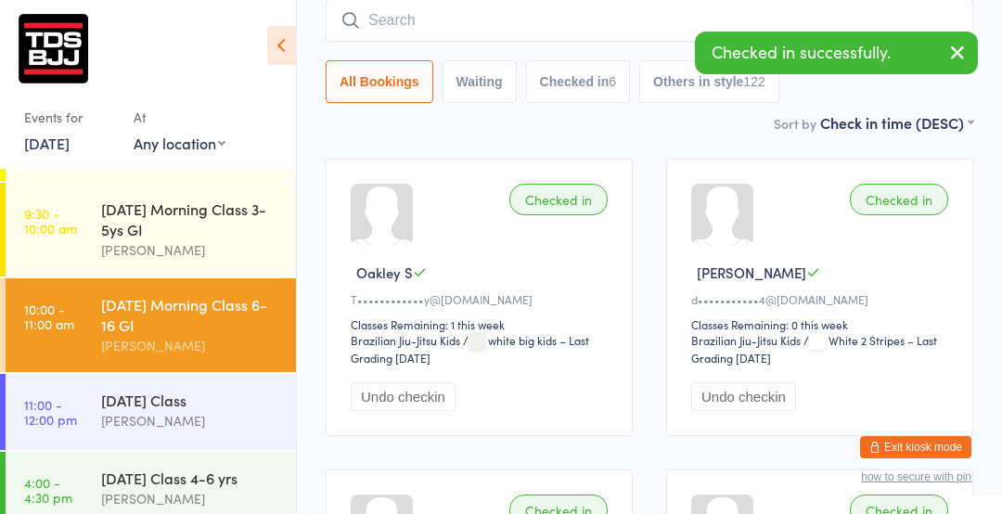
click at [894, 95] on div "All Bookings Waiting Checked in 6 Others in style 122" at bounding box center [650, 81] width 648 height 43
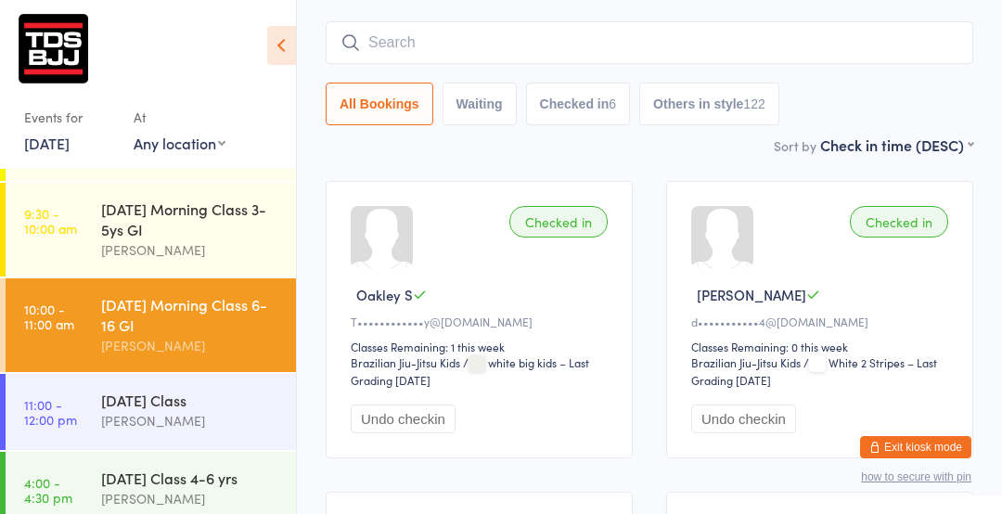
scroll to position [126, 0]
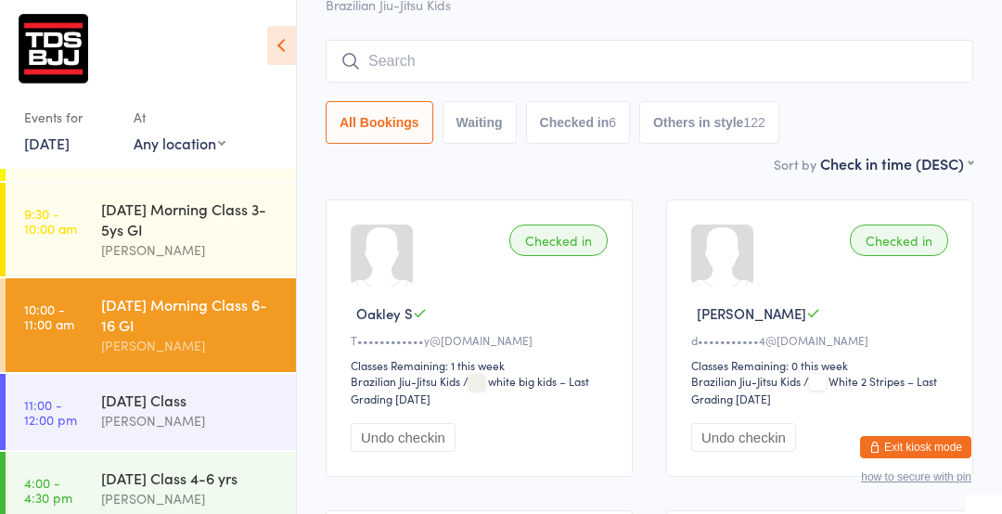
click at [431, 62] on input "search" at bounding box center [650, 61] width 648 height 43
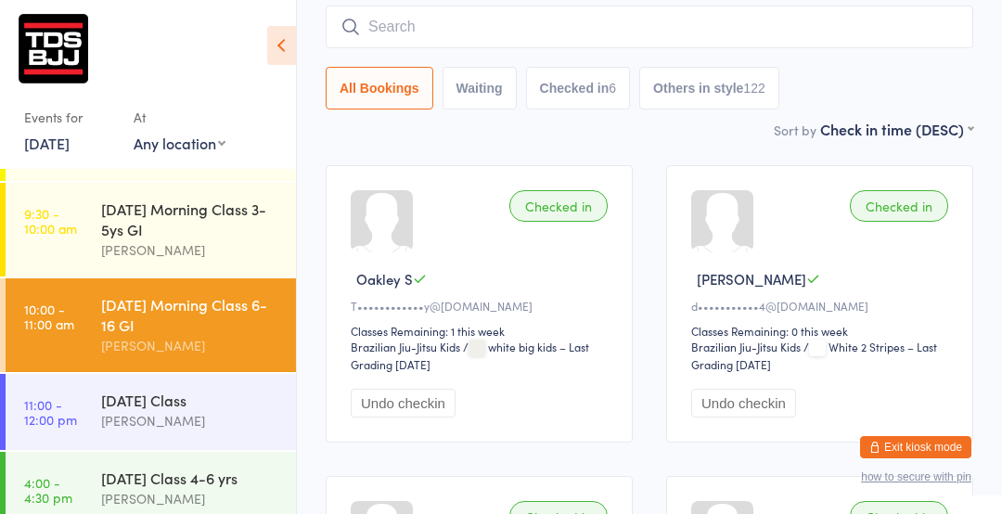
scroll to position [167, 0]
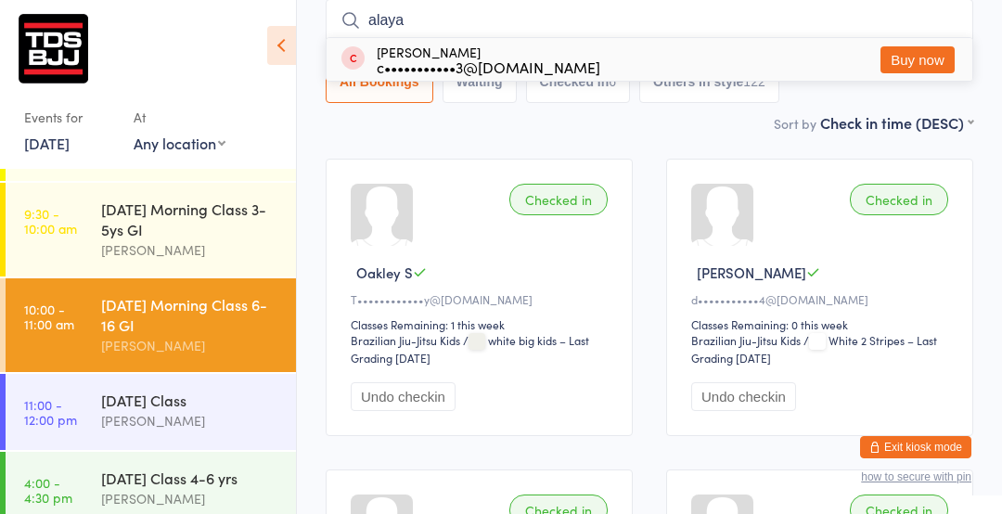
type input "alaya"
click at [934, 53] on button "Buy now" at bounding box center [918, 59] width 74 height 27
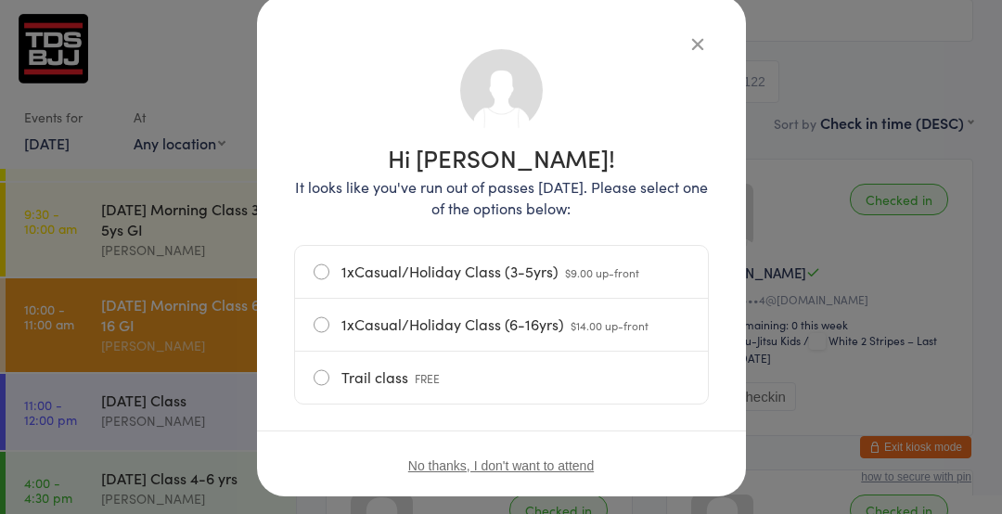
scroll to position [126, 0]
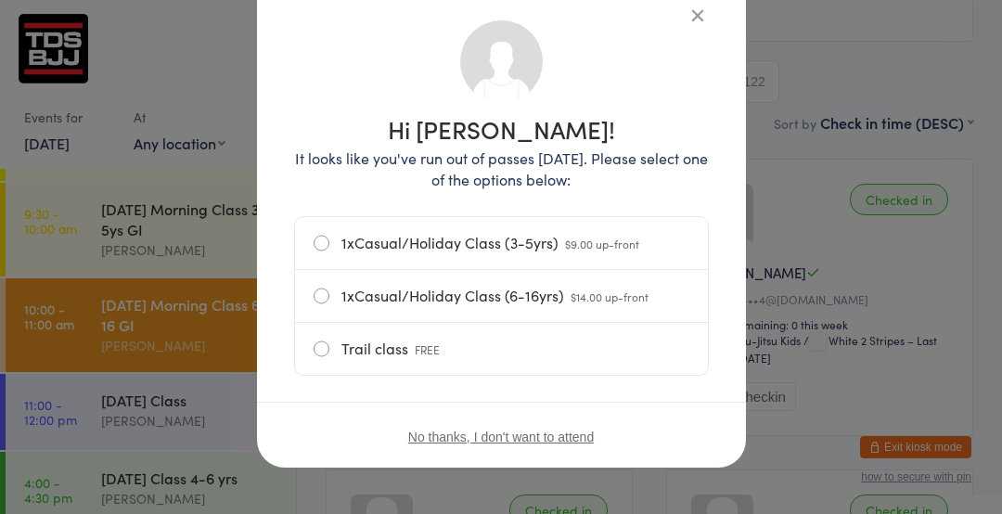
click at [334, 351] on label "Trail class FREE" at bounding box center [502, 349] width 376 height 52
click at [0, 0] on input "Trail class FREE" at bounding box center [0, 0] width 0 height 0
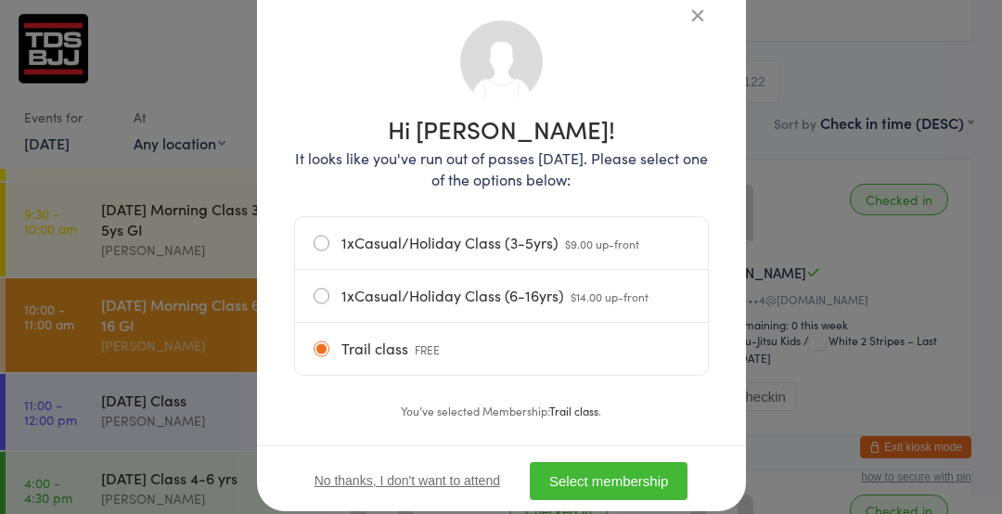
click at [317, 293] on label "1xCasual/Holiday Class (6-16yrs) $14.00 up-front" at bounding box center [502, 296] width 376 height 52
click at [0, 0] on input "1xCasual/Holiday Class (6-16yrs) $14.00 up-front" at bounding box center [0, 0] width 0 height 0
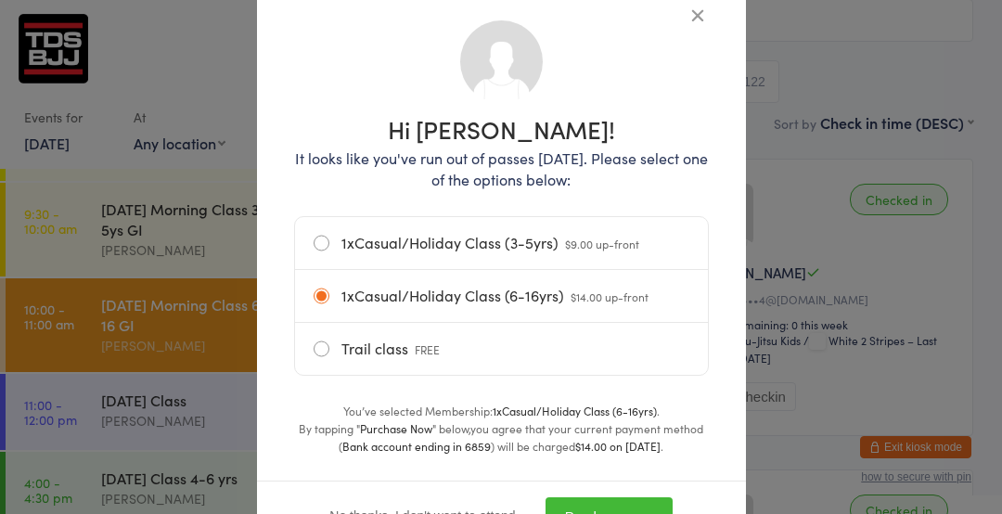
scroll to position [205, 0]
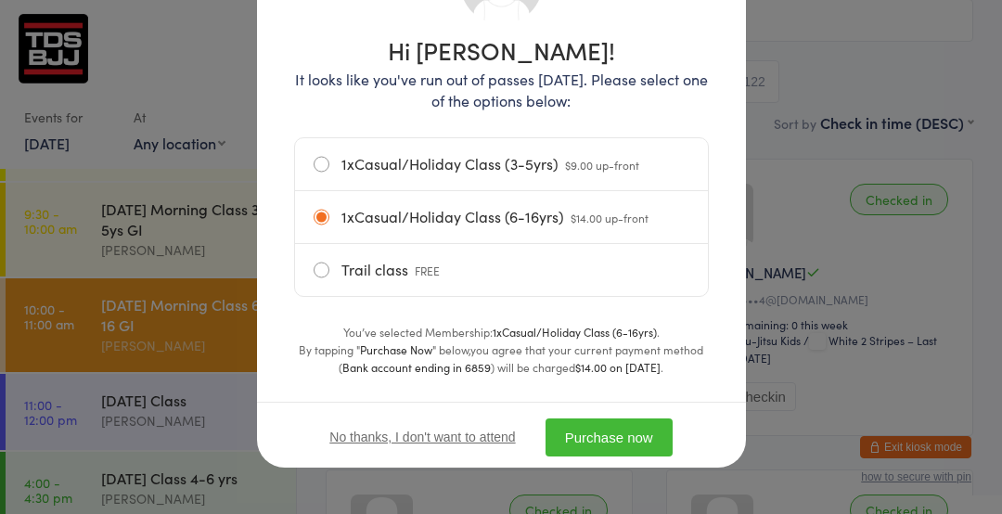
click at [609, 454] on button "Purchase now" at bounding box center [609, 437] width 127 height 38
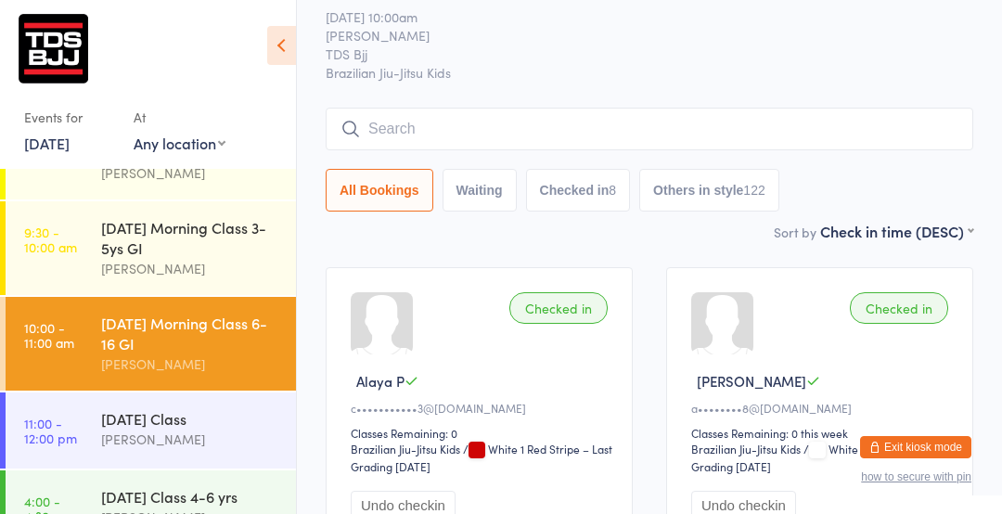
scroll to position [58, 0]
click at [392, 123] on input "search" at bounding box center [650, 129] width 648 height 43
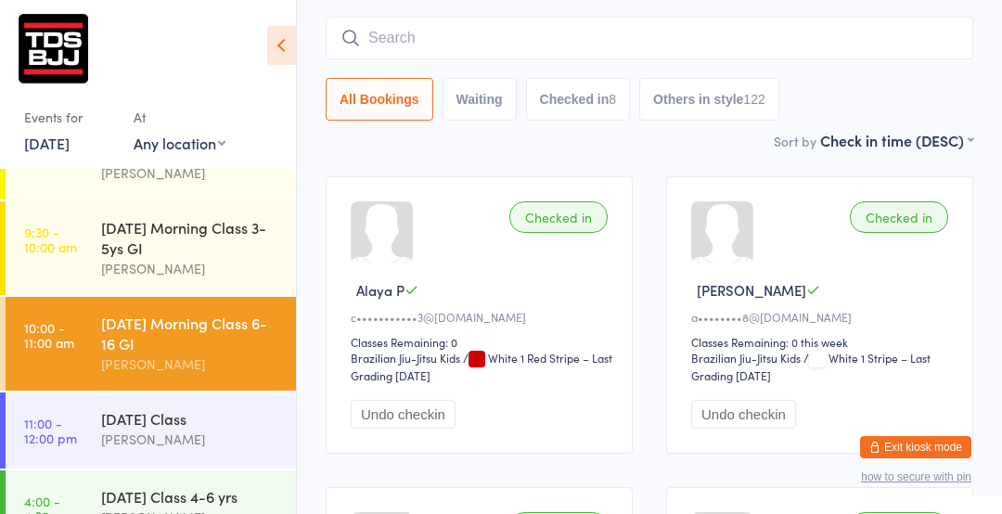
scroll to position [167, 0]
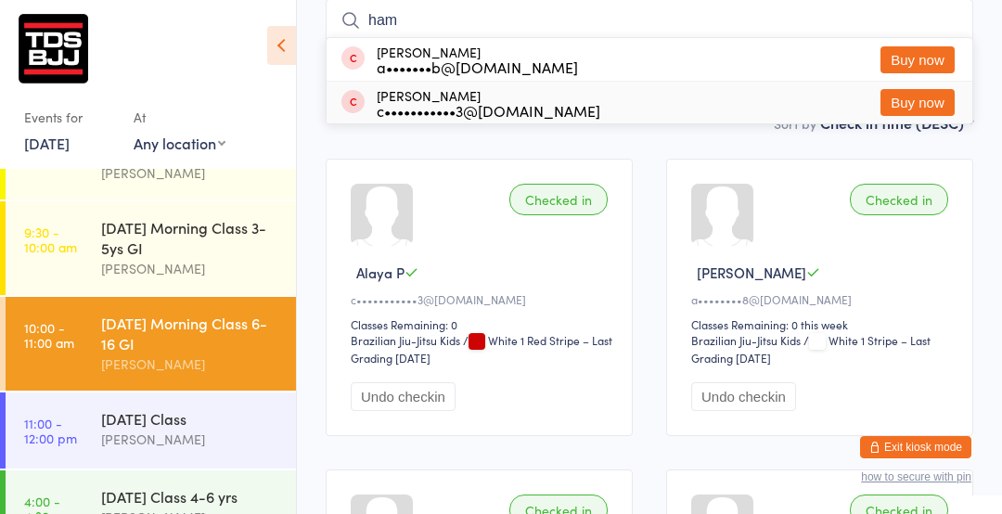
type input "ham"
click at [905, 105] on button "Buy now" at bounding box center [918, 102] width 74 height 27
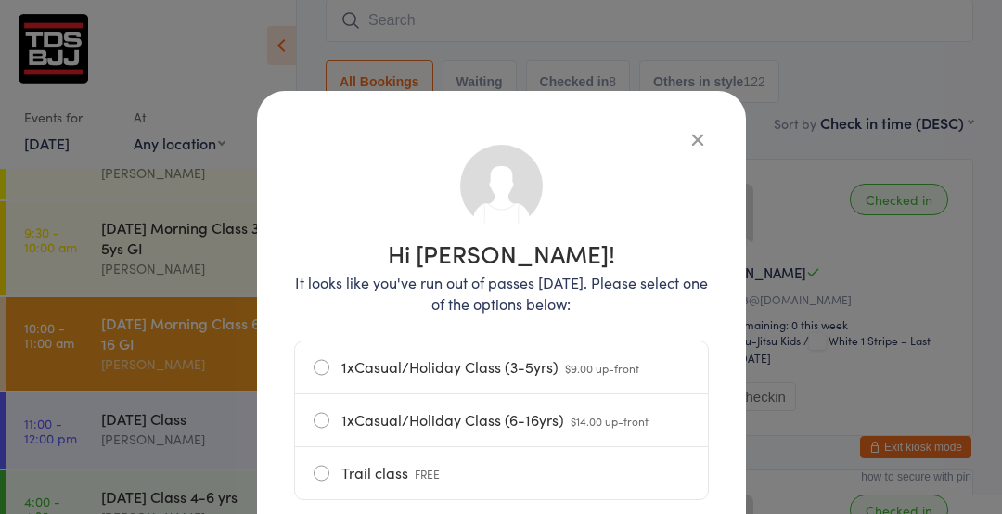
scroll to position [0, 0]
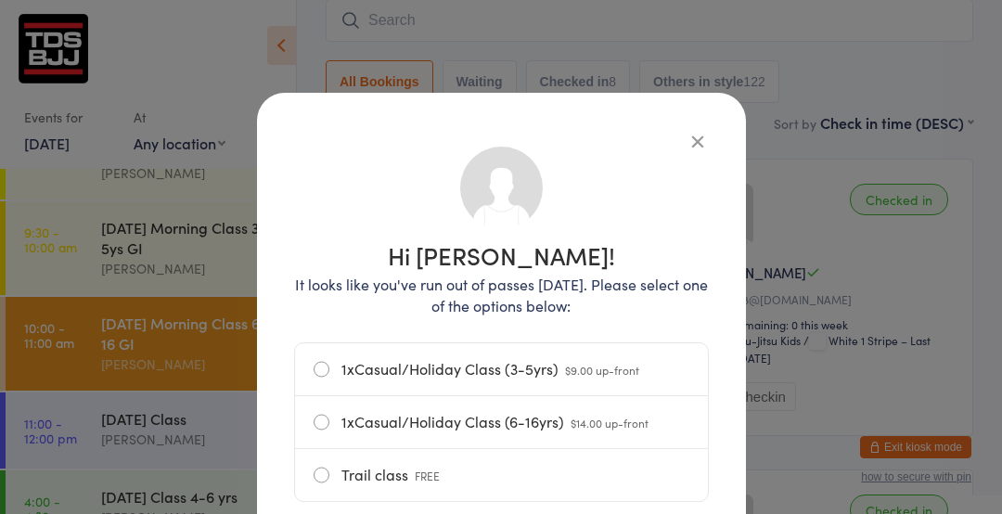
click at [327, 429] on label "1xCasual/Holiday Class (6-16yrs) $14.00 up-front" at bounding box center [502, 422] width 376 height 52
click at [0, 0] on input "1xCasual/Holiday Class (6-16yrs) $14.00 up-front" at bounding box center [0, 0] width 0 height 0
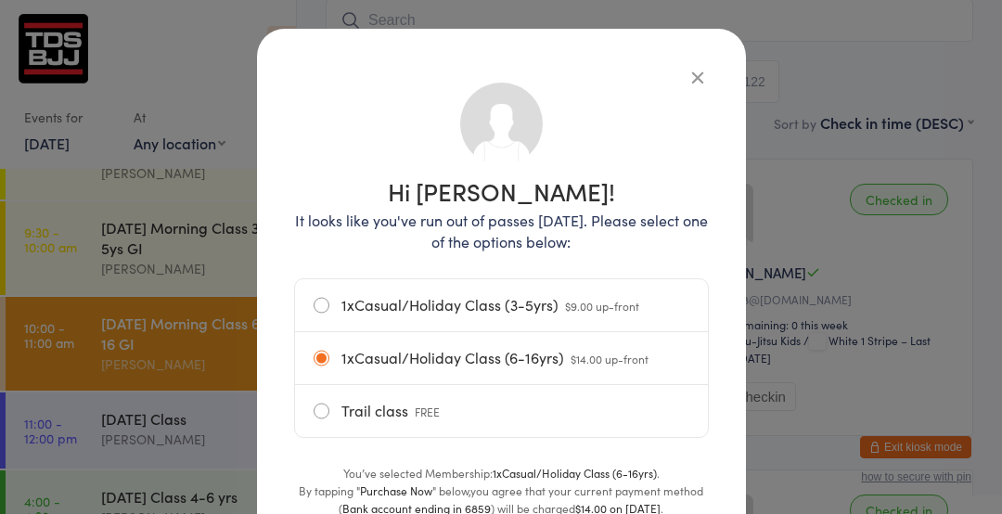
scroll to position [205, 0]
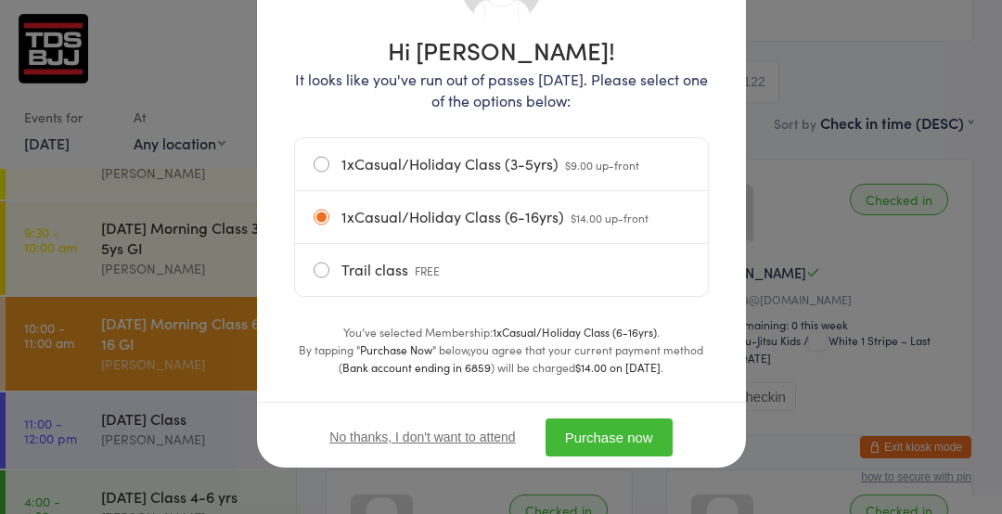
click at [586, 440] on button "Purchase now" at bounding box center [609, 437] width 127 height 38
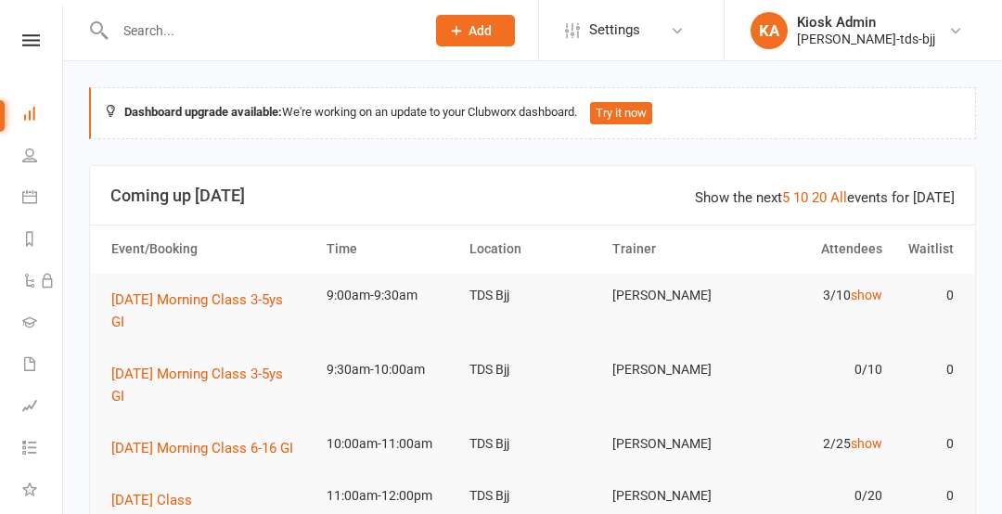
scroll to position [234, 0]
